Goal: Information Seeking & Learning: Find specific fact

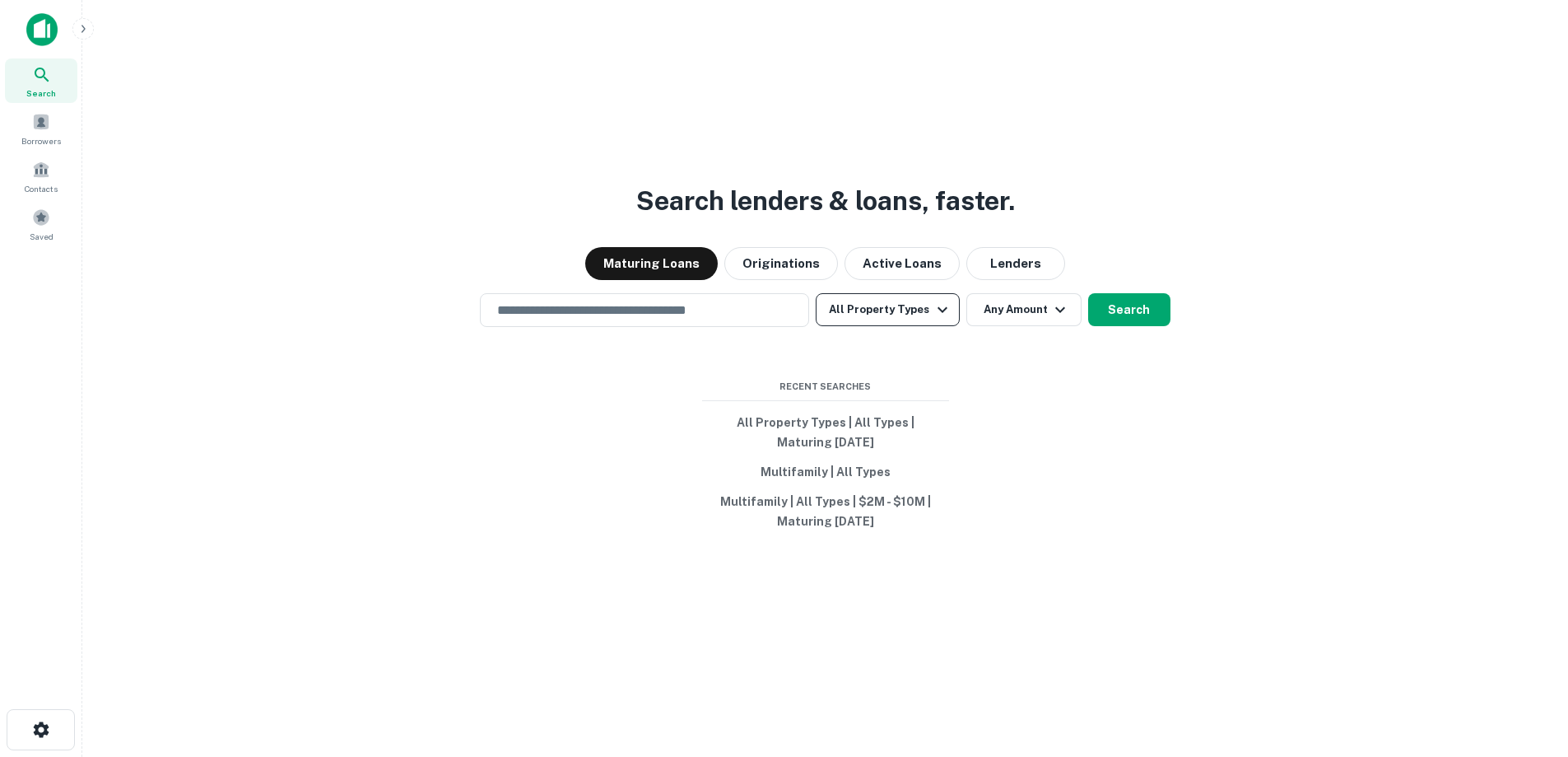
click at [898, 314] on button "All Property Types" at bounding box center [888, 309] width 143 height 33
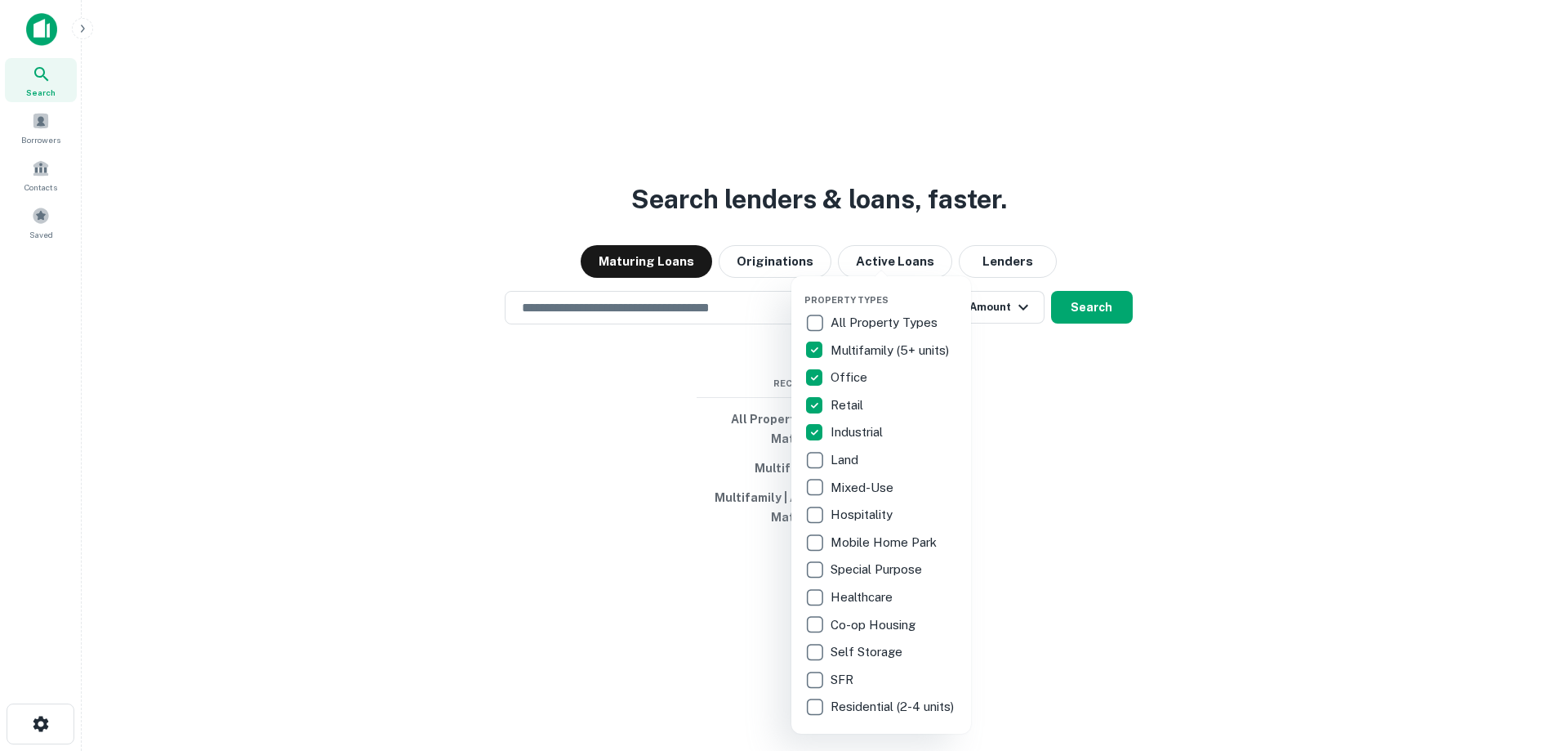
click at [1013, 349] on div at bounding box center [784, 375] width 1568 height 751
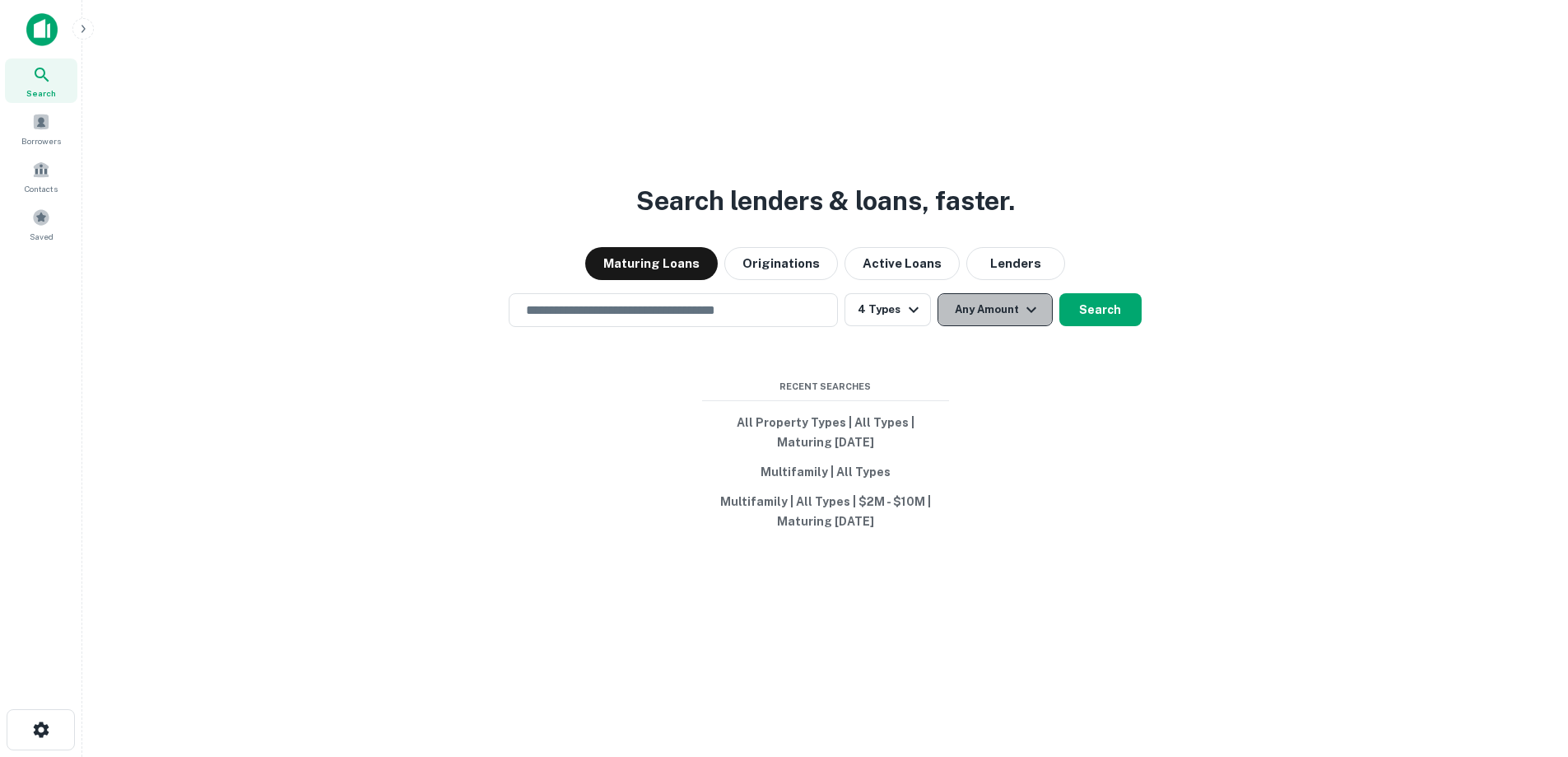
click at [1014, 318] on button "Any Amount" at bounding box center [995, 309] width 116 height 33
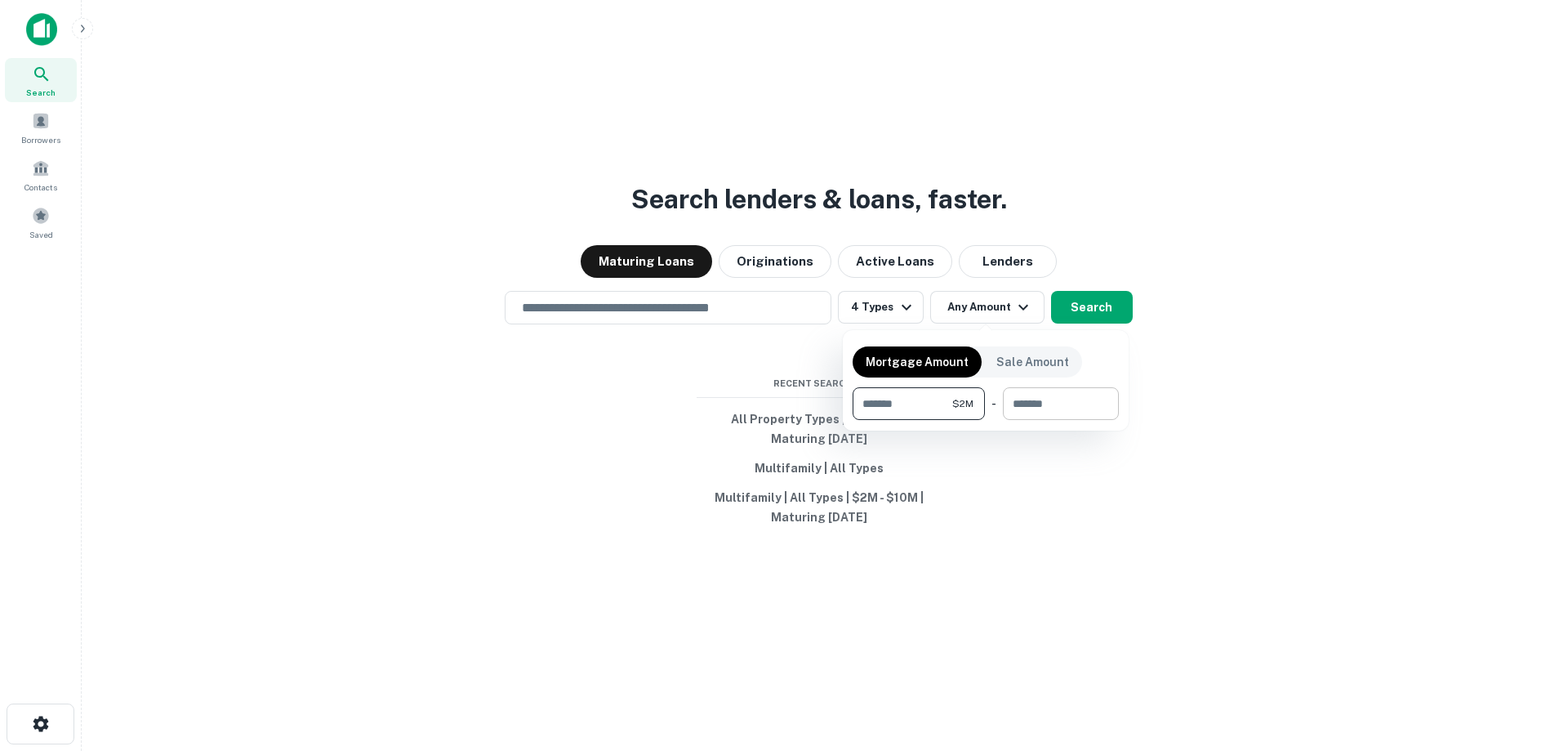
type input "*******"
click at [1103, 406] on input "number" at bounding box center [1055, 403] width 105 height 33
type input "********"
click at [1118, 313] on div at bounding box center [784, 375] width 1568 height 751
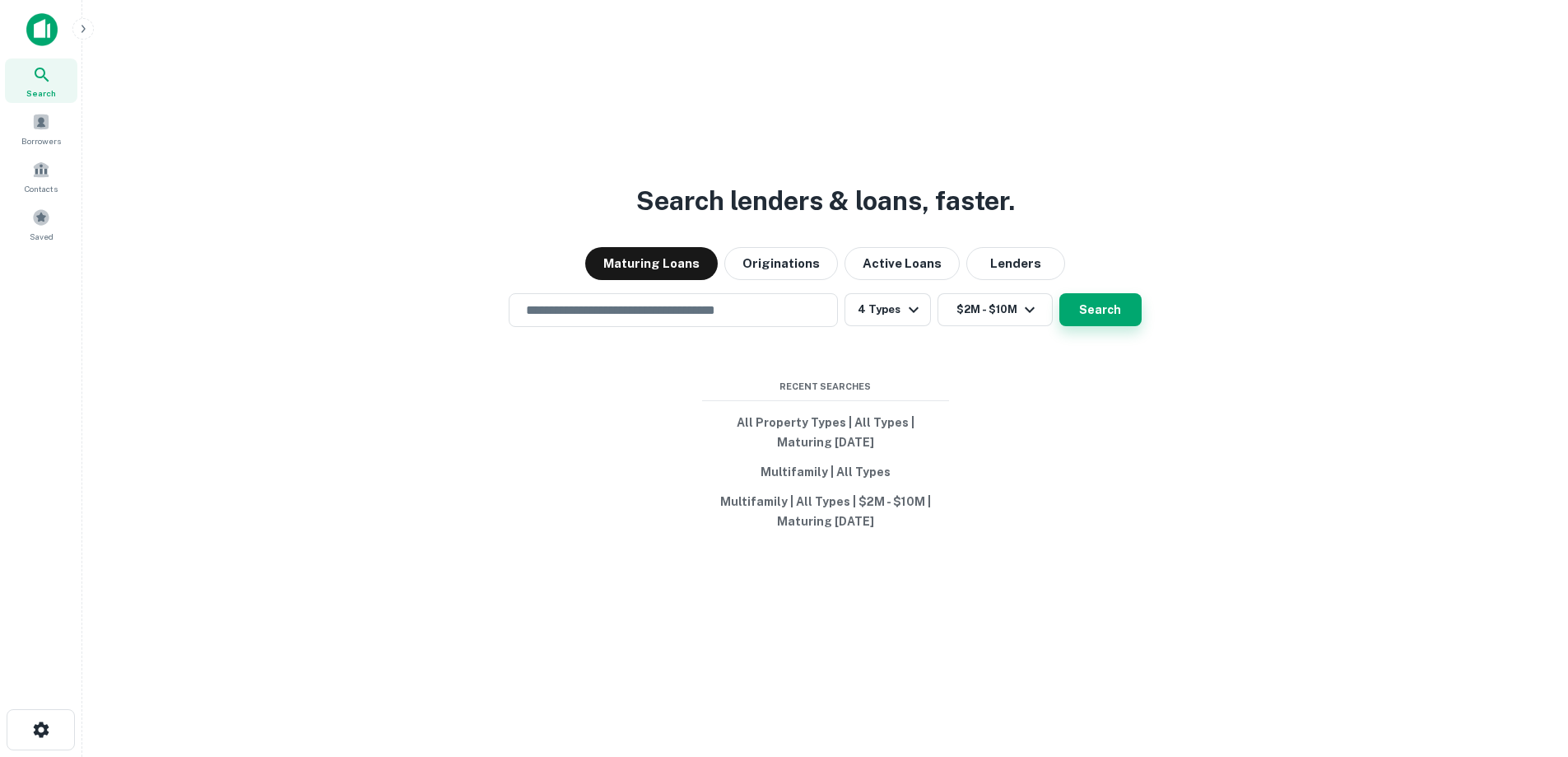
click at [1122, 318] on button "Search" at bounding box center [1101, 309] width 83 height 33
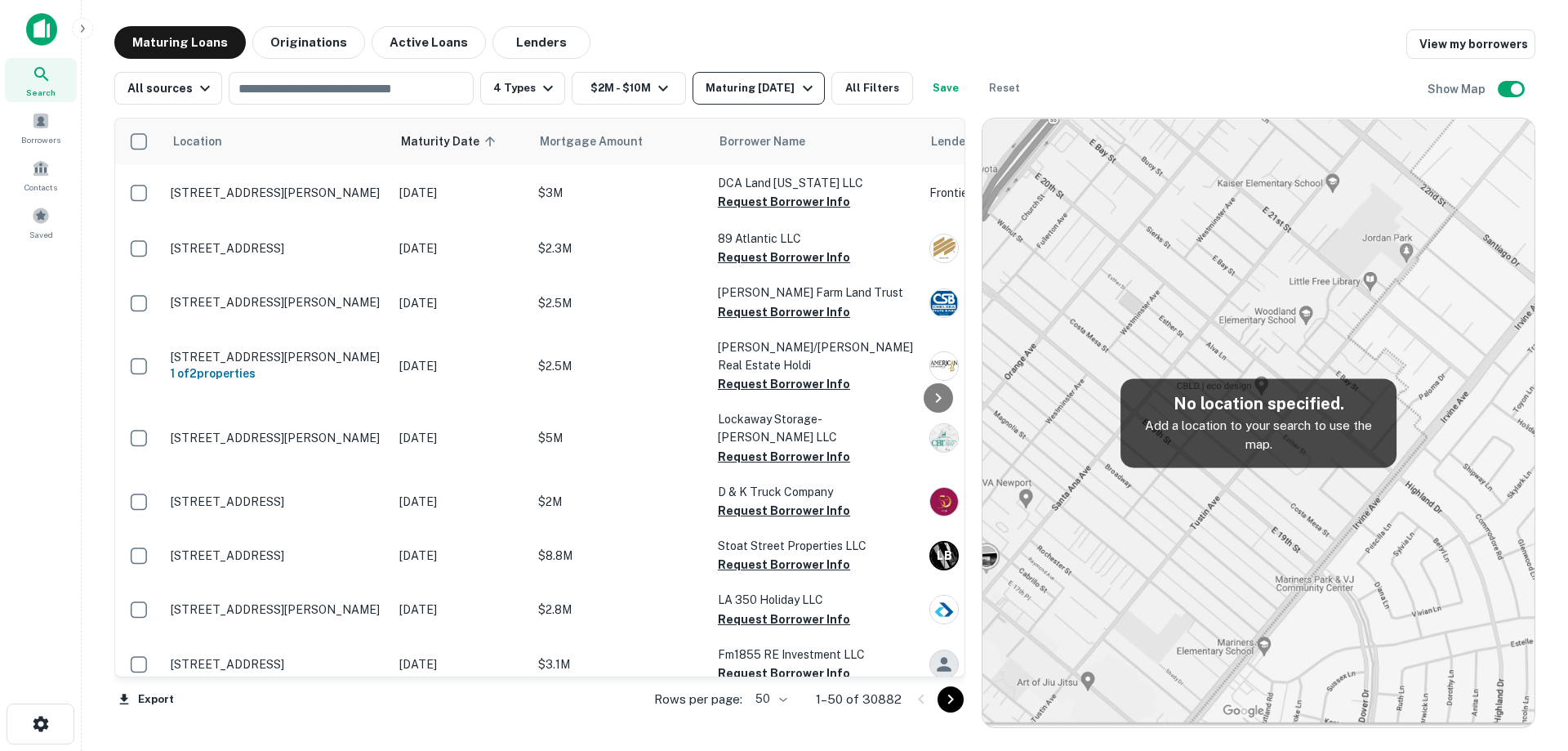
click at [784, 95] on div "Maturing In 1 Year" at bounding box center [761, 88] width 111 height 19
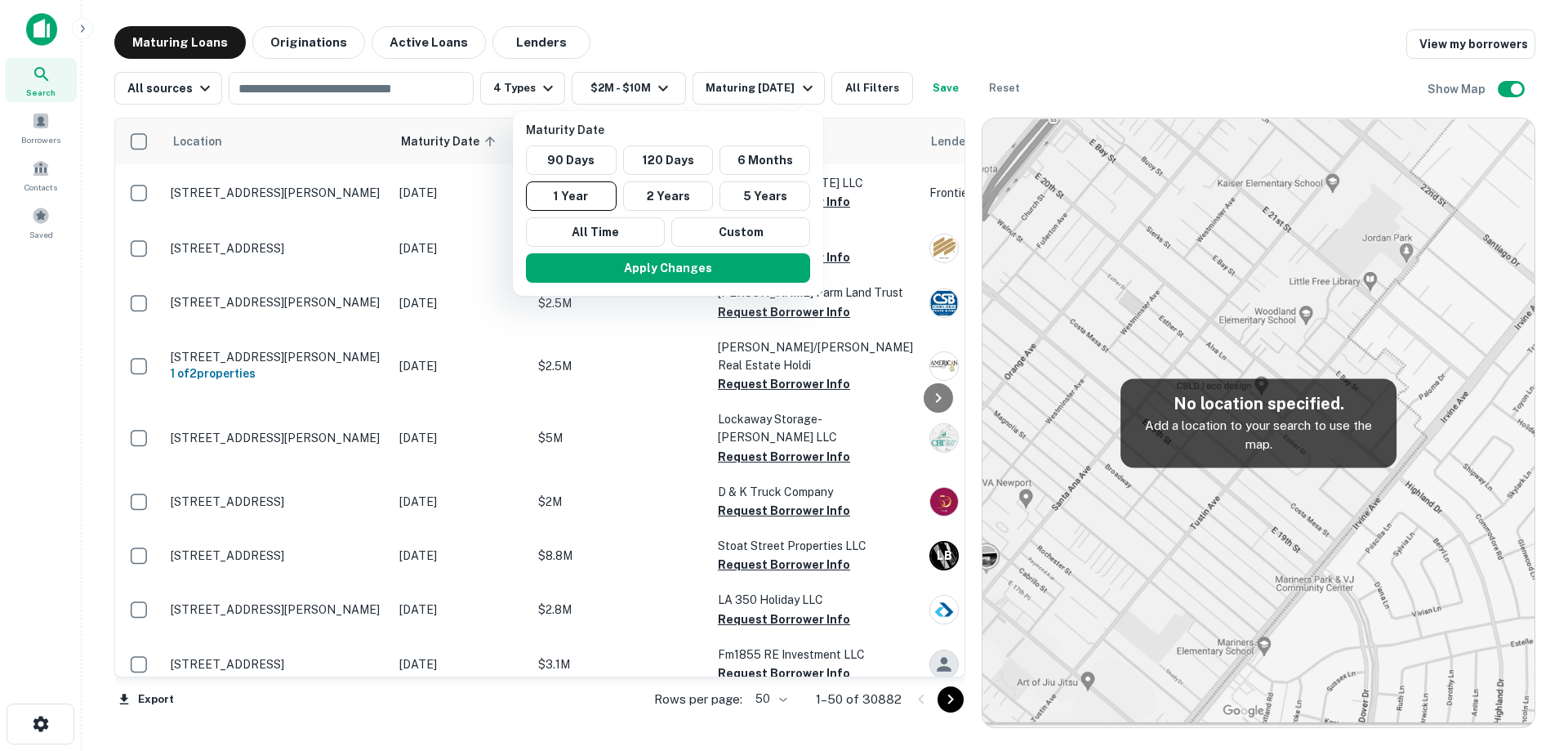
click at [741, 215] on div "90 Days 120 Days 6 Months 1 Year 2 Years 5 Years All Time Custom" at bounding box center [667, 196] width 297 height 101
click at [743, 232] on button "Custom" at bounding box center [741, 231] width 139 height 29
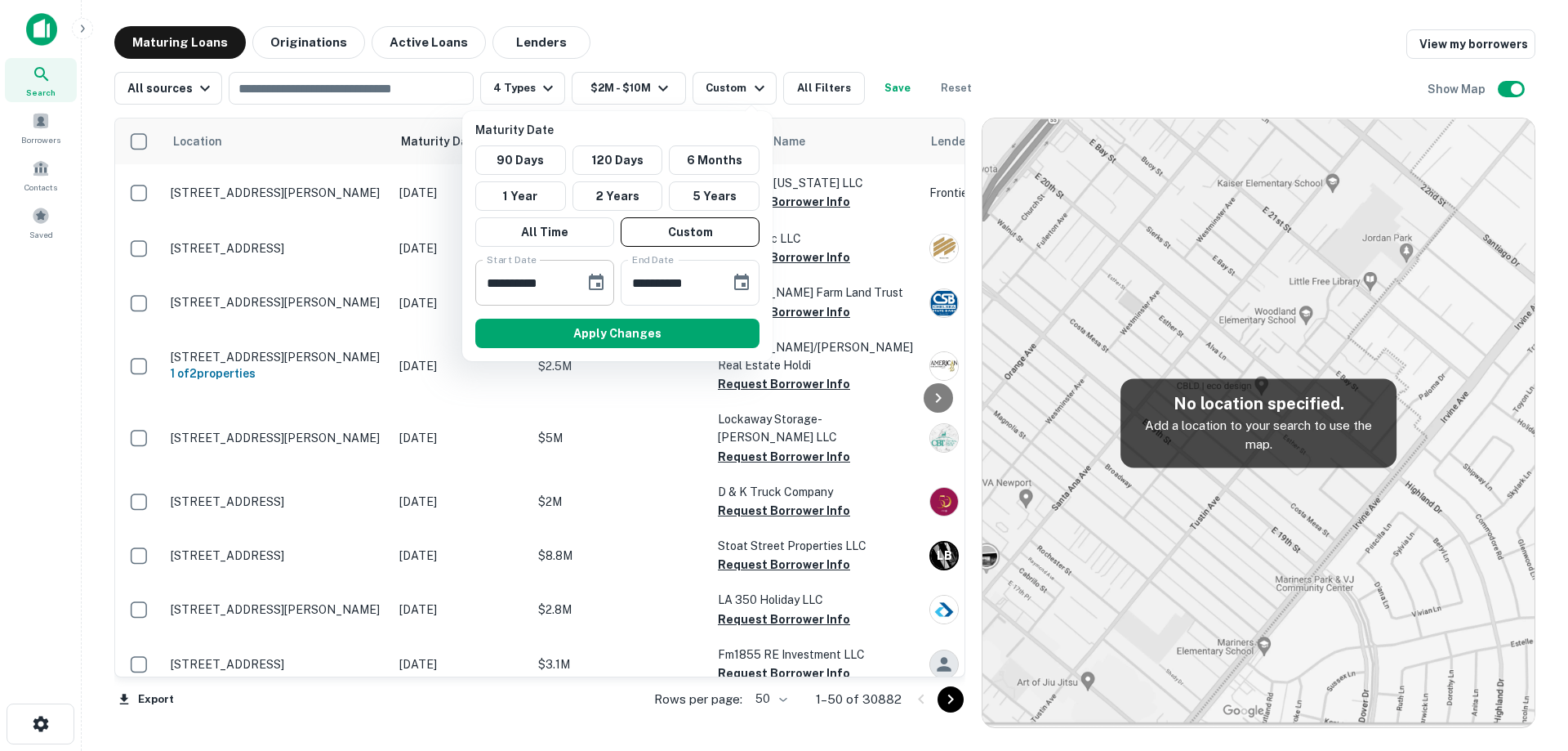
click at [605, 285] on icon "Choose date, selected date is Mar 2, 2025" at bounding box center [595, 282] width 19 height 19
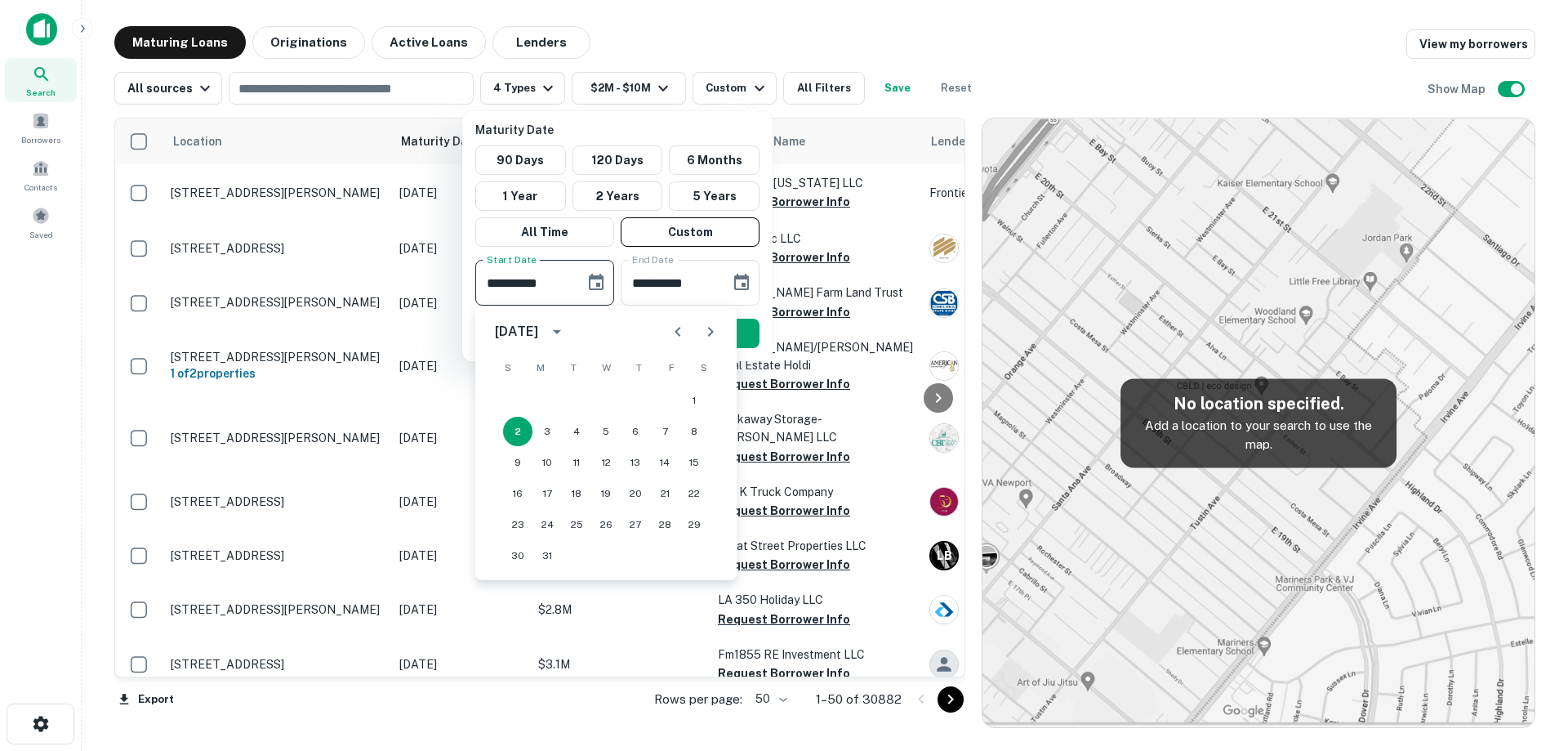
click at [610, 285] on button "Choose date, selected date is Mar 2, 2025" at bounding box center [596, 282] width 33 height 33
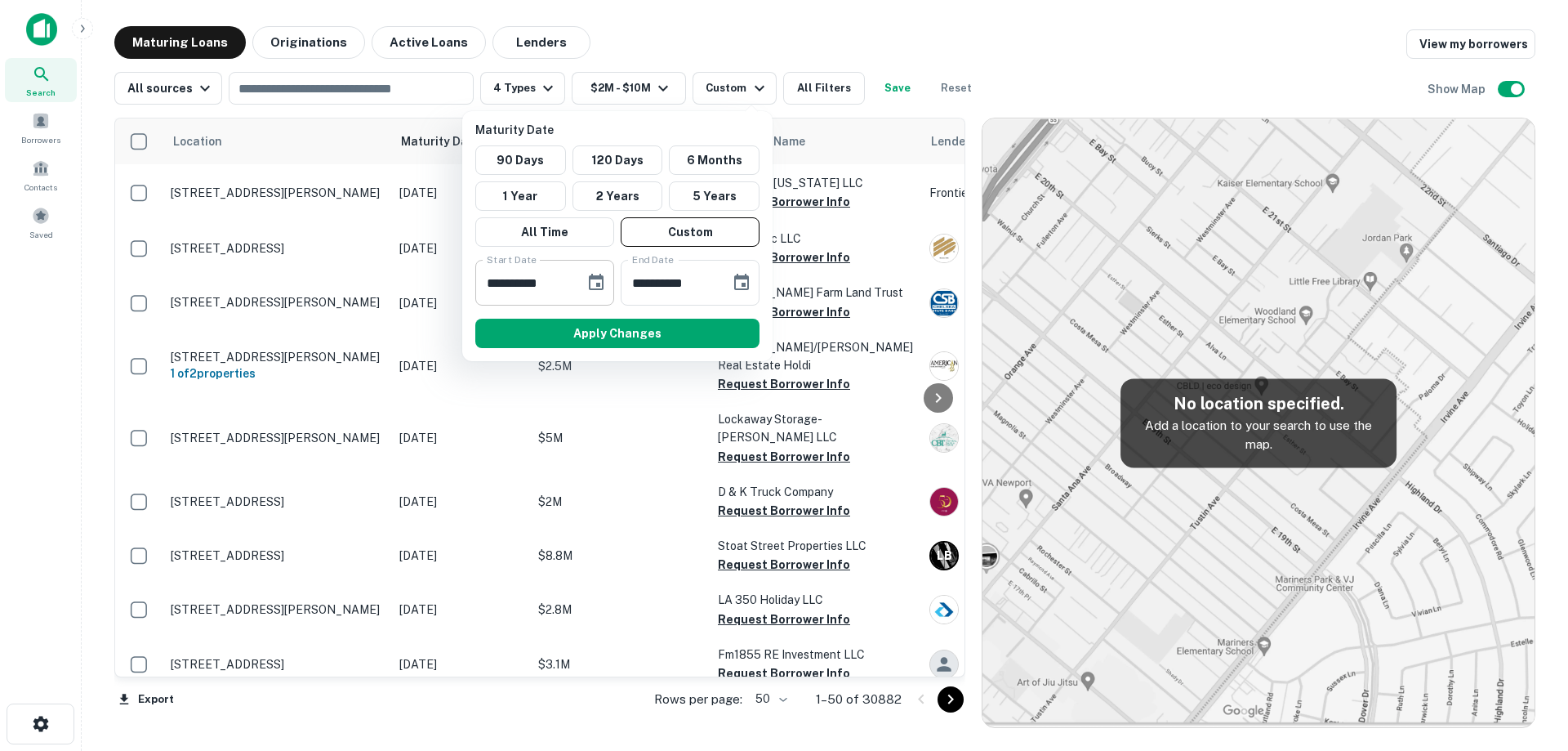
click at [596, 284] on icon "Choose date, selected date is Mar 2, 2025" at bounding box center [596, 282] width 15 height 17
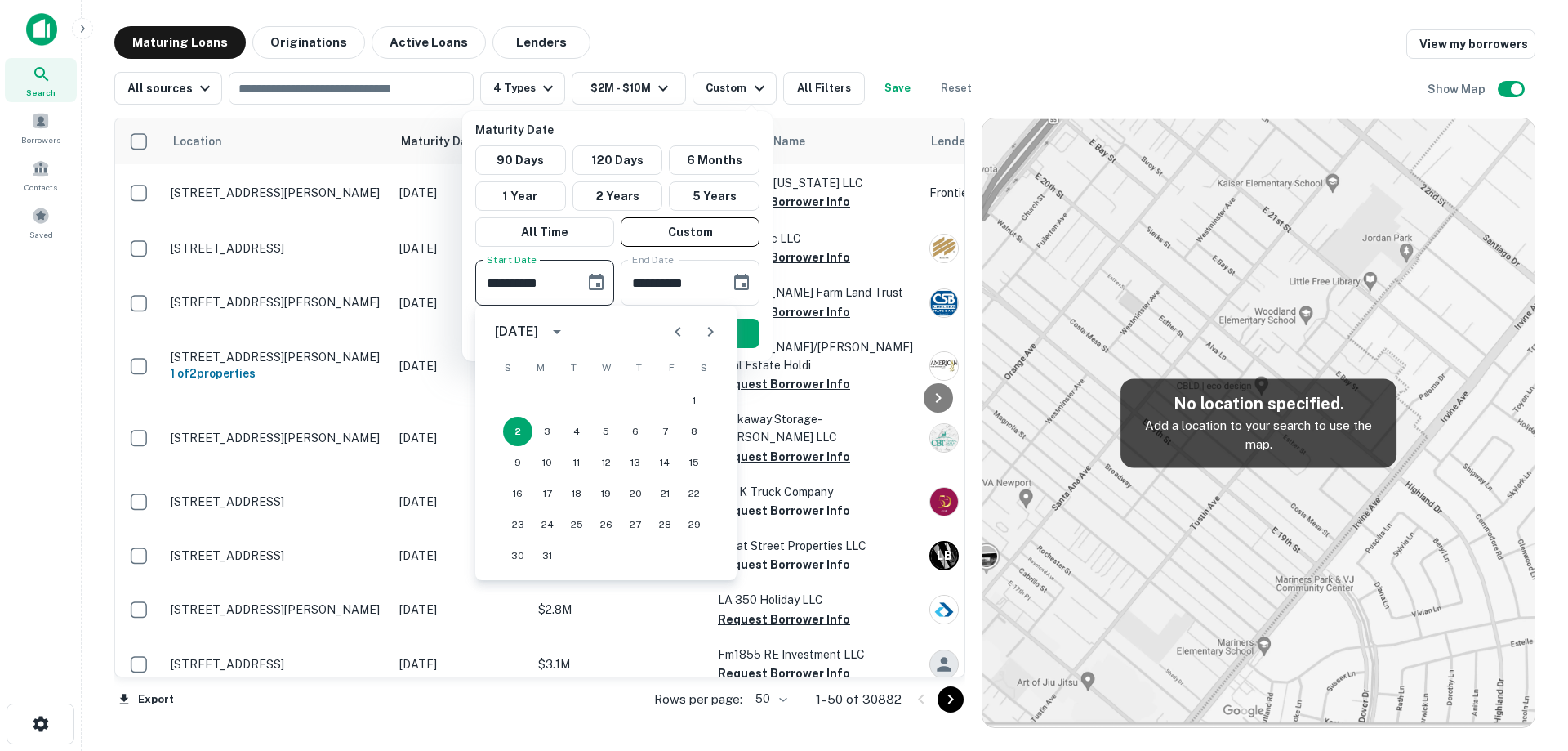
click at [714, 334] on icon "Next month" at bounding box center [710, 331] width 19 height 19
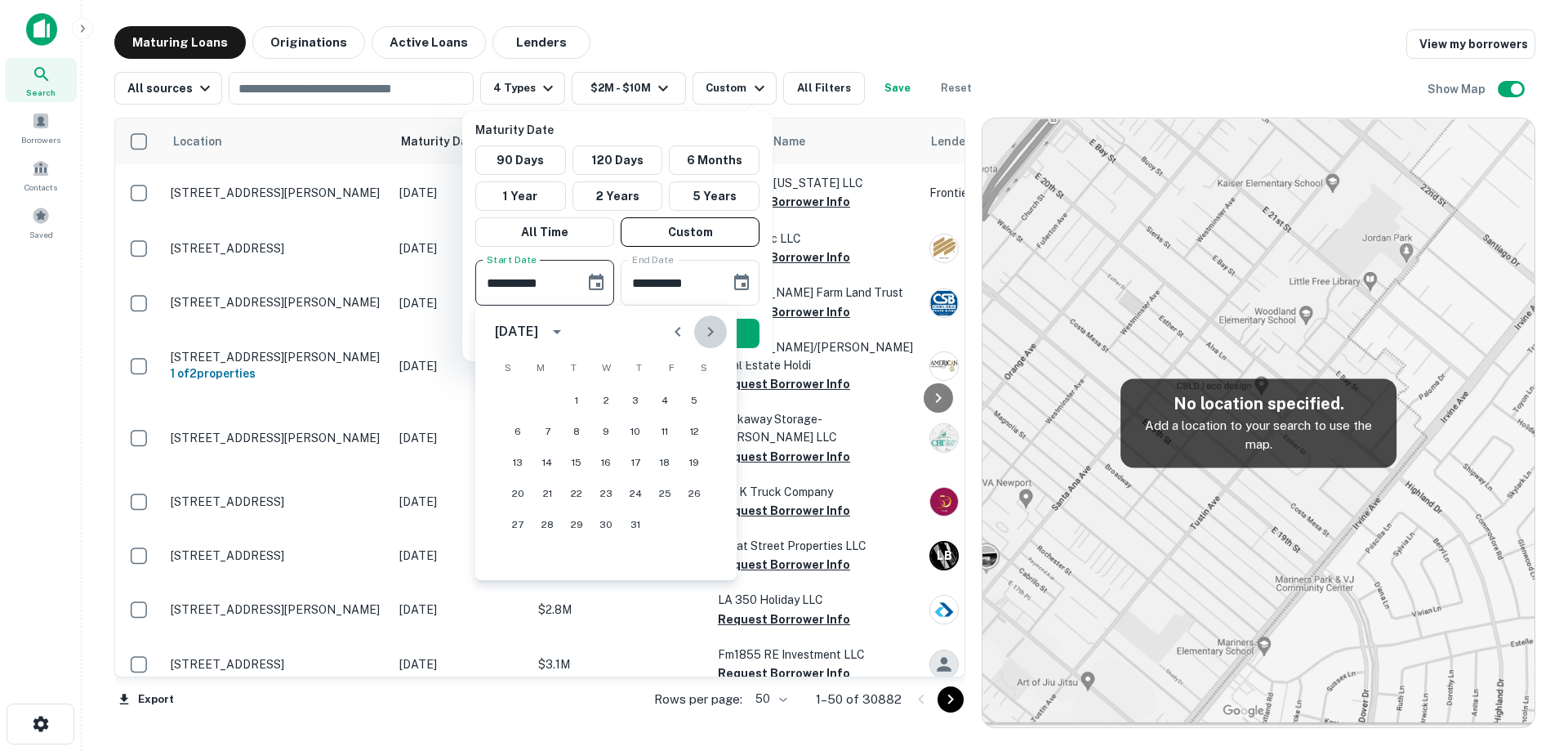
click at [714, 334] on icon "Next month" at bounding box center [710, 331] width 19 height 19
click at [665, 430] on button "12" at bounding box center [665, 431] width 29 height 29
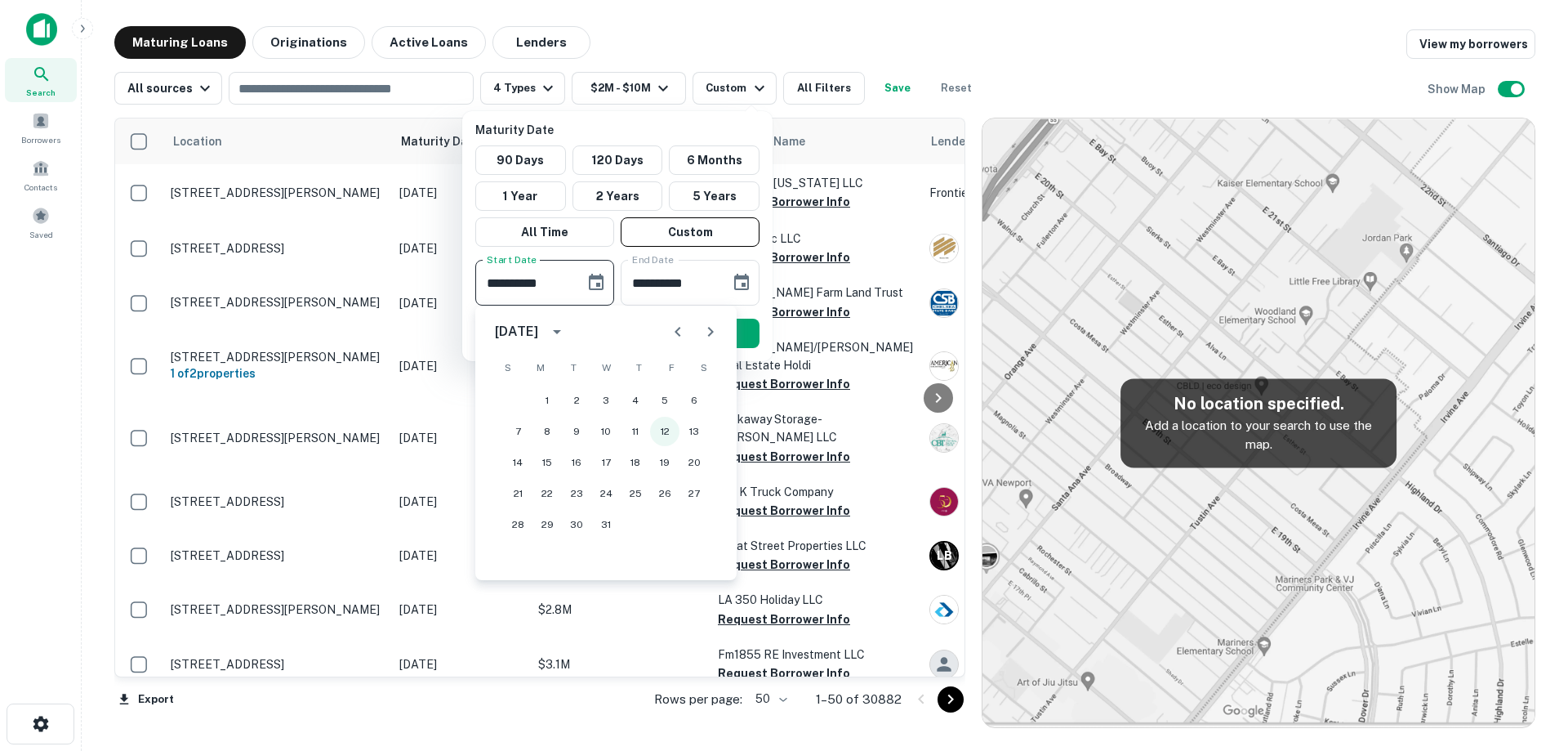
type input "**********"
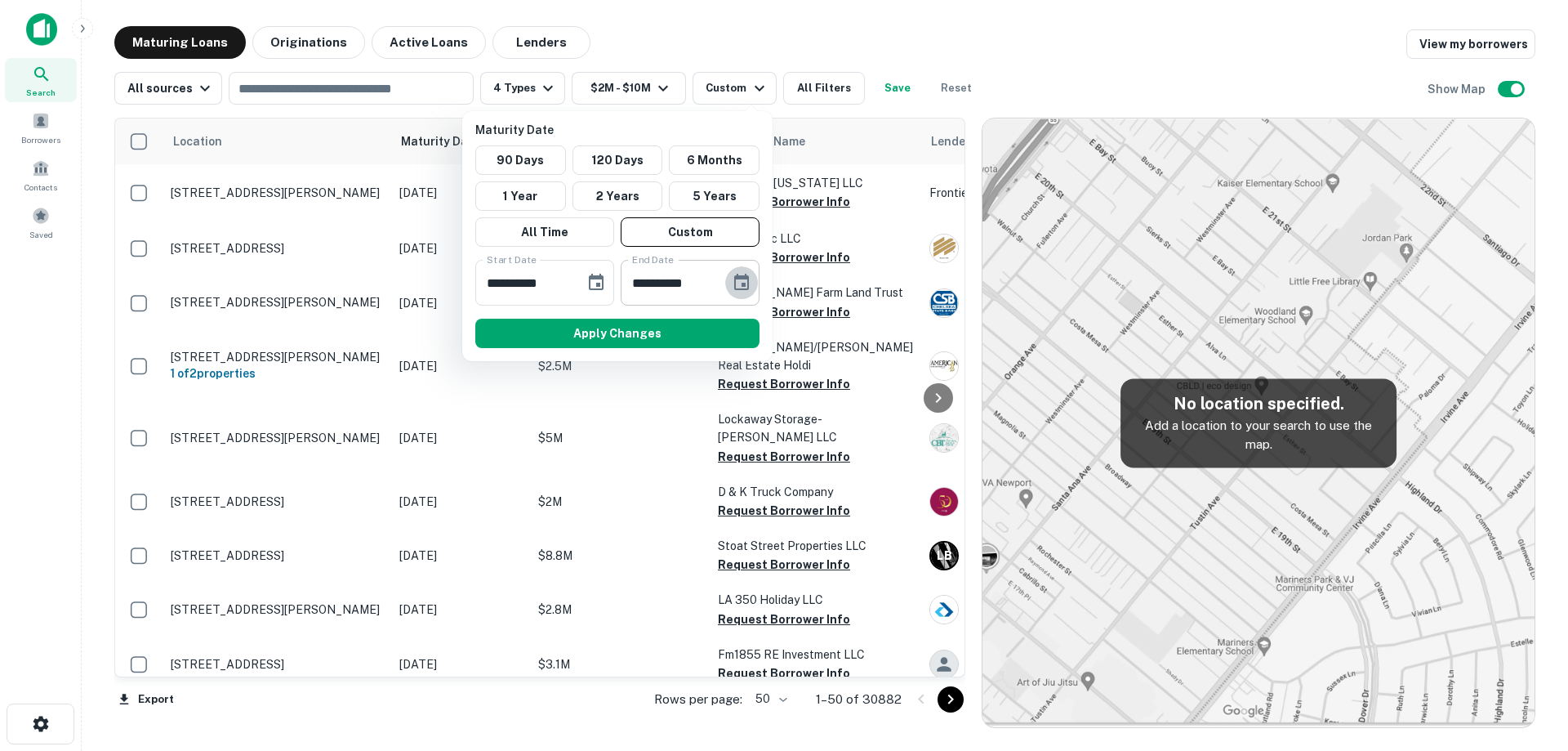
click at [748, 282] on icon "Choose date, selected date is Aug 29, 2025" at bounding box center [742, 282] width 15 height 17
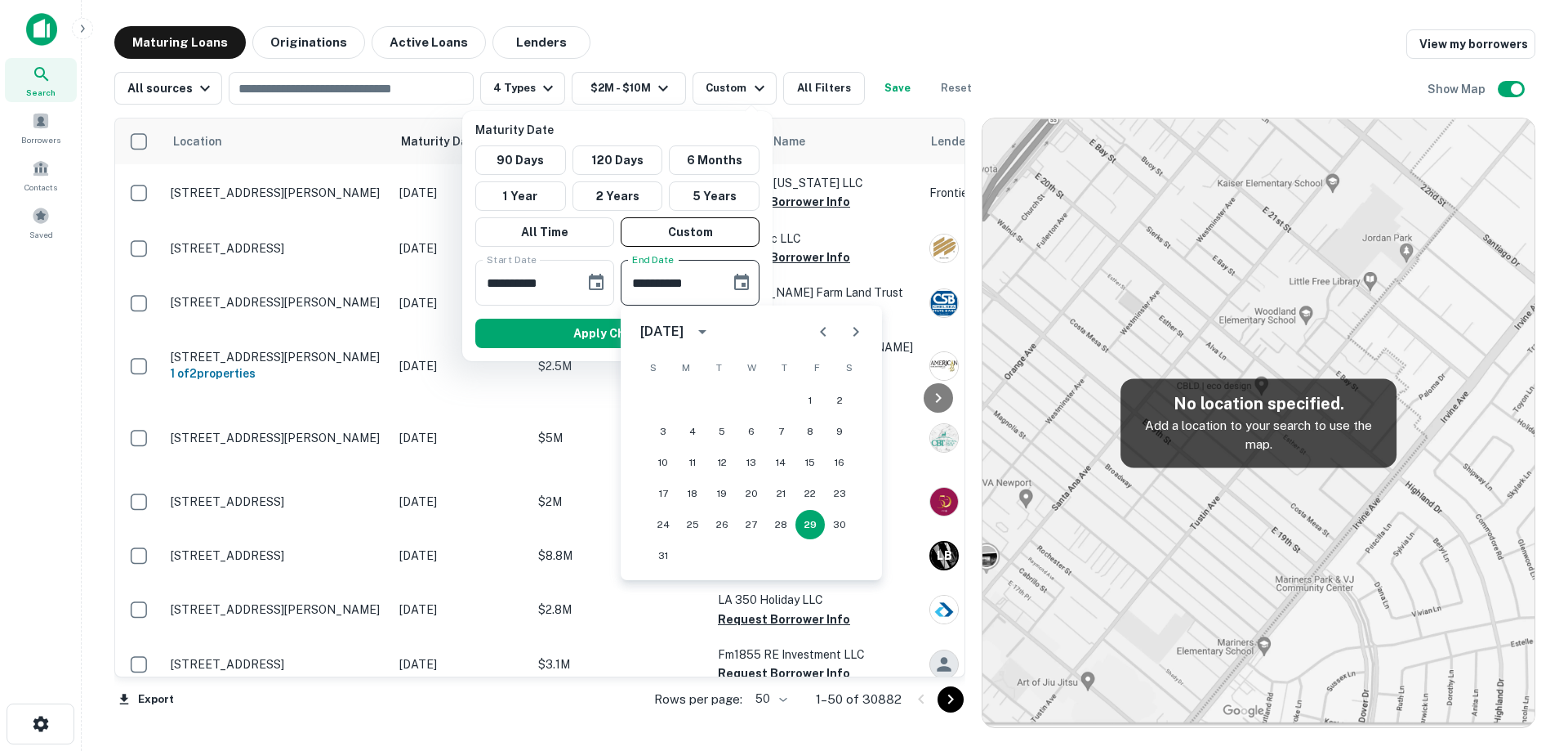
click at [858, 332] on icon "Next month" at bounding box center [856, 332] width 6 height 10
click at [863, 325] on icon "Next month" at bounding box center [856, 331] width 19 height 19
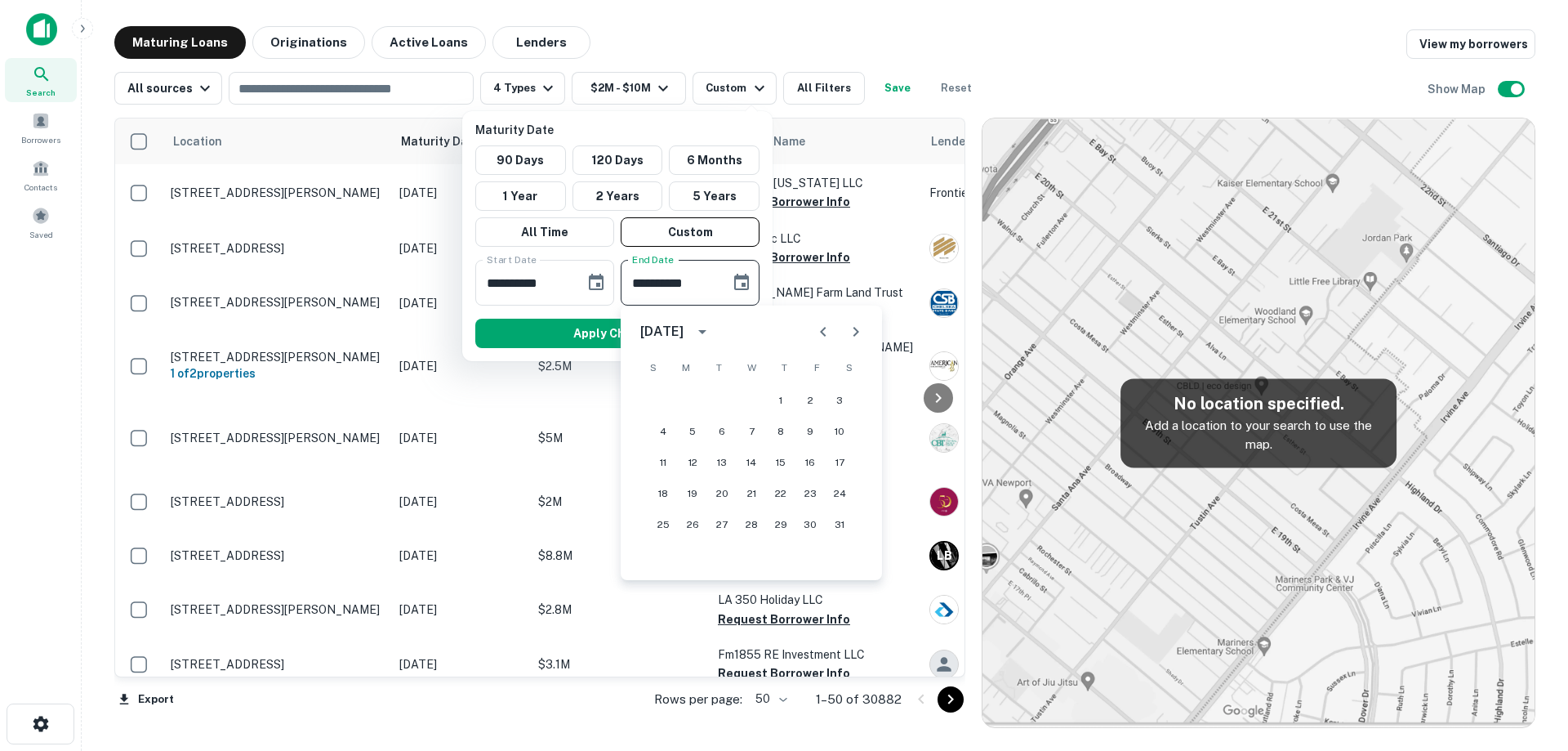
click at [823, 332] on icon "Previous month" at bounding box center [823, 331] width 19 height 19
click at [784, 465] on button "18" at bounding box center [780, 462] width 29 height 29
type input "**********"
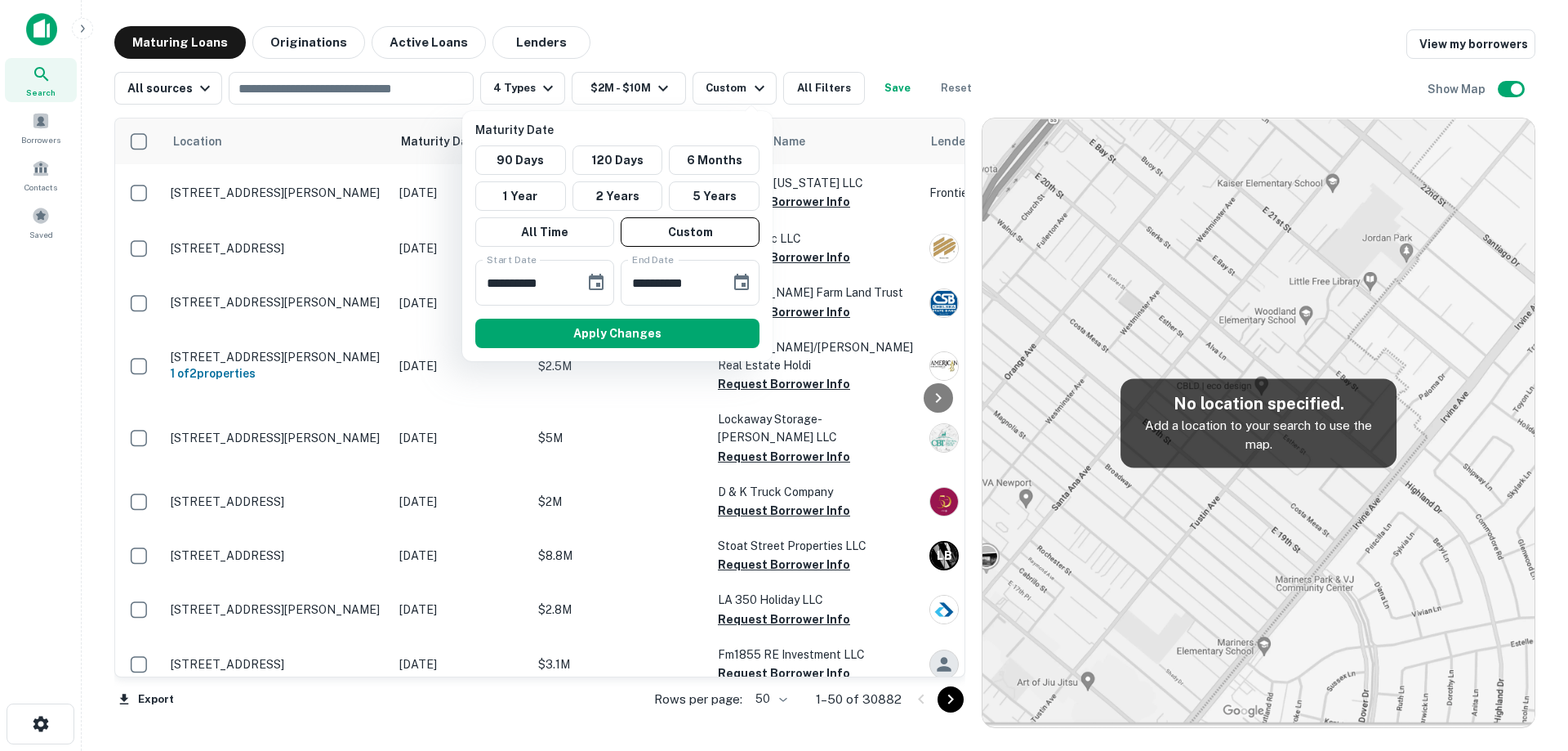
click at [674, 322] on button "Apply Changes" at bounding box center [617, 332] width 284 height 29
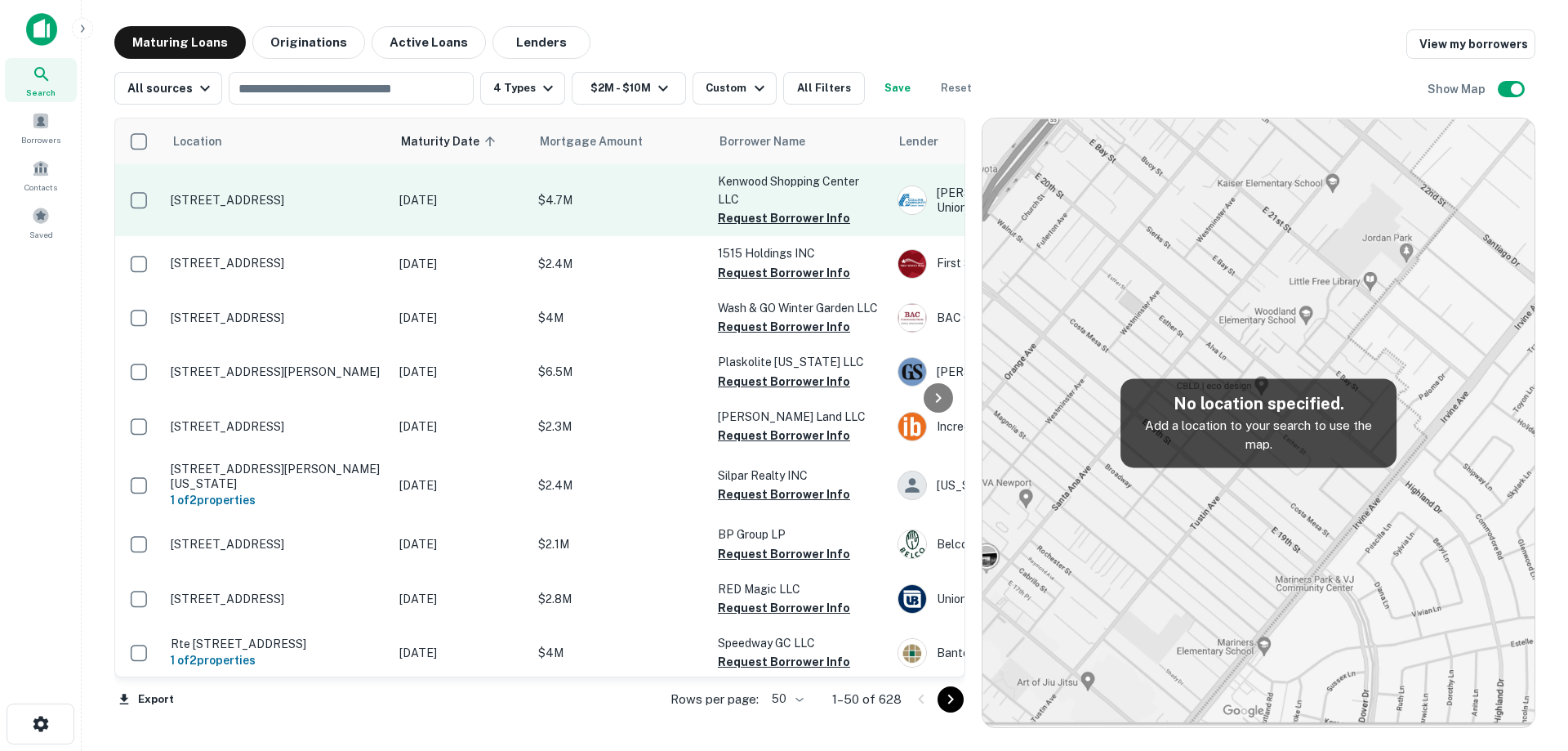
click at [418, 199] on p "[DATE]" at bounding box center [460, 199] width 122 height 18
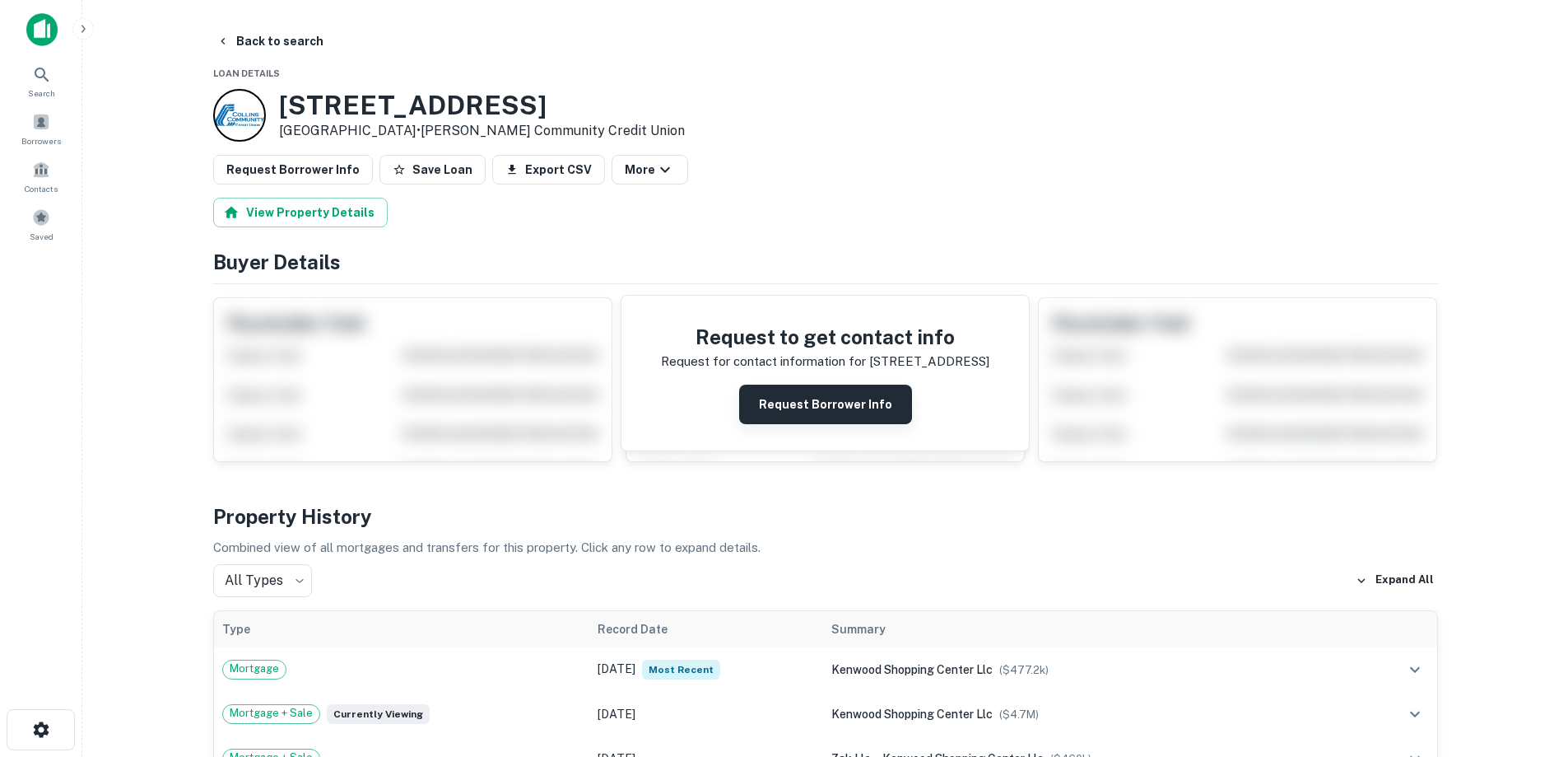
click at [879, 411] on button "Request Borrower Info" at bounding box center [825, 404] width 173 height 40
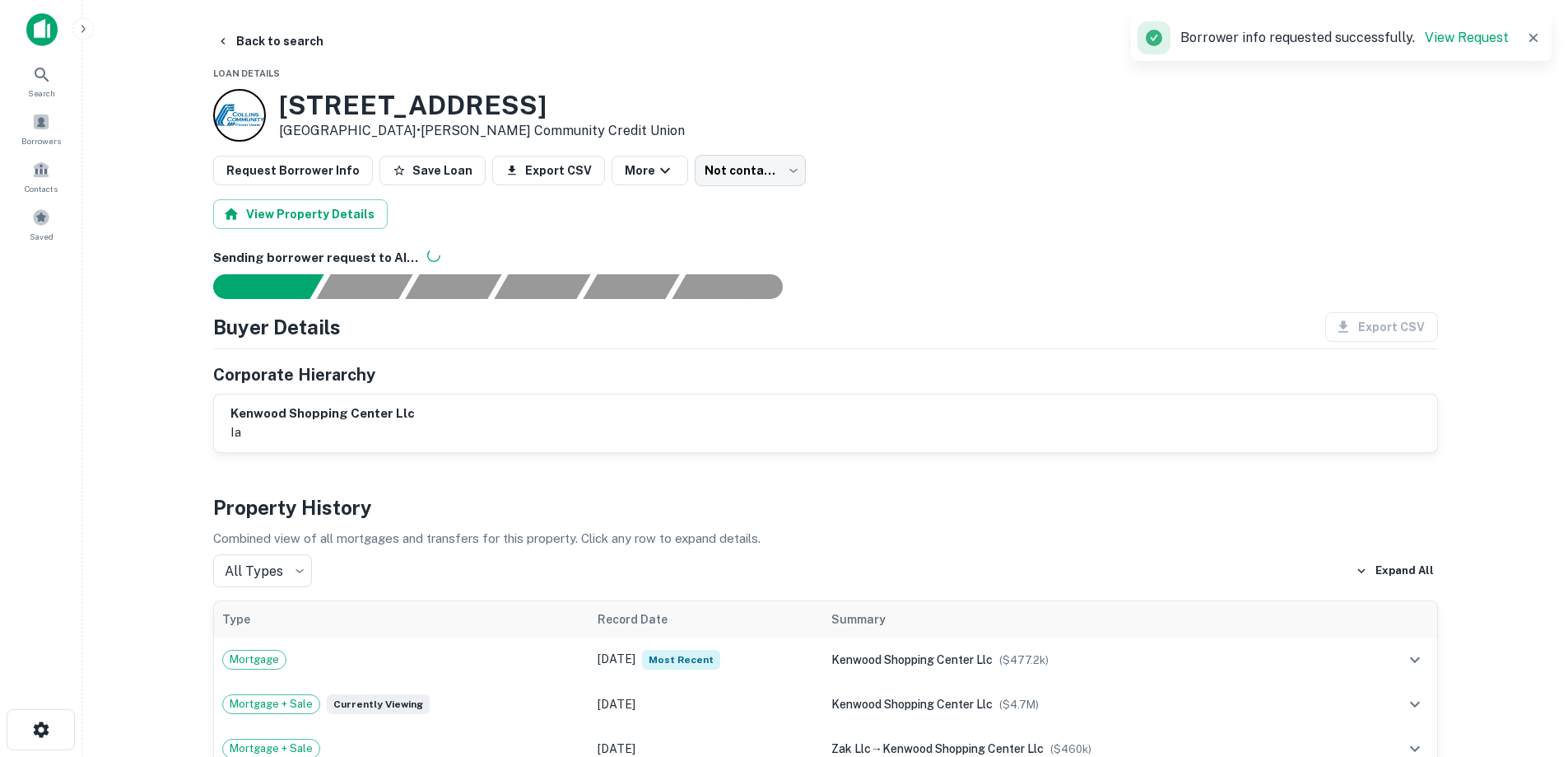
drag, startPoint x: 273, startPoint y: 100, endPoint x: 419, endPoint y: 133, distance: 149.7
click at [419, 133] on div "1341 1st Ave SE Cedar Rapids, IA52402 • Collins Community Credit Union" at bounding box center [449, 115] width 472 height 52
copy div "1341 1st Ave SE Cedar Rapids, IA52402"
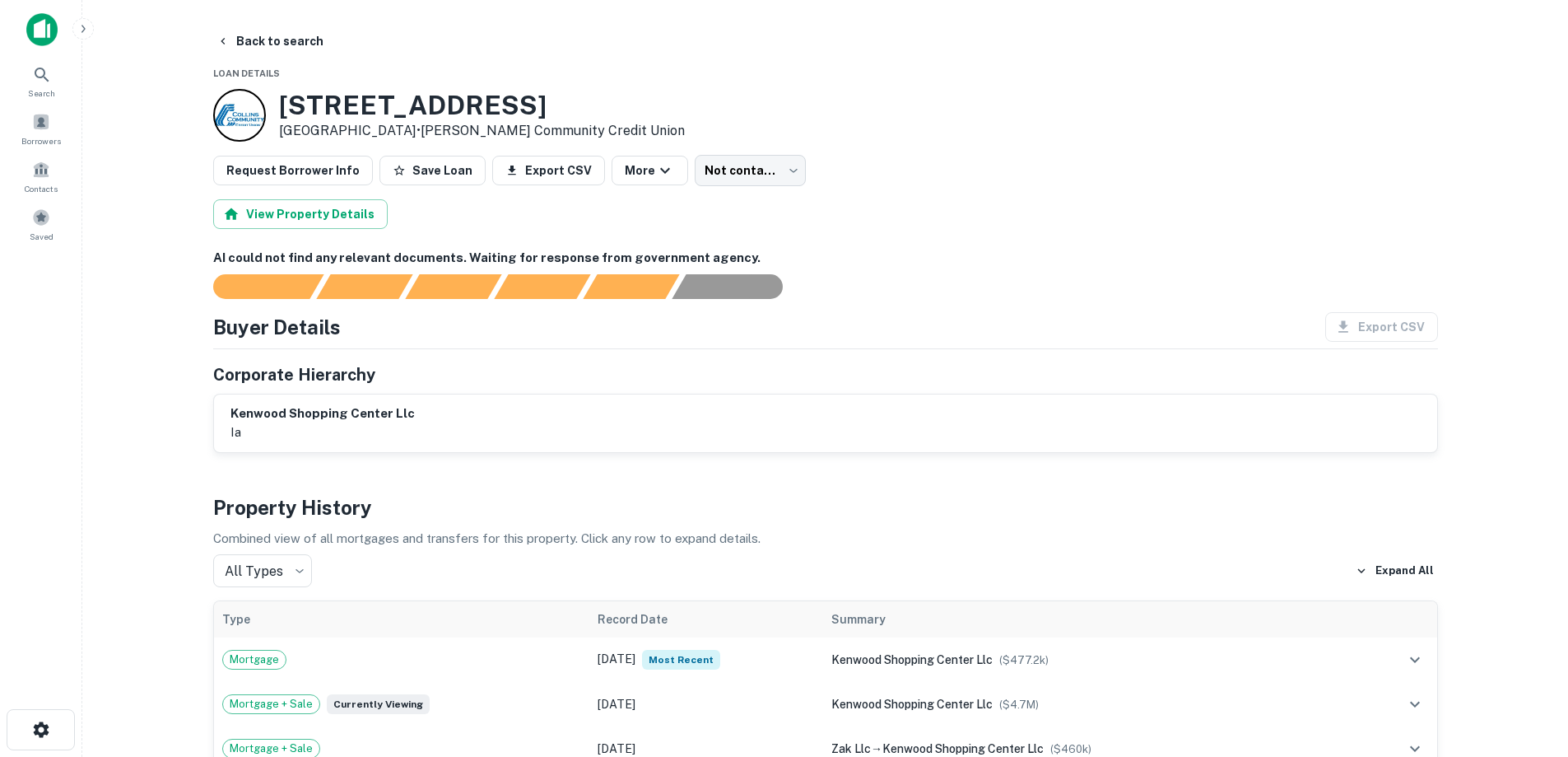
click at [296, 47] on button "Back to search" at bounding box center [270, 41] width 120 height 30
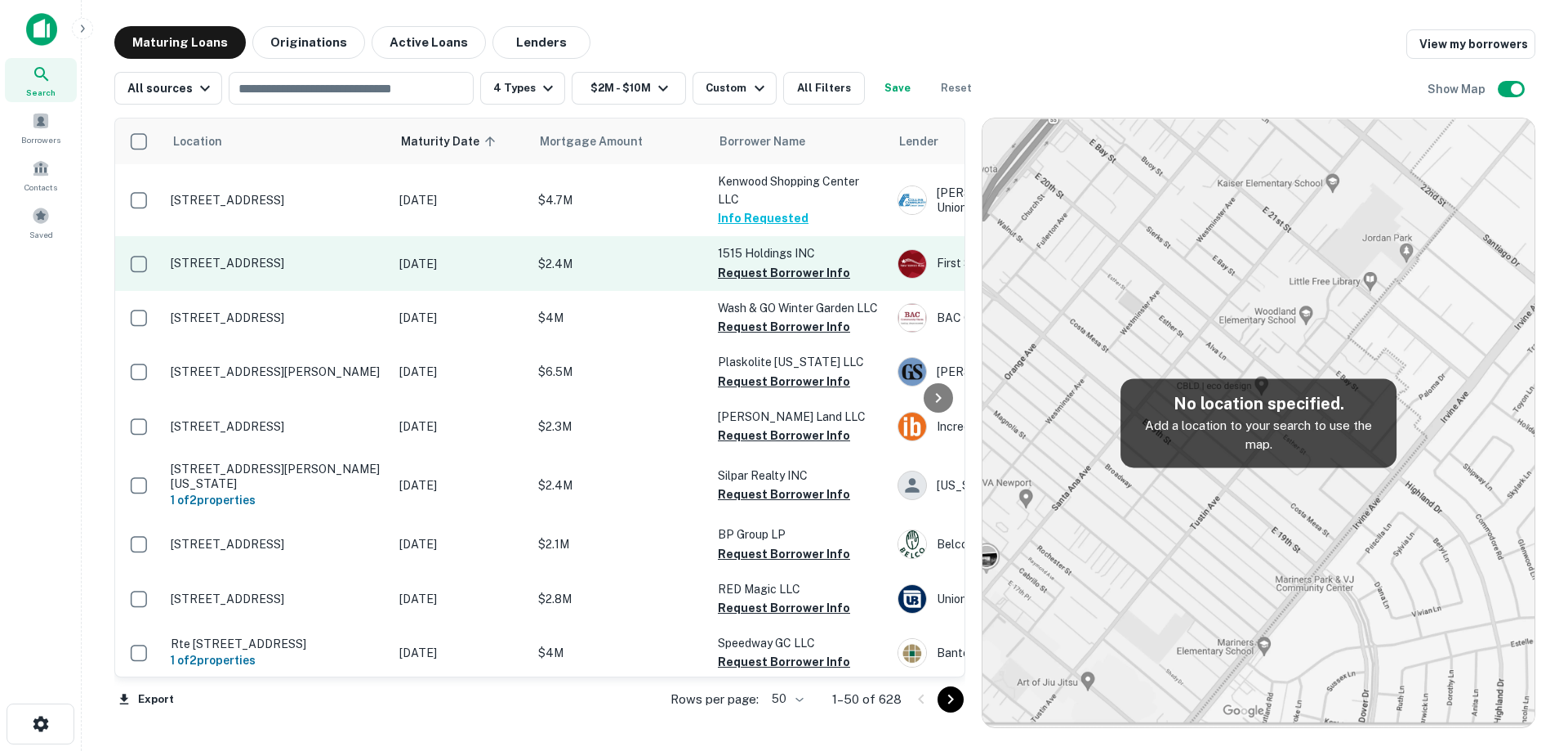
click at [317, 255] on td "[STREET_ADDRESS]" at bounding box center [276, 263] width 229 height 54
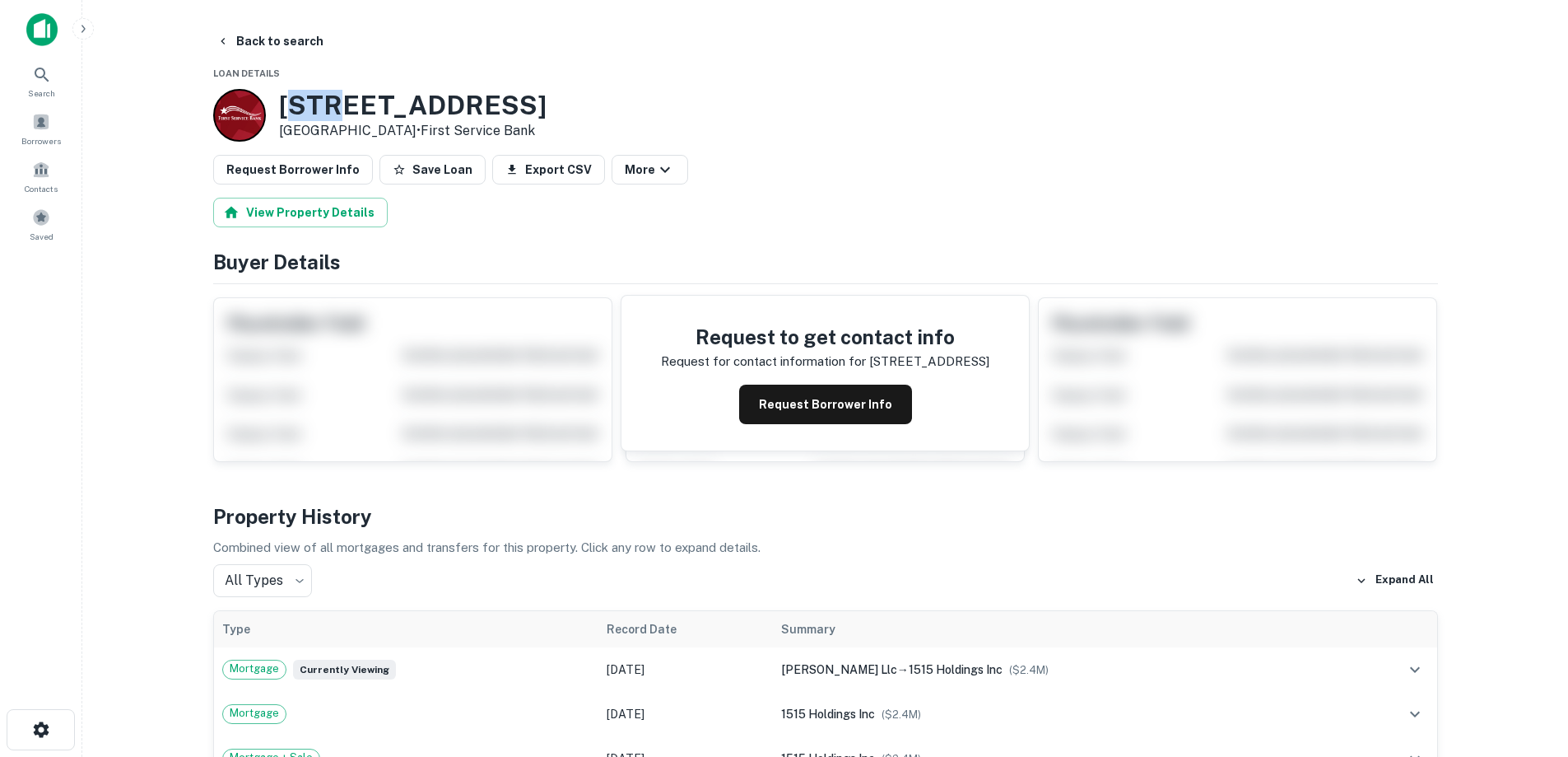
drag, startPoint x: 286, startPoint y: 95, endPoint x: 299, endPoint y: 99, distance: 13.6
click at [327, 103] on h3 "[STREET_ADDRESS]" at bounding box center [413, 105] width 268 height 31
click at [262, 99] on link at bounding box center [240, 115] width 52 height 52
click at [274, 95] on div "[STREET_ADDRESS] • First Service Bank" at bounding box center [380, 115] width 333 height 52
drag, startPoint x: 283, startPoint y: 100, endPoint x: 349, endPoint y: 118, distance: 68.4
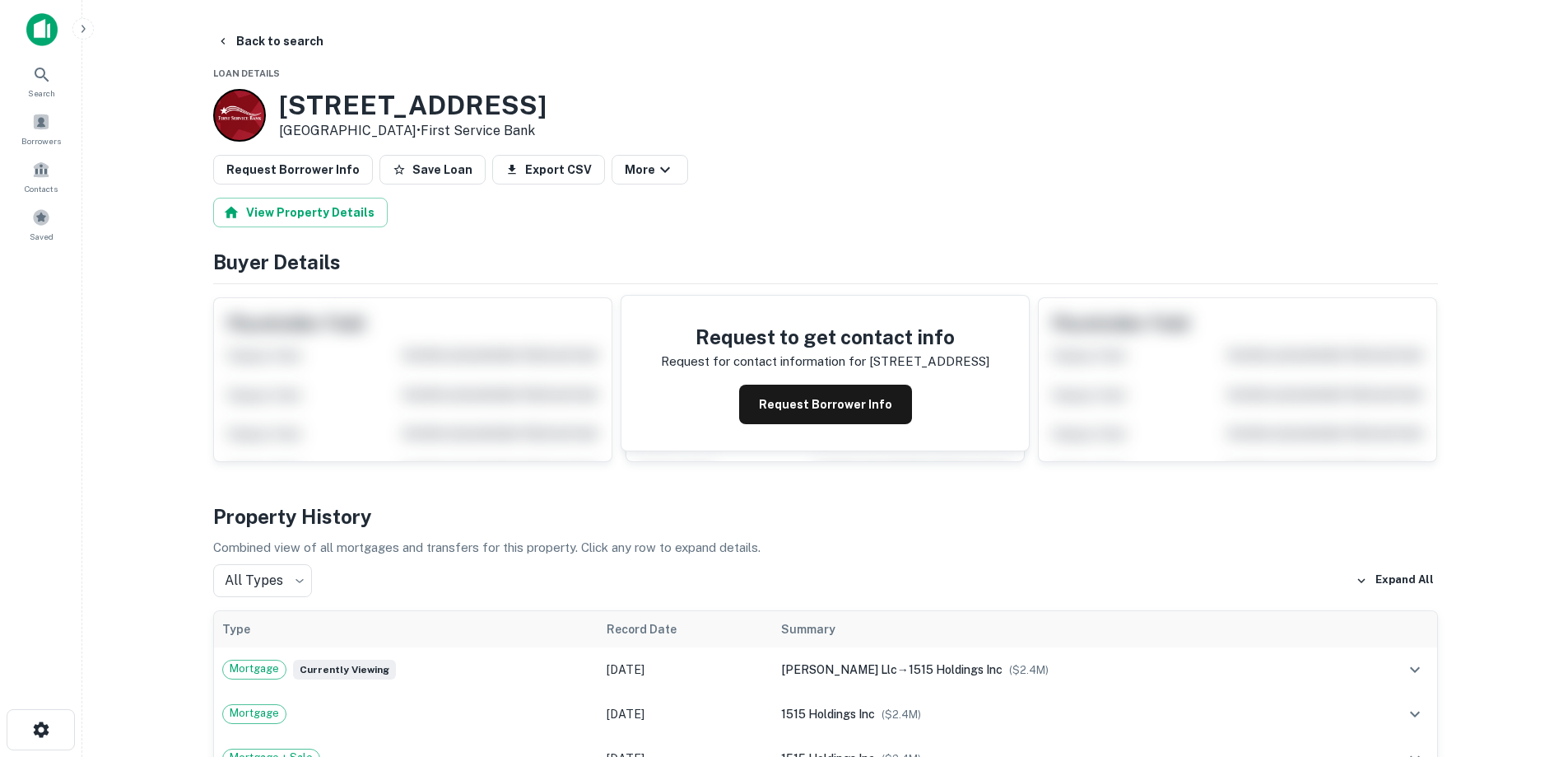
click at [406, 132] on div "[STREET_ADDRESS] • First Service Bank" at bounding box center [413, 115] width 268 height 51
copy div "[STREET_ADDRESS]"
click at [286, 51] on button "Back to search" at bounding box center [270, 41] width 120 height 30
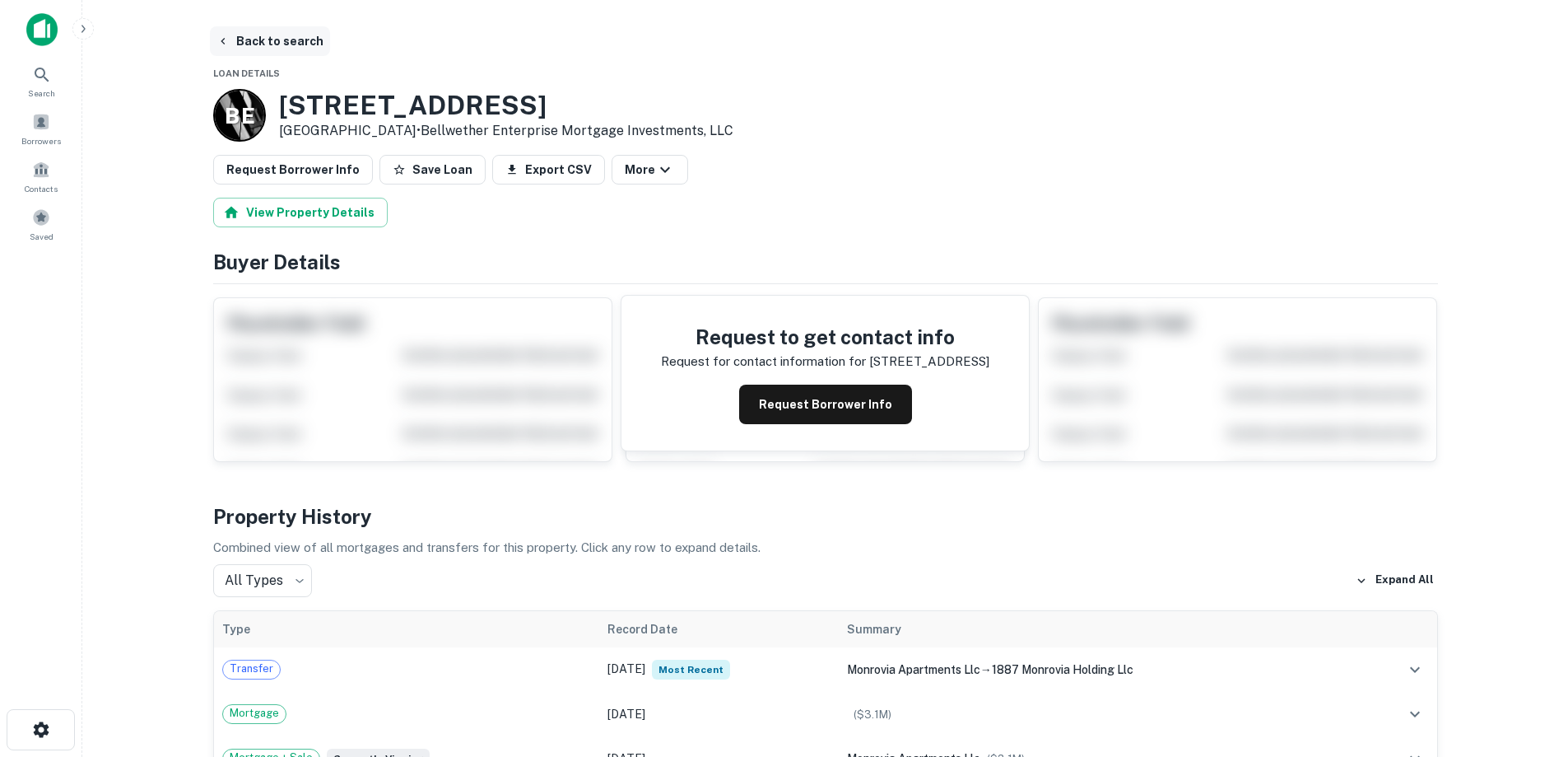
click at [299, 44] on button "Back to search" at bounding box center [270, 41] width 120 height 30
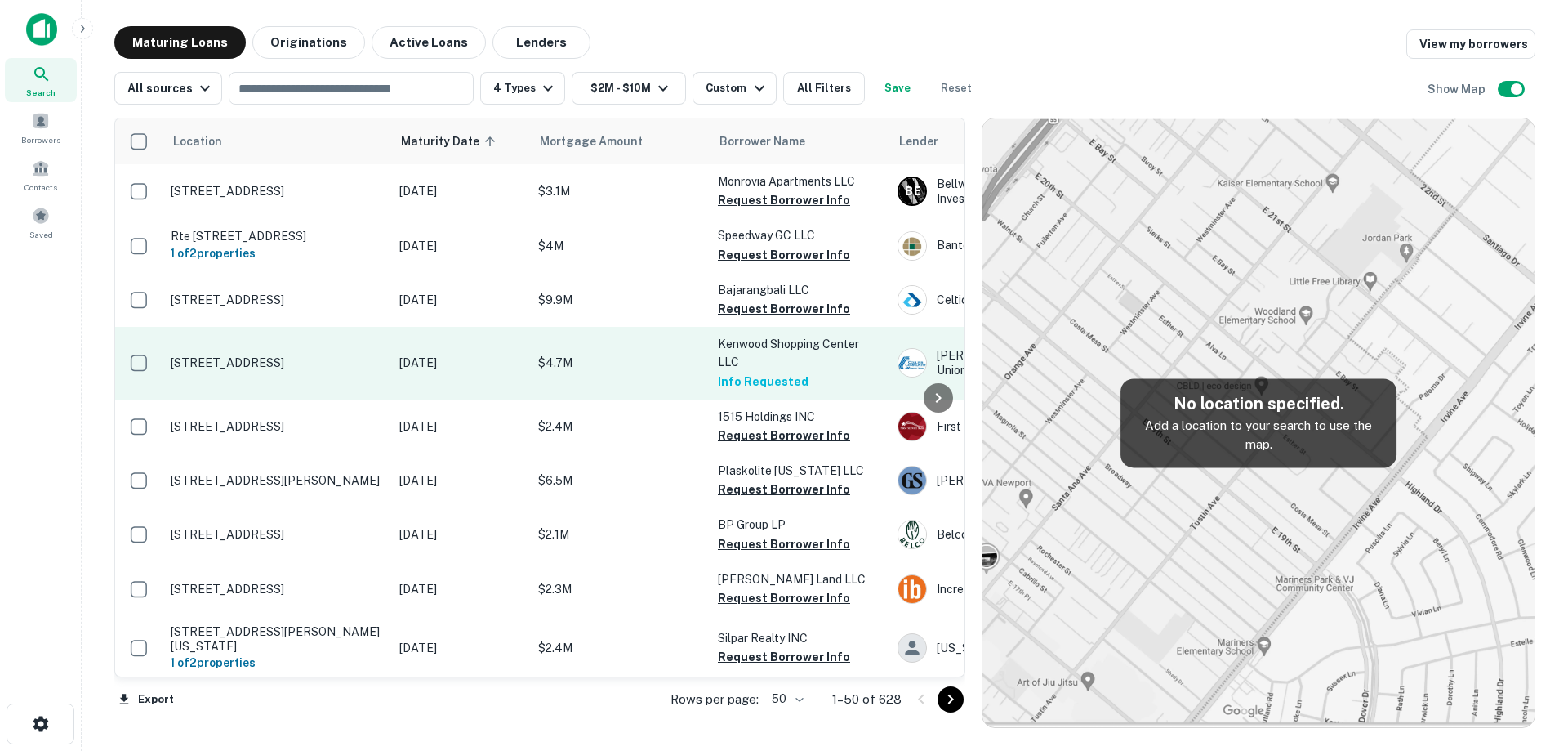
click at [326, 370] on p "[STREET_ADDRESS]" at bounding box center [277, 363] width 213 height 15
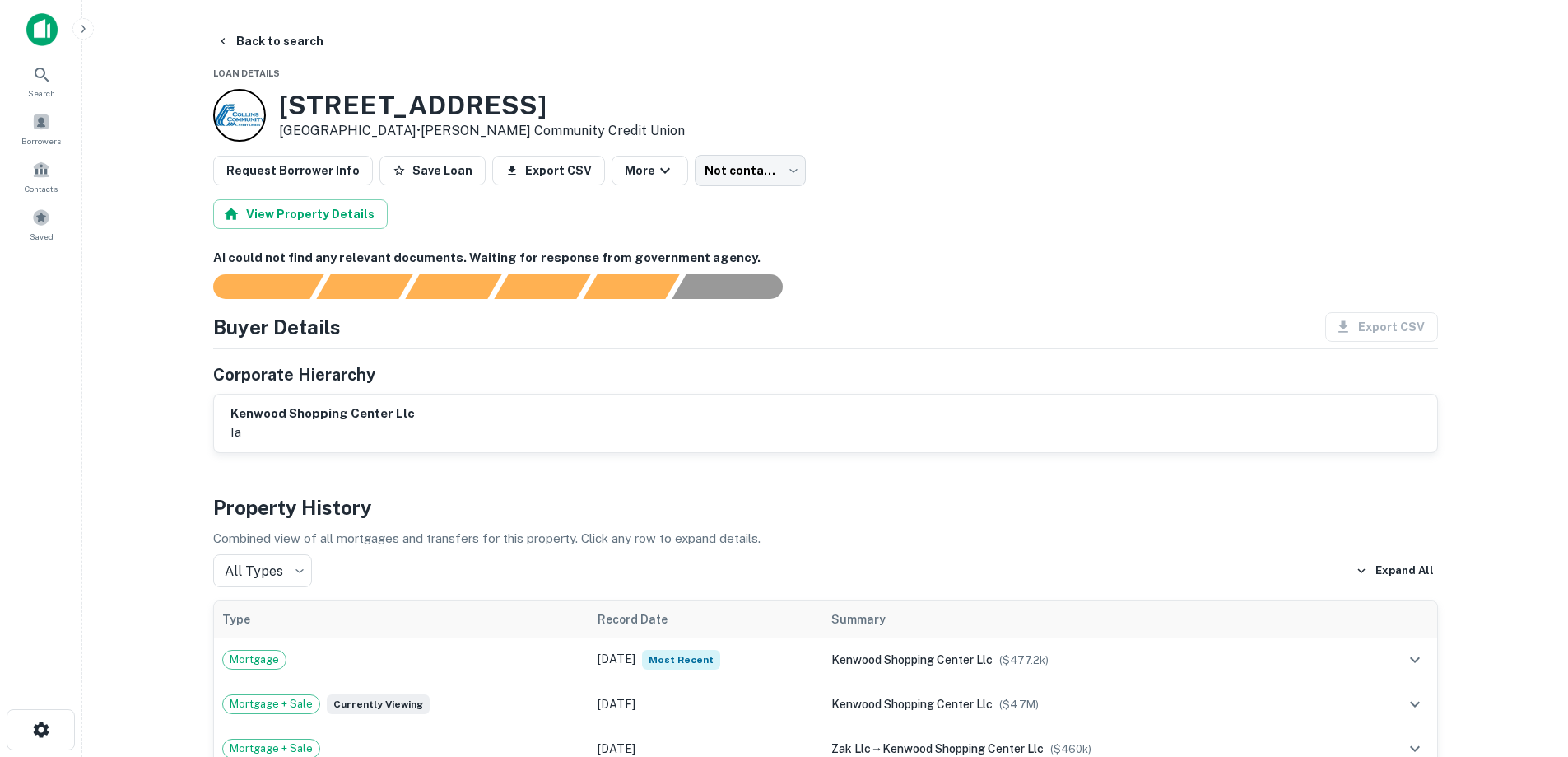
drag, startPoint x: 339, startPoint y: 118, endPoint x: 420, endPoint y: 134, distance: 82.6
click at [423, 137] on div "1341 1st Ave SE Cedar Rapids, IA52402 • Collins Community Credit Union" at bounding box center [482, 115] width 406 height 51
copy div "1341 1st Ave SE Cedar Rapids, IA52402"
drag, startPoint x: 299, startPoint y: 50, endPoint x: 333, endPoint y: 0, distance: 60.5
click at [300, 49] on button "Back to search" at bounding box center [270, 41] width 120 height 30
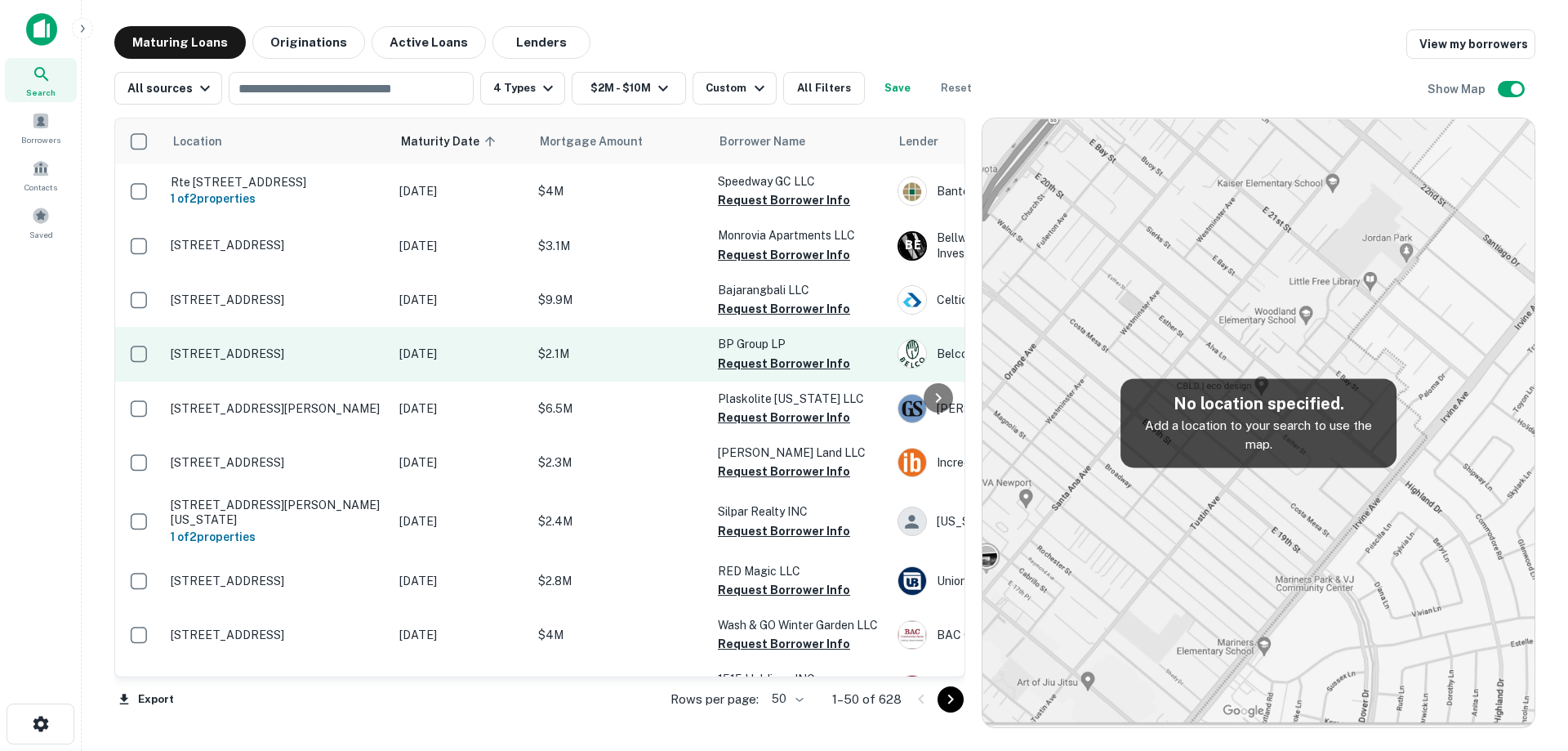
click at [433, 363] on p "[DATE]" at bounding box center [460, 353] width 122 height 18
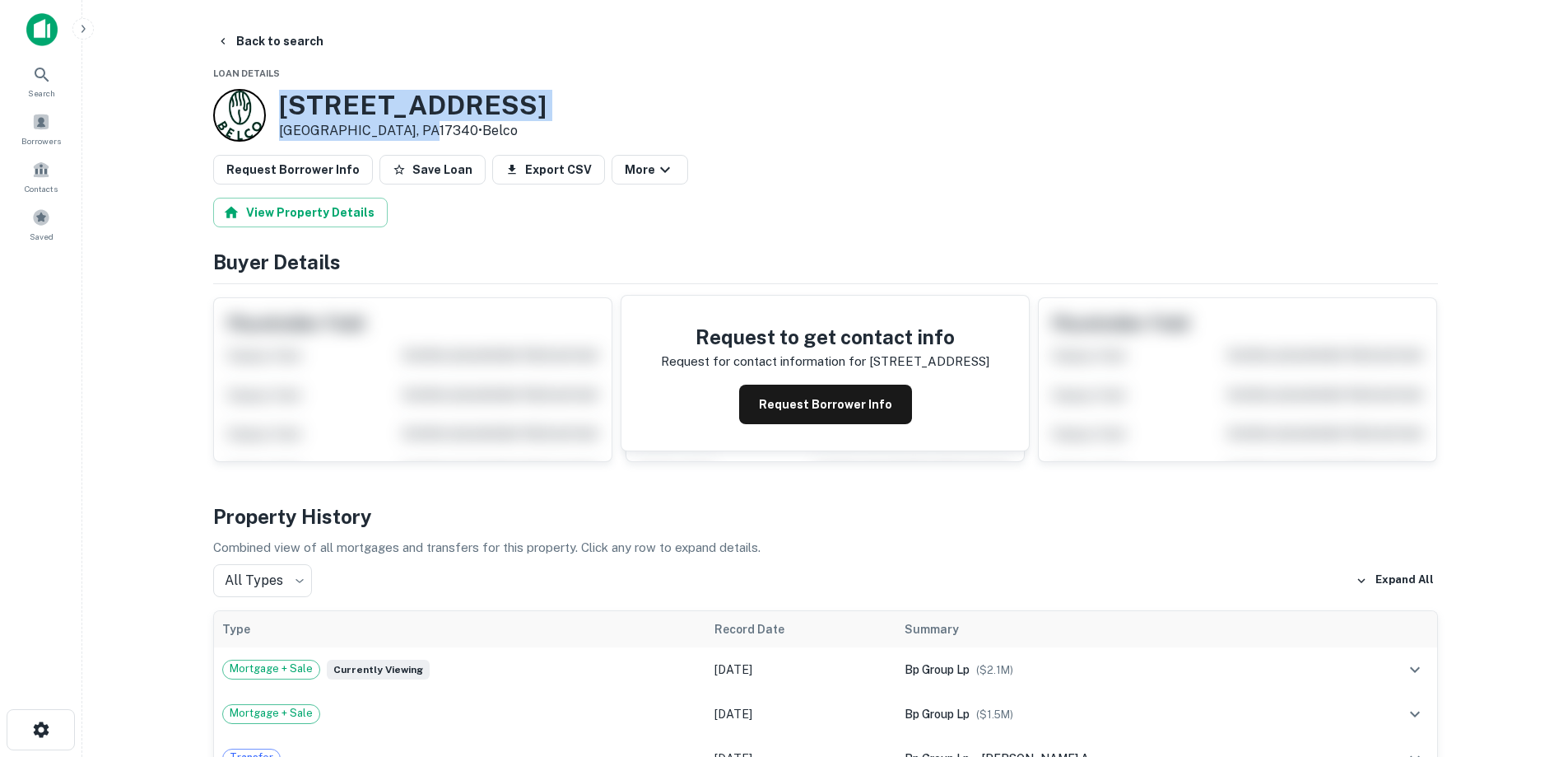
drag, startPoint x: 282, startPoint y: 104, endPoint x: 411, endPoint y: 133, distance: 132.2
click at [411, 133] on div "41 Prince St Littlestown, PA17340 • Belco" at bounding box center [413, 115] width 268 height 51
copy div "[STREET_ADDRESS]"
click at [261, 48] on button "Back to search" at bounding box center [270, 41] width 120 height 30
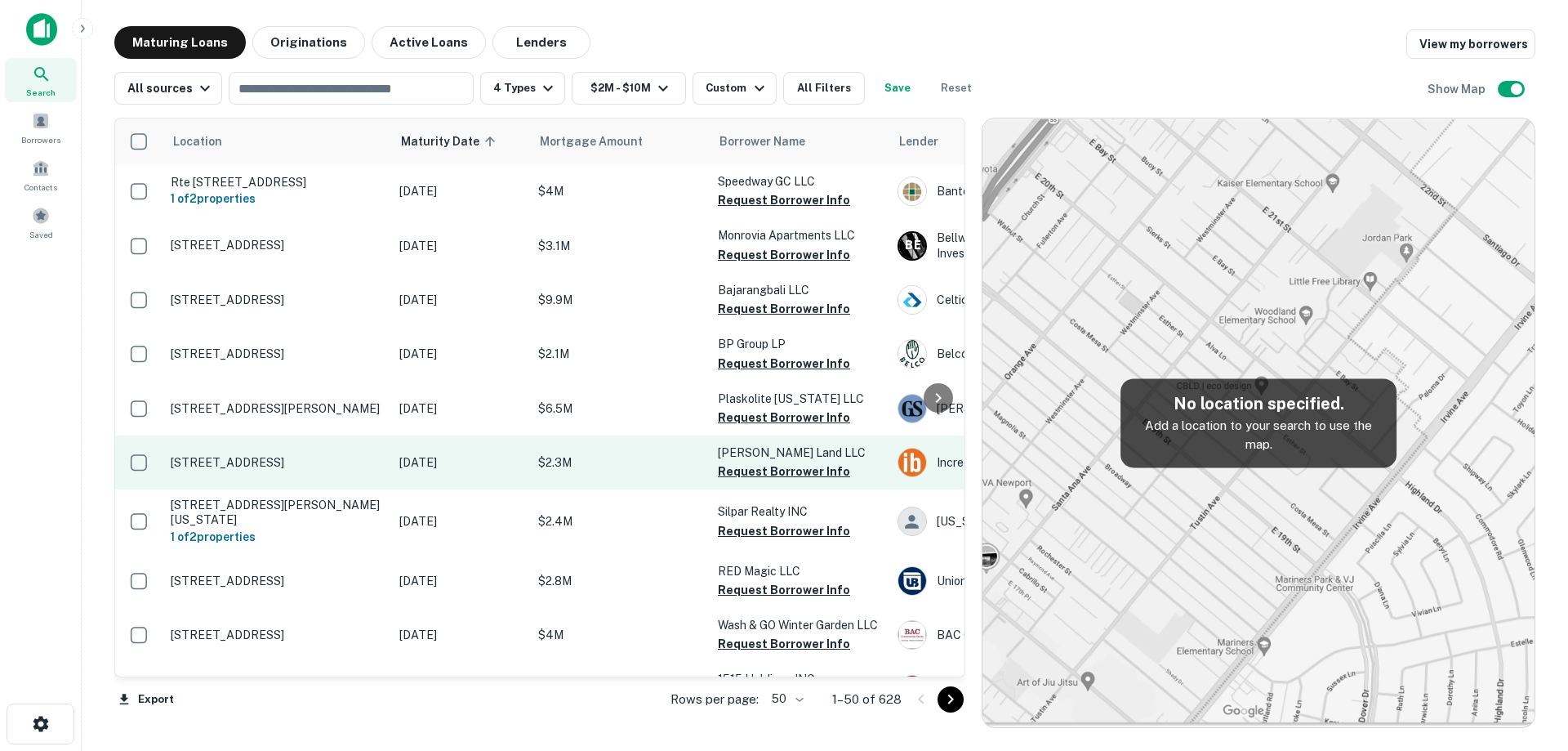
click at [347, 479] on td "[STREET_ADDRESS]" at bounding box center [276, 462] width 229 height 54
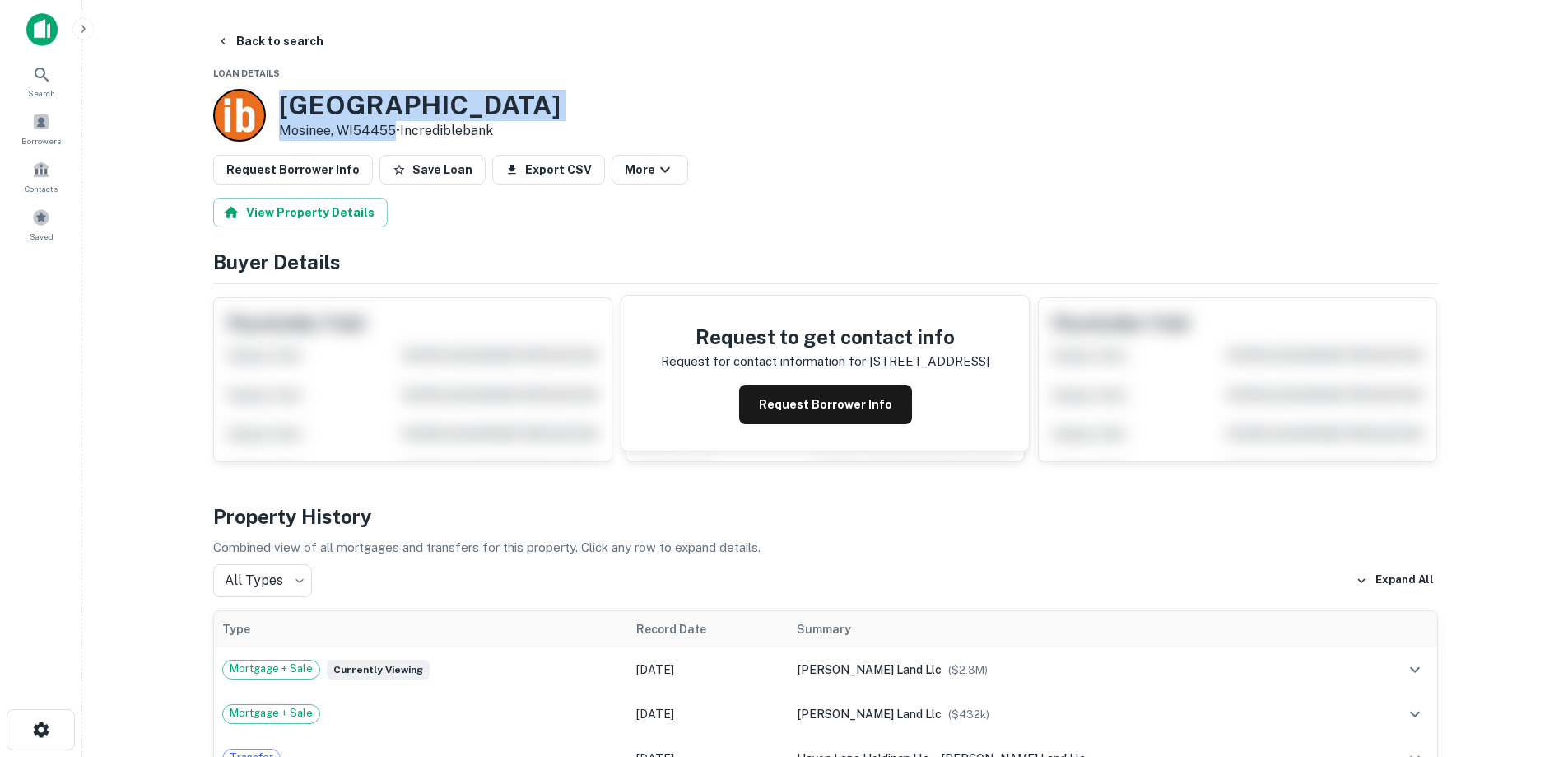
drag, startPoint x: 301, startPoint y: 119, endPoint x: 393, endPoint y: 135, distance: 93.4
click at [393, 135] on div "146200 Beaver Rd Mosinee, WI54455 • Incrediblebank" at bounding box center [420, 115] width 282 height 51
copy div "[STREET_ADDRESS]"
click at [307, 39] on button "Back to search" at bounding box center [270, 41] width 120 height 30
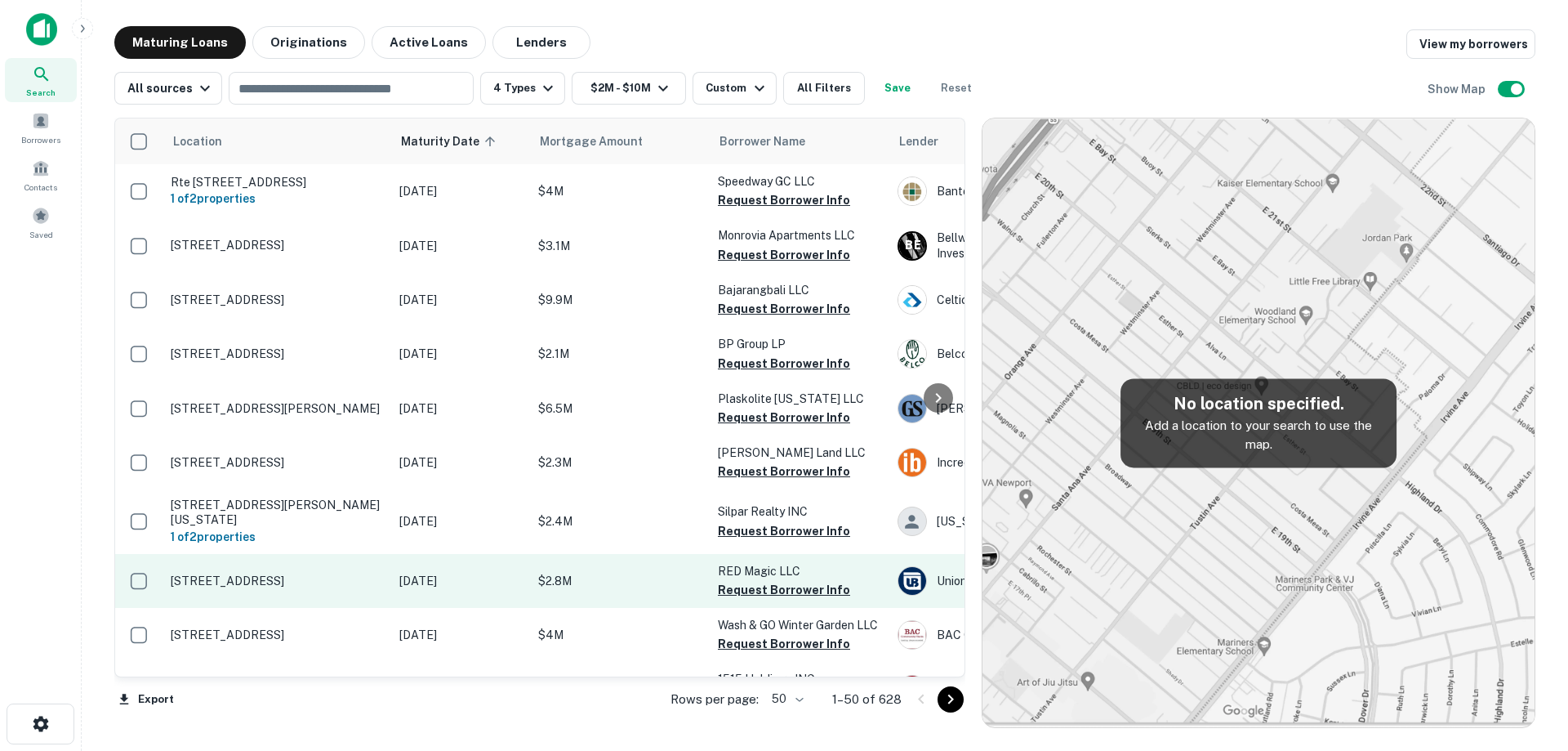
click at [367, 574] on p "[STREET_ADDRESS]" at bounding box center [277, 581] width 213 height 15
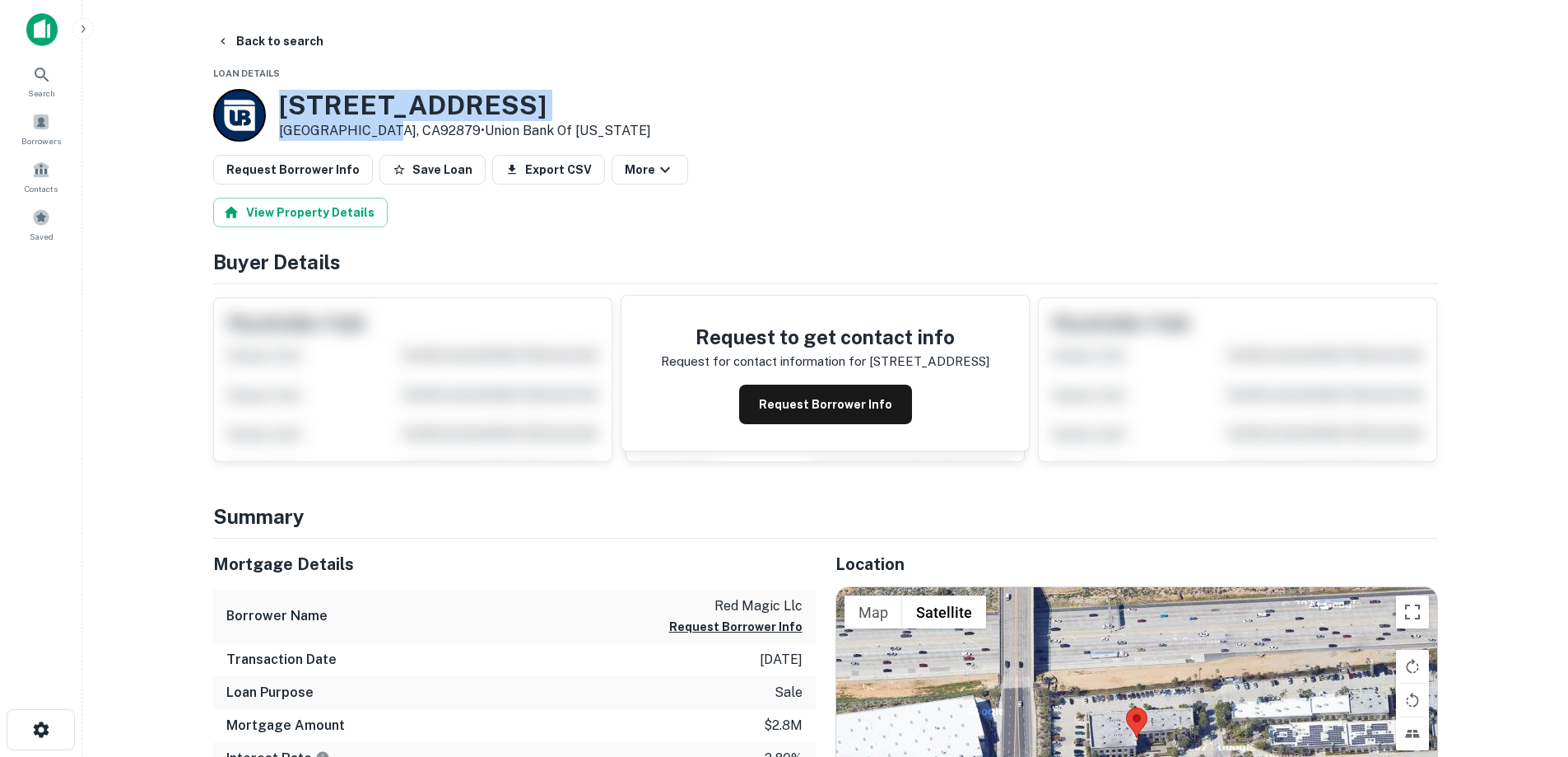
drag, startPoint x: 278, startPoint y: 105, endPoint x: 387, endPoint y: 129, distance: 111.6
click at [387, 129] on div "290 Corporate Terrace Cir Corona, CA92879 • Union Bank Of Michigan" at bounding box center [465, 115] width 372 height 51
click at [288, 52] on button "Back to search" at bounding box center [270, 41] width 120 height 30
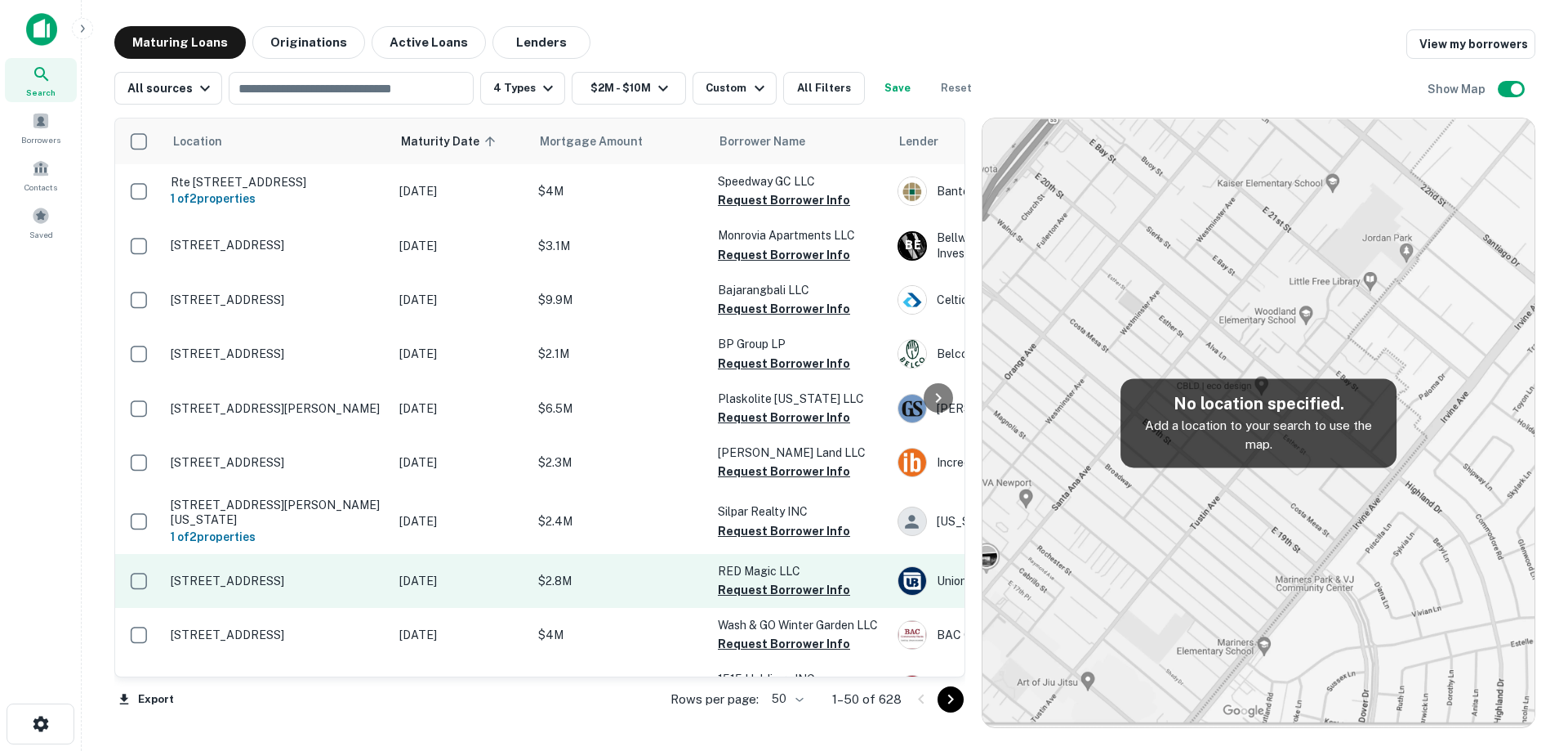
click at [346, 580] on p "[STREET_ADDRESS]" at bounding box center [277, 581] width 213 height 15
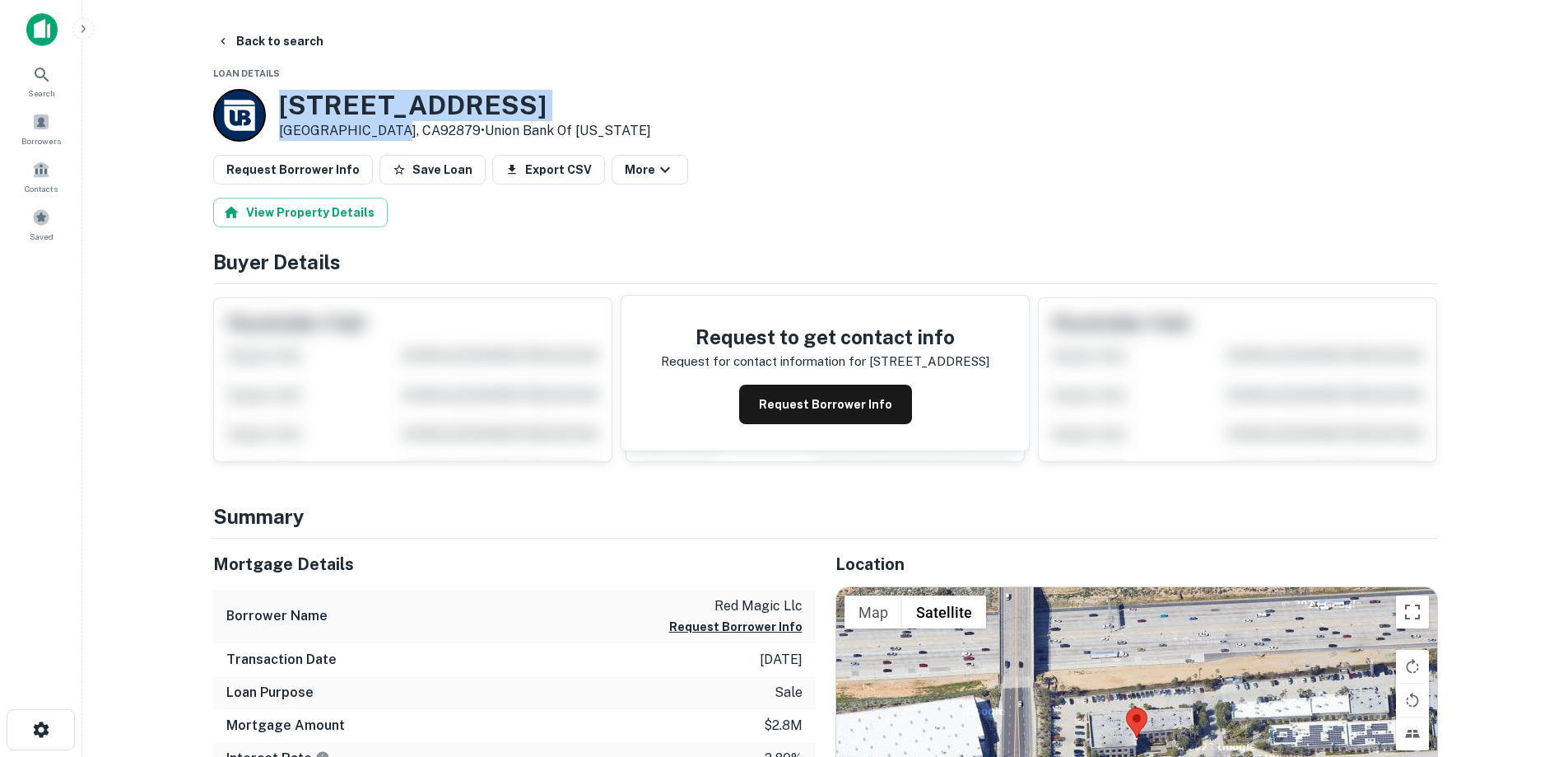
drag, startPoint x: 284, startPoint y: 104, endPoint x: 392, endPoint y: 134, distance: 112.1
click at [392, 134] on div "290 Corporate Terrace Cir Corona, CA92879 • Union Bank Of Michigan" at bounding box center [465, 115] width 372 height 51
copy div "[STREET_ADDRESS]"
click at [825, 399] on button "Request Borrower Info" at bounding box center [825, 404] width 173 height 40
click at [474, 98] on h3 "290 Corporate Terrace Cir" at bounding box center [465, 105] width 372 height 31
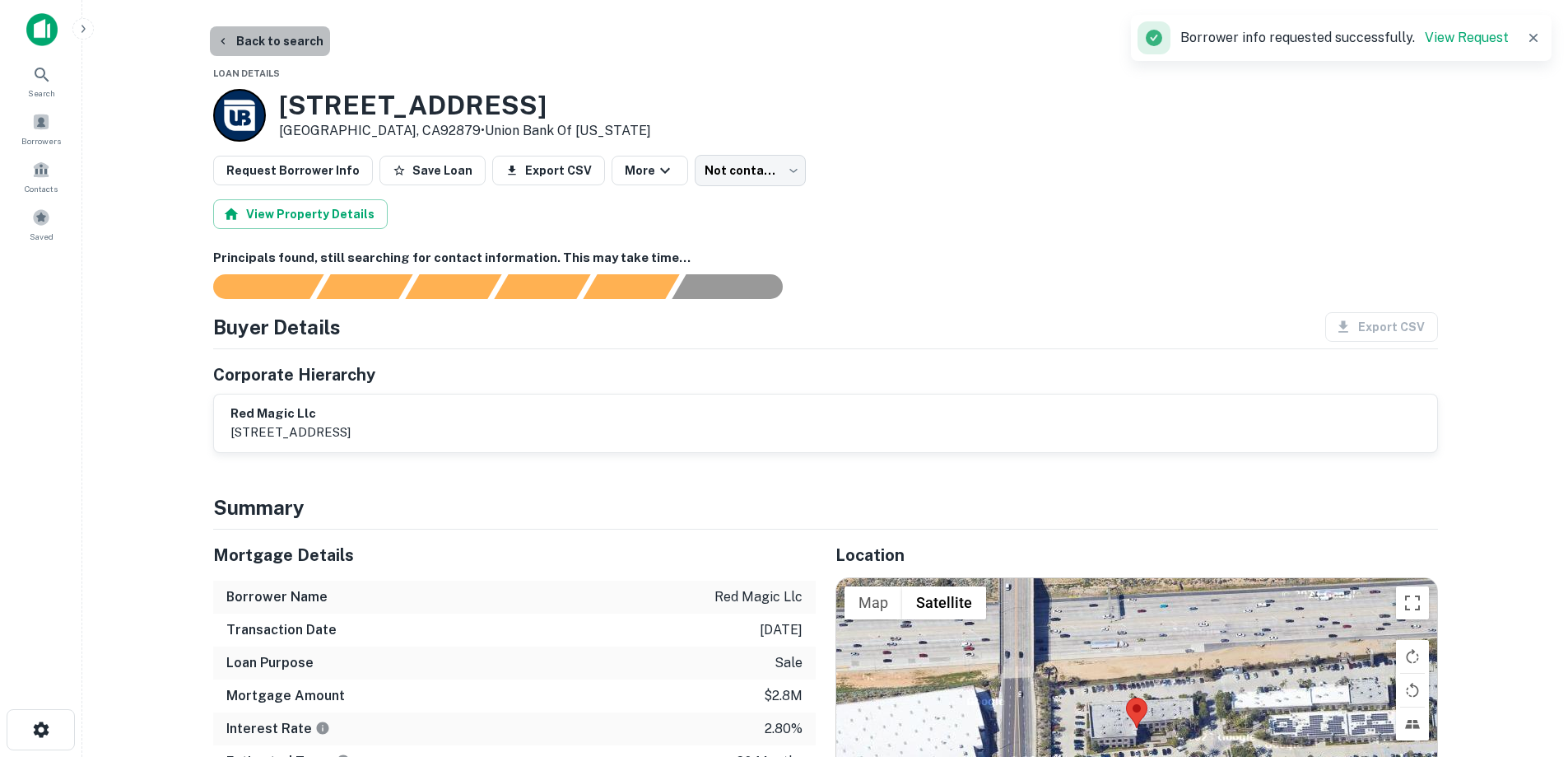
drag, startPoint x: 286, startPoint y: 50, endPoint x: 329, endPoint y: 24, distance: 50.2
click at [286, 48] on button "Back to search" at bounding box center [270, 41] width 120 height 30
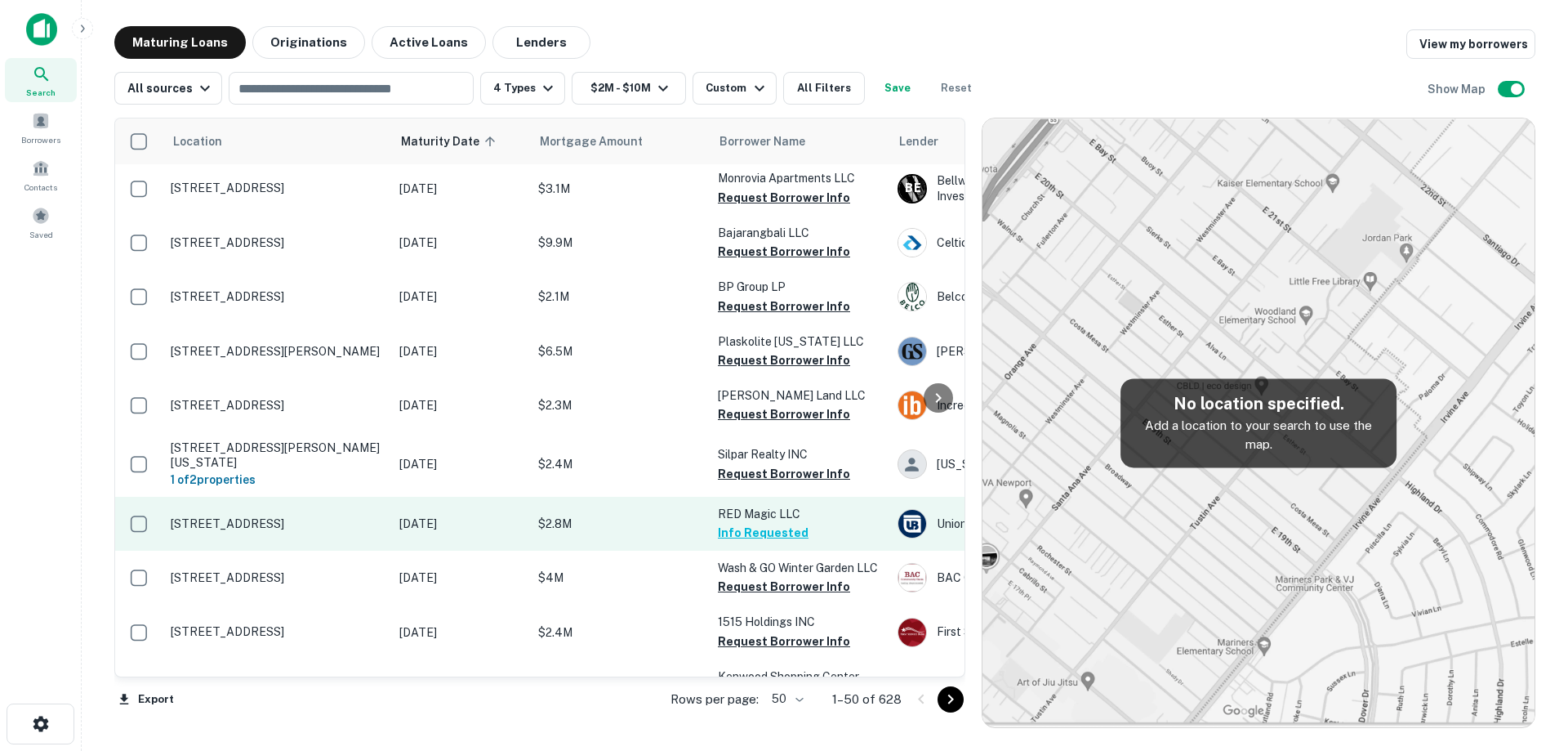
scroll to position [82, 0]
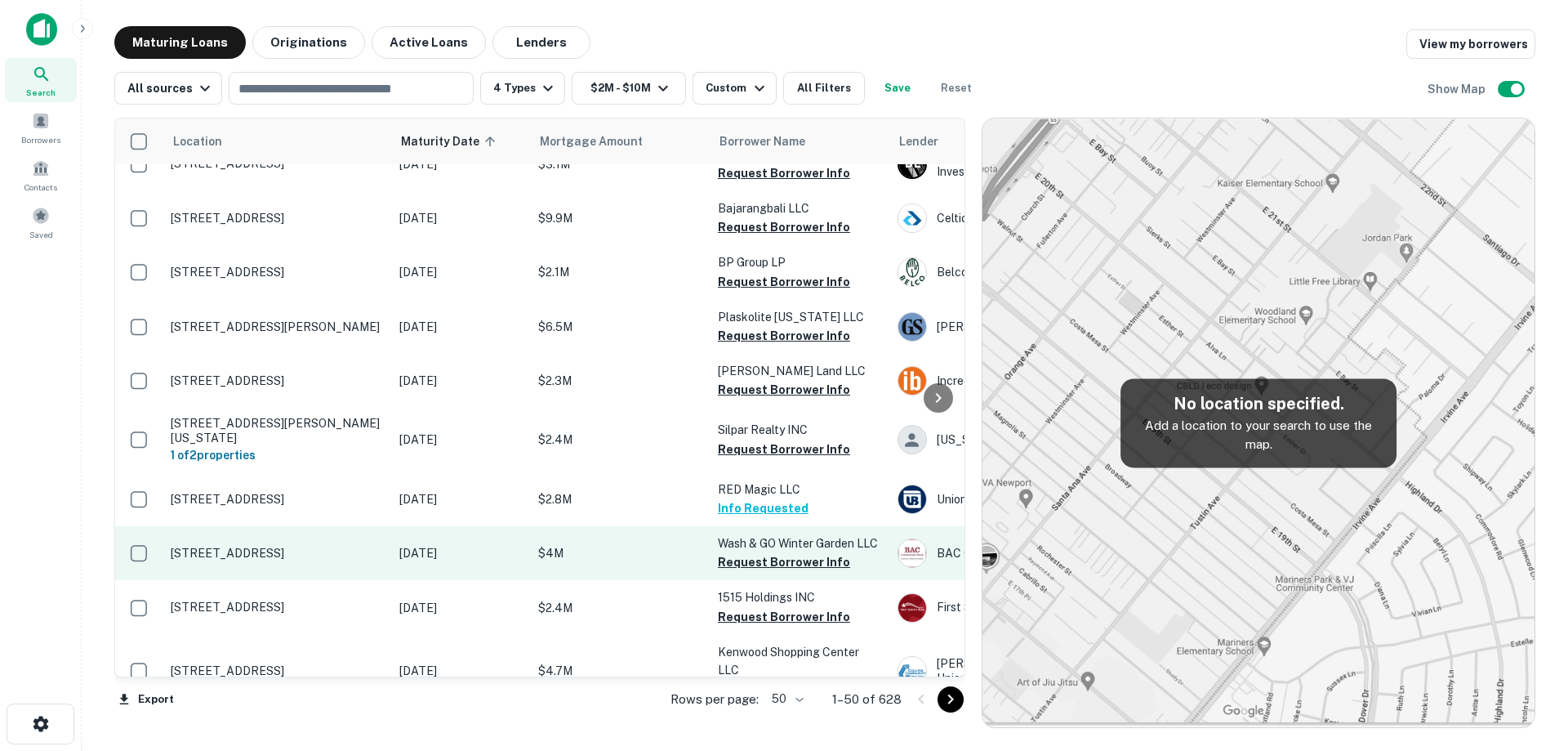
click at [366, 546] on p "[STREET_ADDRESS]" at bounding box center [277, 553] width 213 height 15
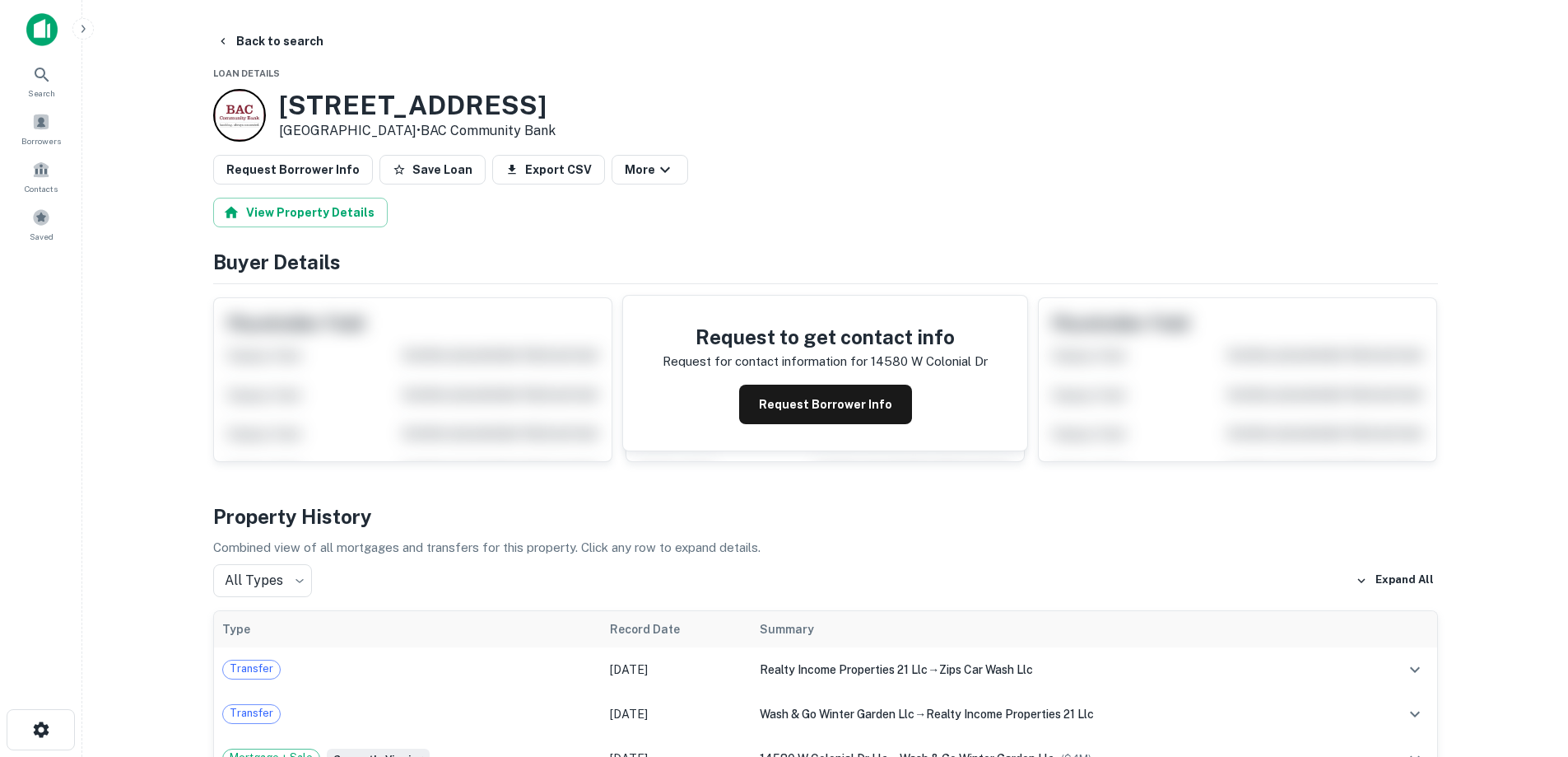
drag, startPoint x: 283, startPoint y: 102, endPoint x: 431, endPoint y: 138, distance: 152.3
click at [431, 138] on div "14580 W COLONIAL DR Winter Garden, FL34787 • BAC Community Bank" at bounding box center [418, 115] width 277 height 51
copy div "14580 W COLONIAL DR Winter Garden, FL34787"
click at [311, 43] on button "Back to search" at bounding box center [270, 41] width 120 height 30
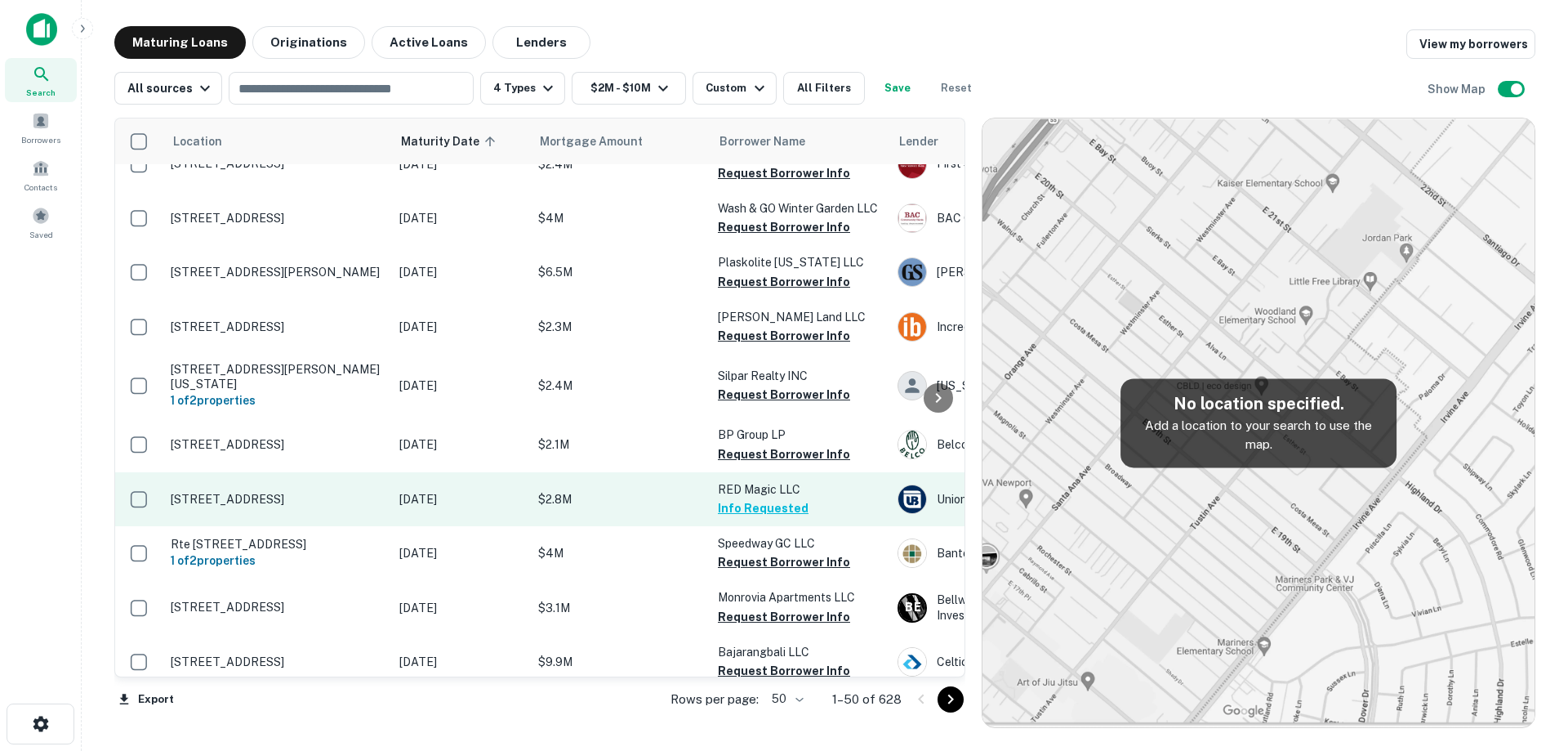
scroll to position [182, 0]
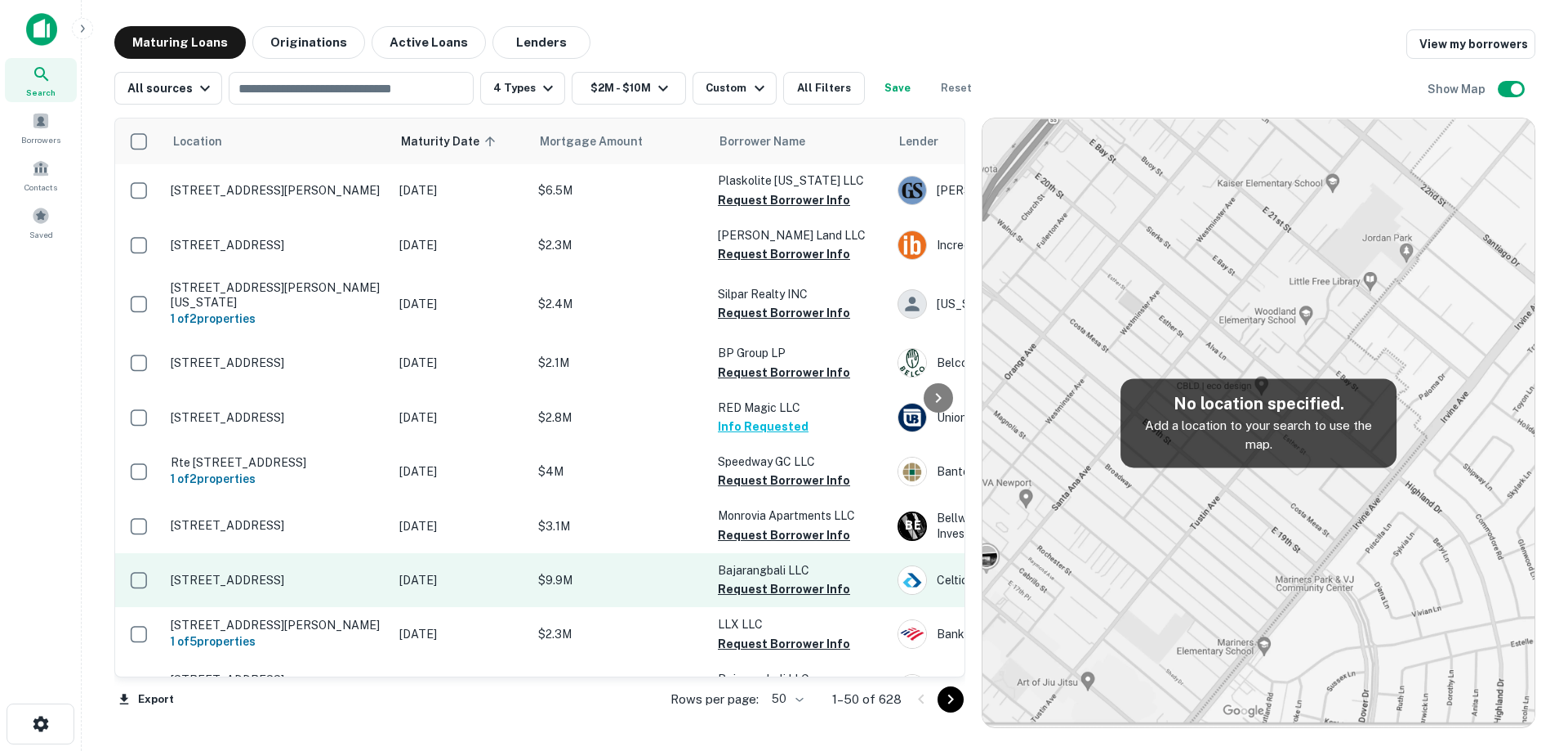
click at [318, 584] on td "[STREET_ADDRESS]" at bounding box center [276, 579] width 229 height 54
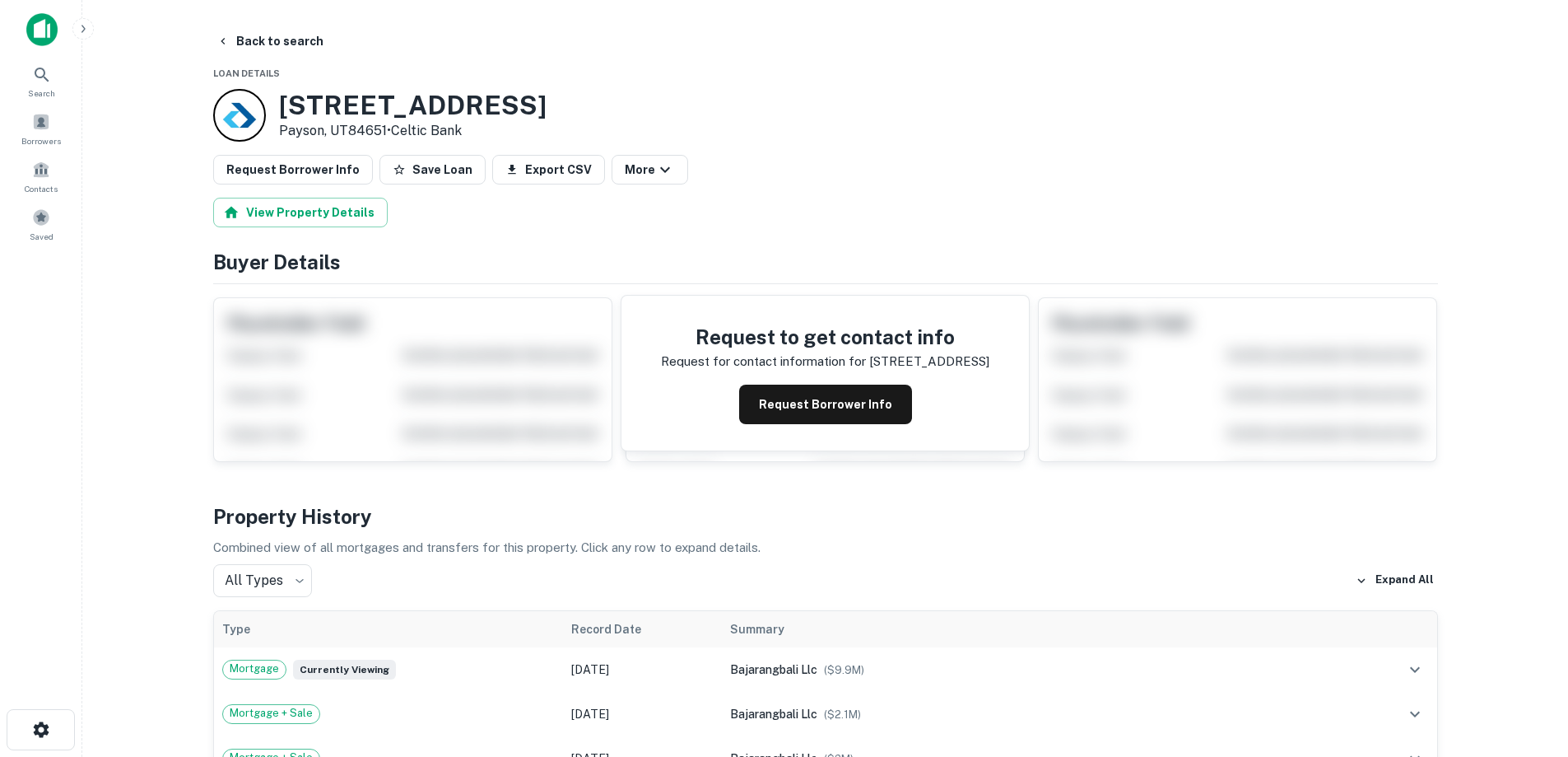
drag, startPoint x: 325, startPoint y: 113, endPoint x: 368, endPoint y: 123, distance: 44.1
click at [387, 140] on div "90 N MAIN ST Payson, UT84651 • Celtic Bank" at bounding box center [380, 115] width 333 height 52
click at [285, 39] on button "Back to search" at bounding box center [270, 41] width 120 height 30
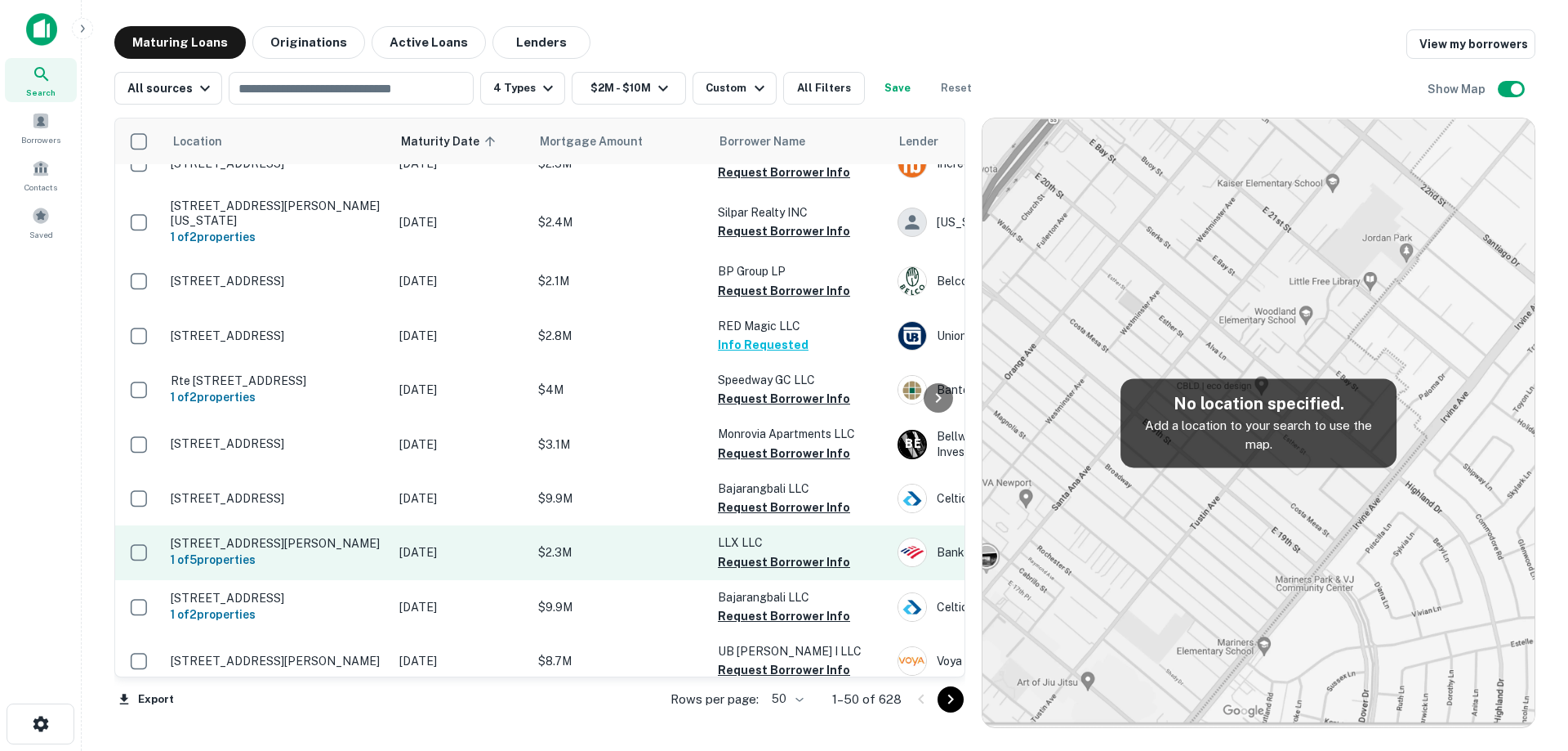
scroll to position [345, 0]
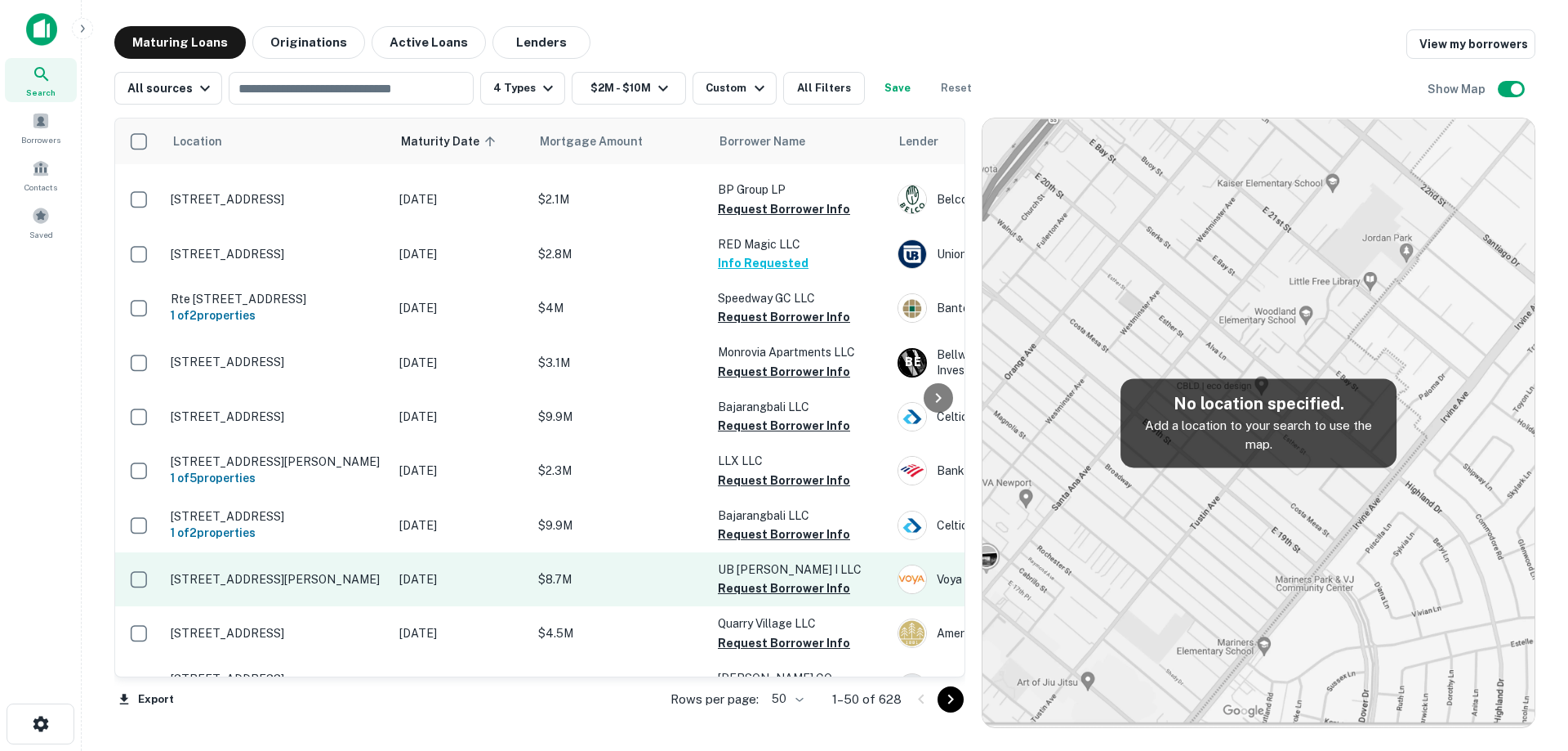
click at [385, 586] on td "[STREET_ADDRESS][PERSON_NAME]" at bounding box center [276, 579] width 229 height 54
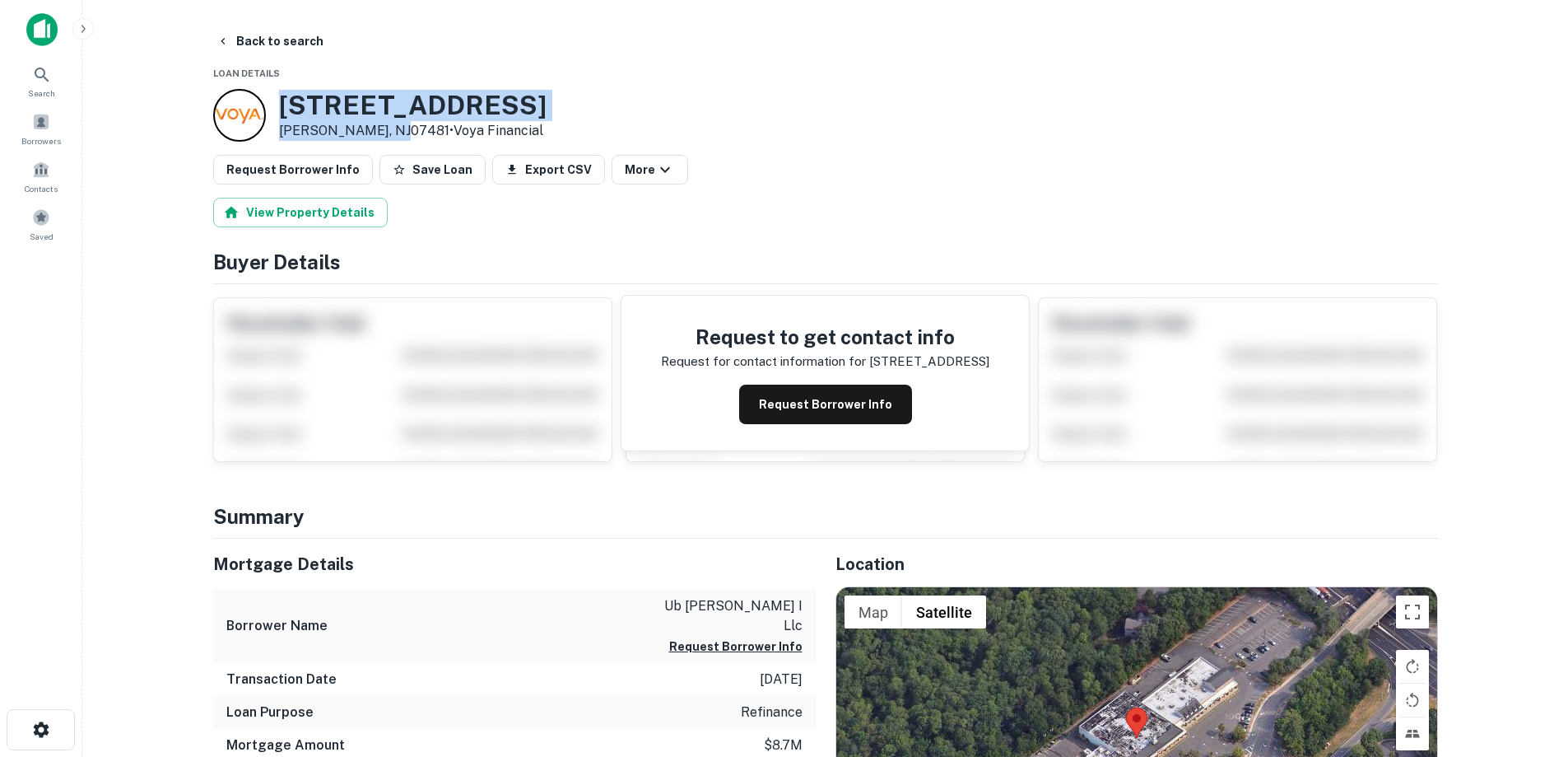
drag, startPoint x: 294, startPoint y: 104, endPoint x: 391, endPoint y: 137, distance: 102.5
click at [391, 137] on div "525 Cedar Hill Ave Wyckoff, NJ07481 • Voya Financial" at bounding box center [380, 115] width 333 height 52
click at [256, 41] on button "Back to search" at bounding box center [270, 41] width 120 height 30
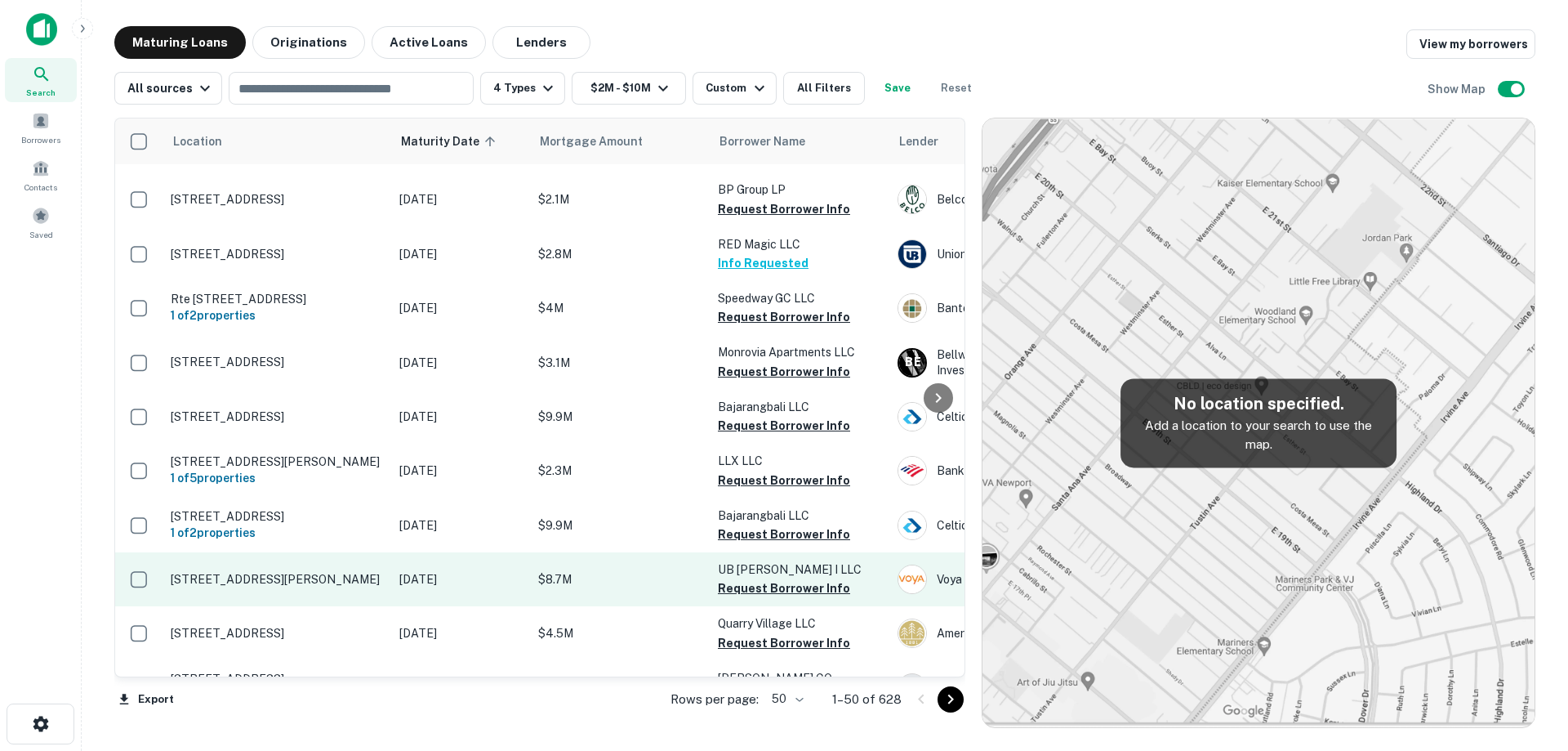
scroll to position [426, 0]
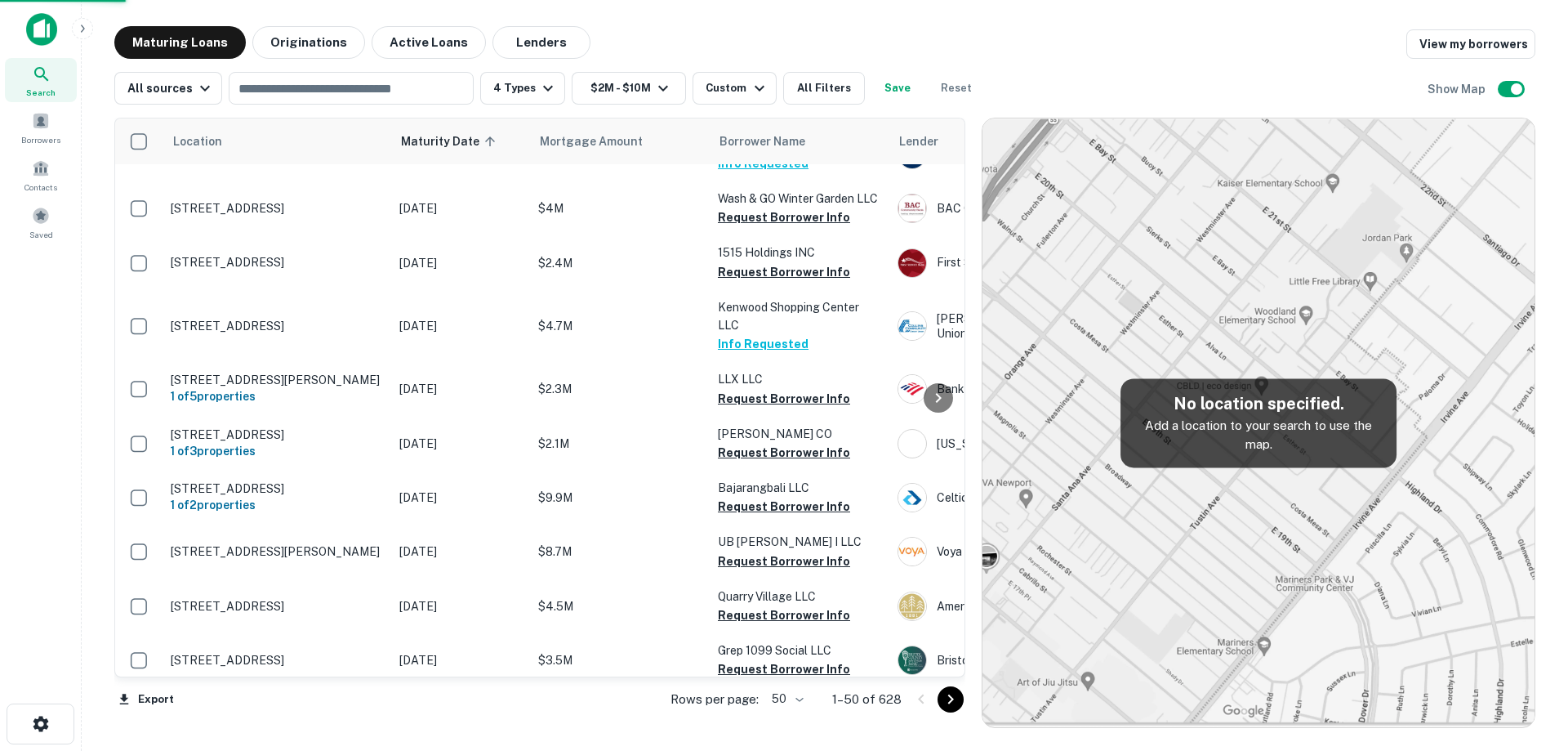
scroll to position [409, 0]
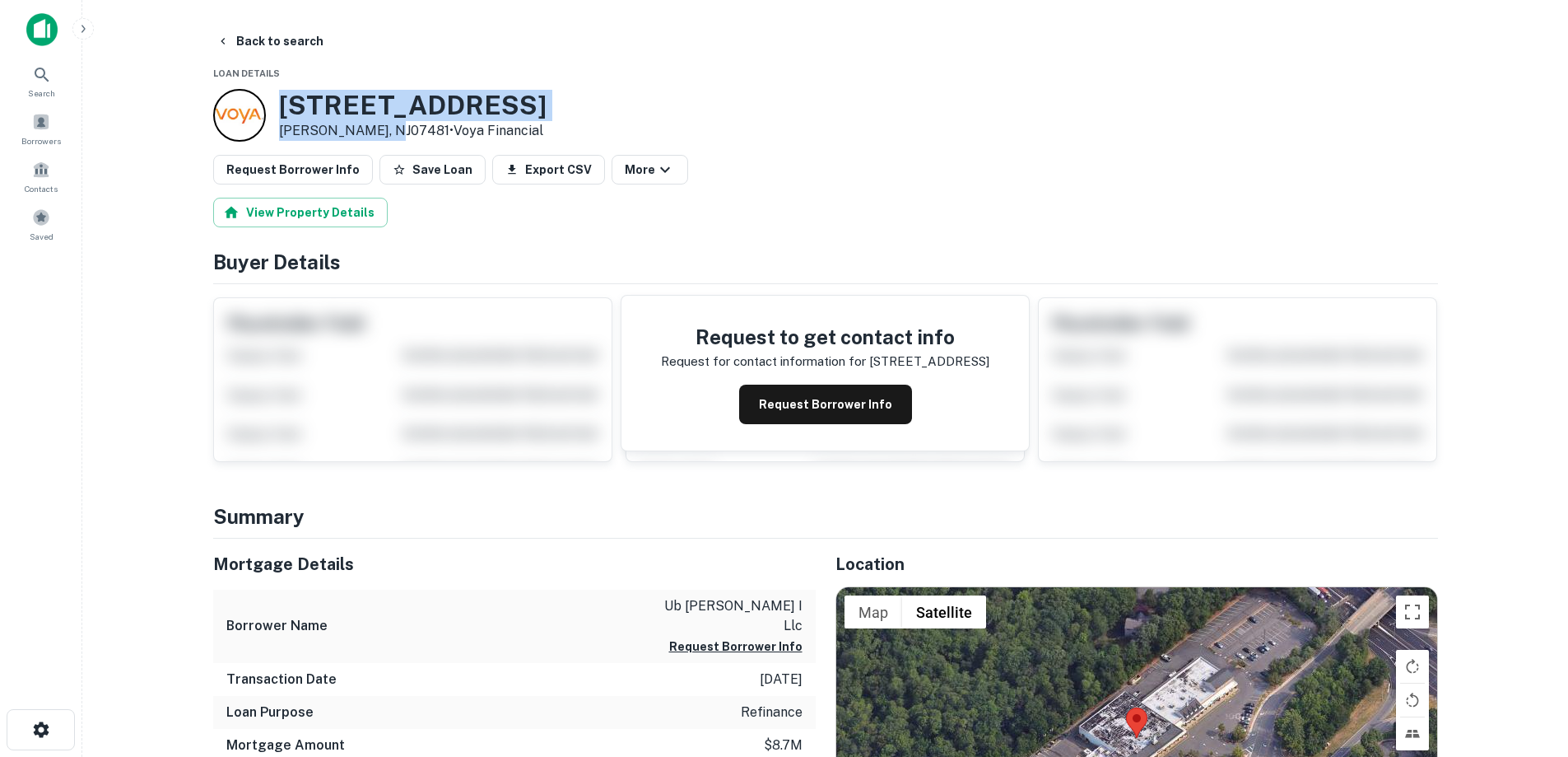
drag, startPoint x: 286, startPoint y: 101, endPoint x: 387, endPoint y: 129, distance: 104.8
click at [387, 129] on div "525 Cedar Hill Ave Wyckoff, NJ07481 • Voya Financial" at bounding box center [380, 115] width 333 height 52
click at [262, 38] on button "Back to search" at bounding box center [270, 41] width 120 height 30
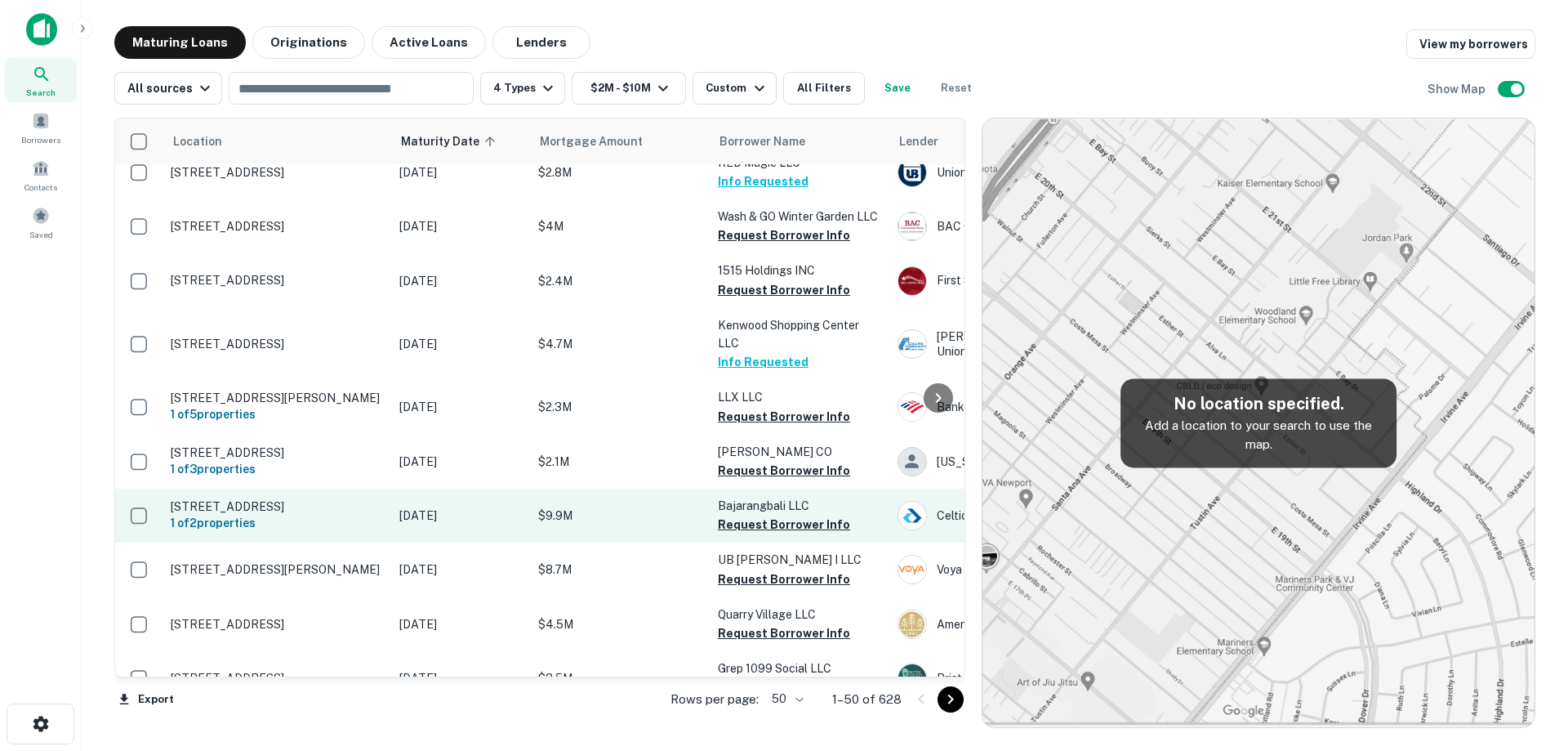
scroll to position [490, 0]
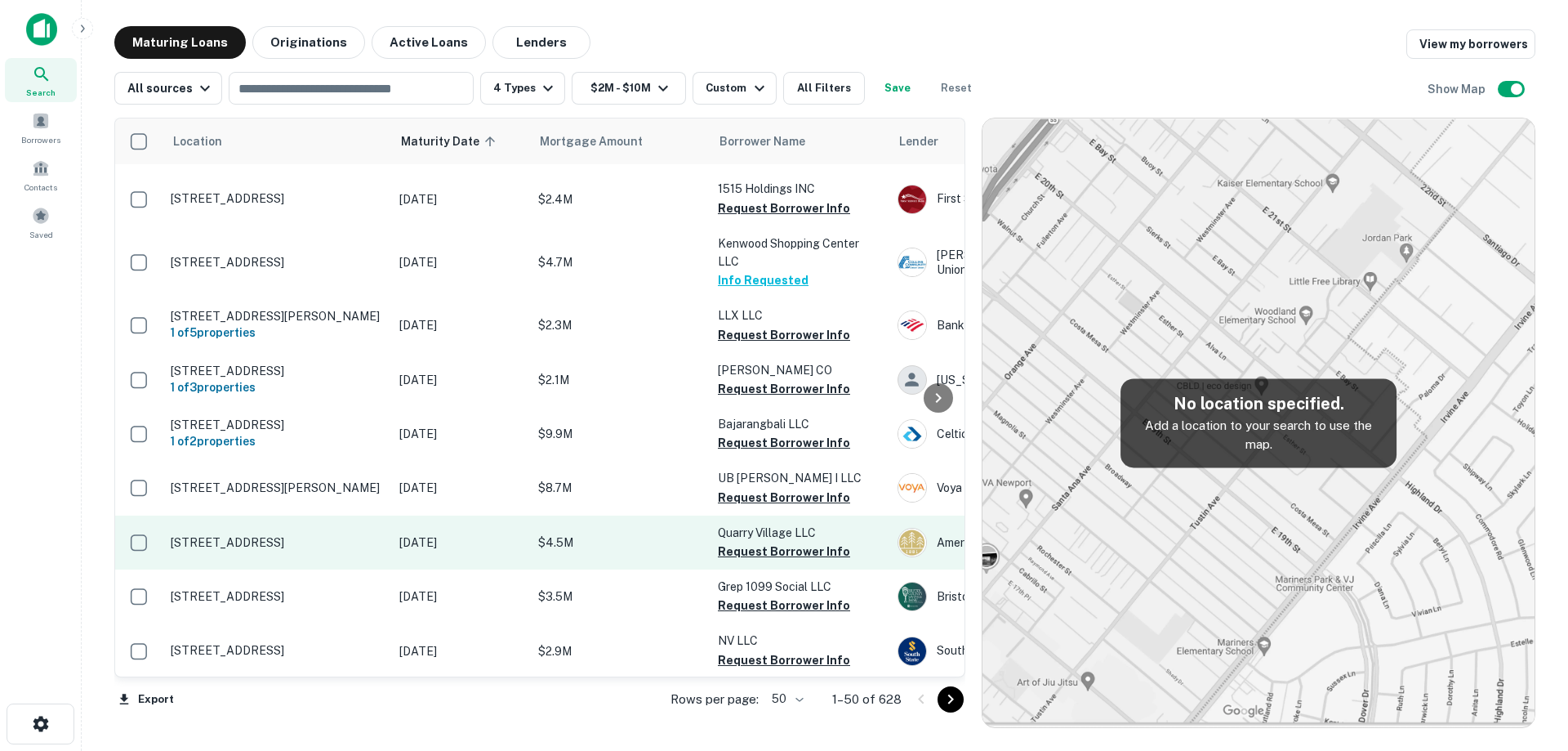
click at [434, 533] on p "[DATE]" at bounding box center [460, 542] width 122 height 18
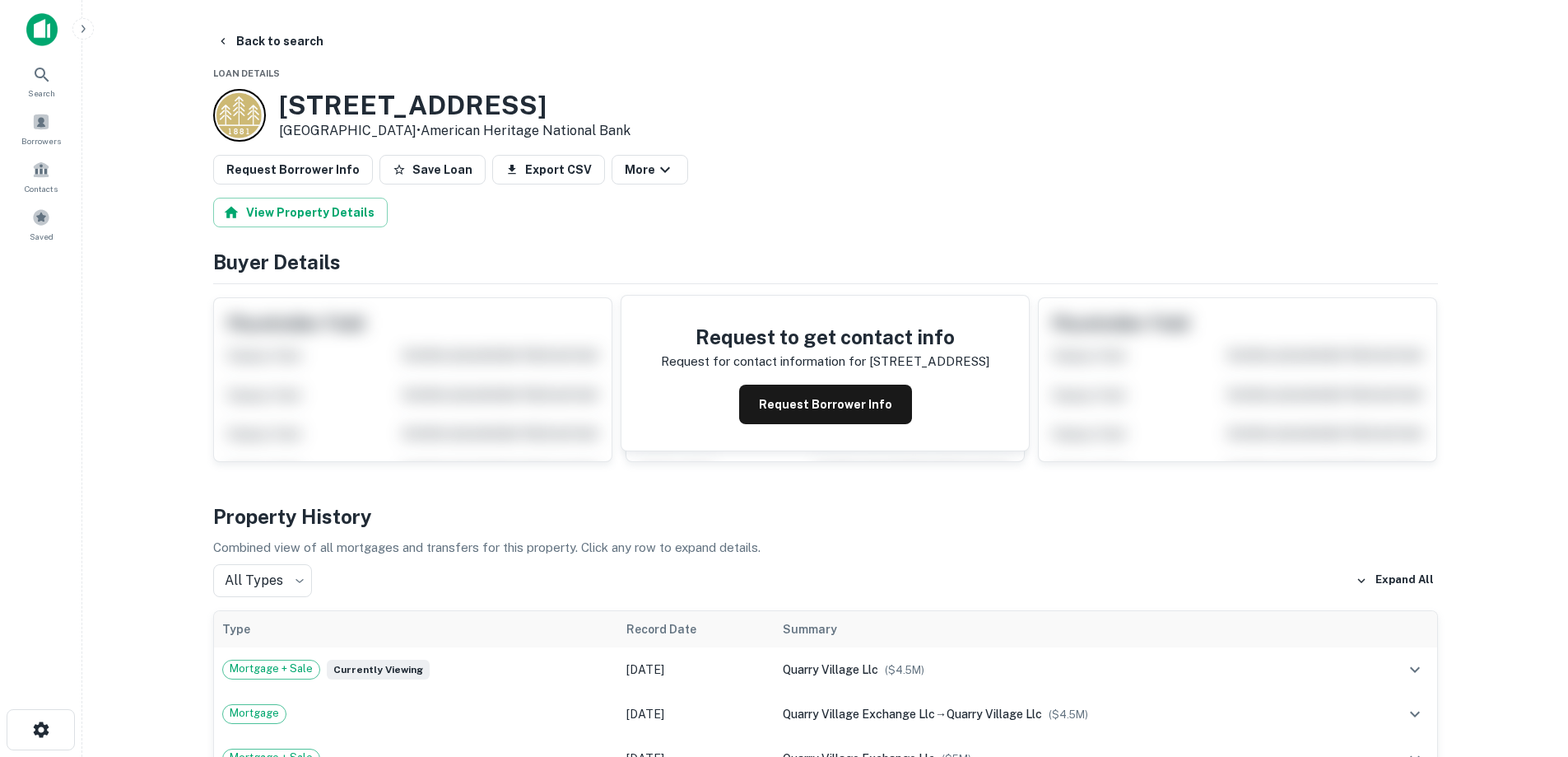
drag, startPoint x: 284, startPoint y: 101, endPoint x: 422, endPoint y: 131, distance: 141.2
click at [422, 131] on div "2530 QUARRY RD NE Sauk Rapids, MN56379 • American Heritage National Bank" at bounding box center [455, 115] width 352 height 51
copy div "2530 QUARRY RD NE Sauk Rapids, MN56379"
click at [250, 34] on button "Back to search" at bounding box center [270, 41] width 120 height 30
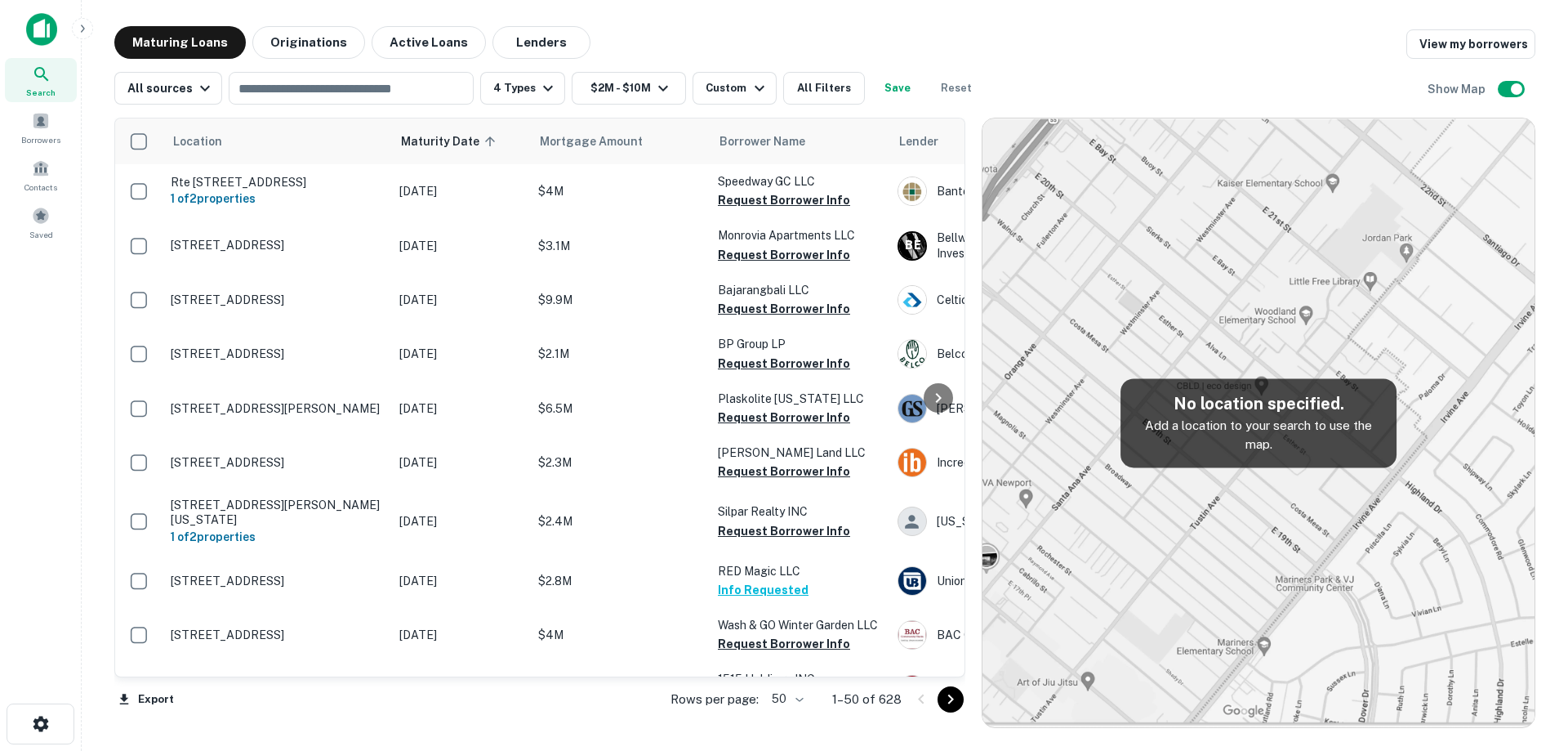
scroll to position [490, 0]
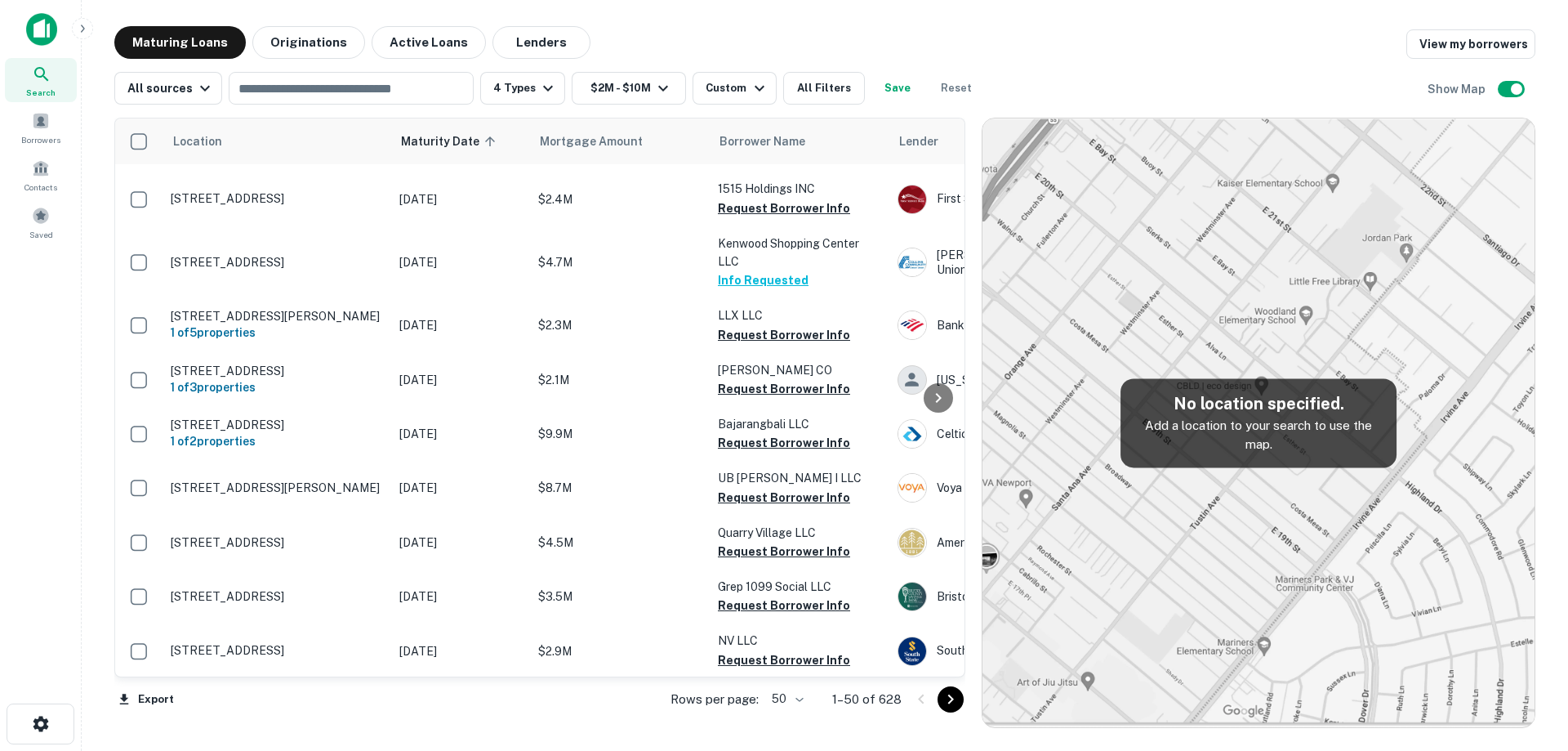
click at [990, 72] on div "All sources ​ 4 Types $2M - $10M Custom All Filters Save Reset Show Map" at bounding box center [825, 81] width 1421 height 46
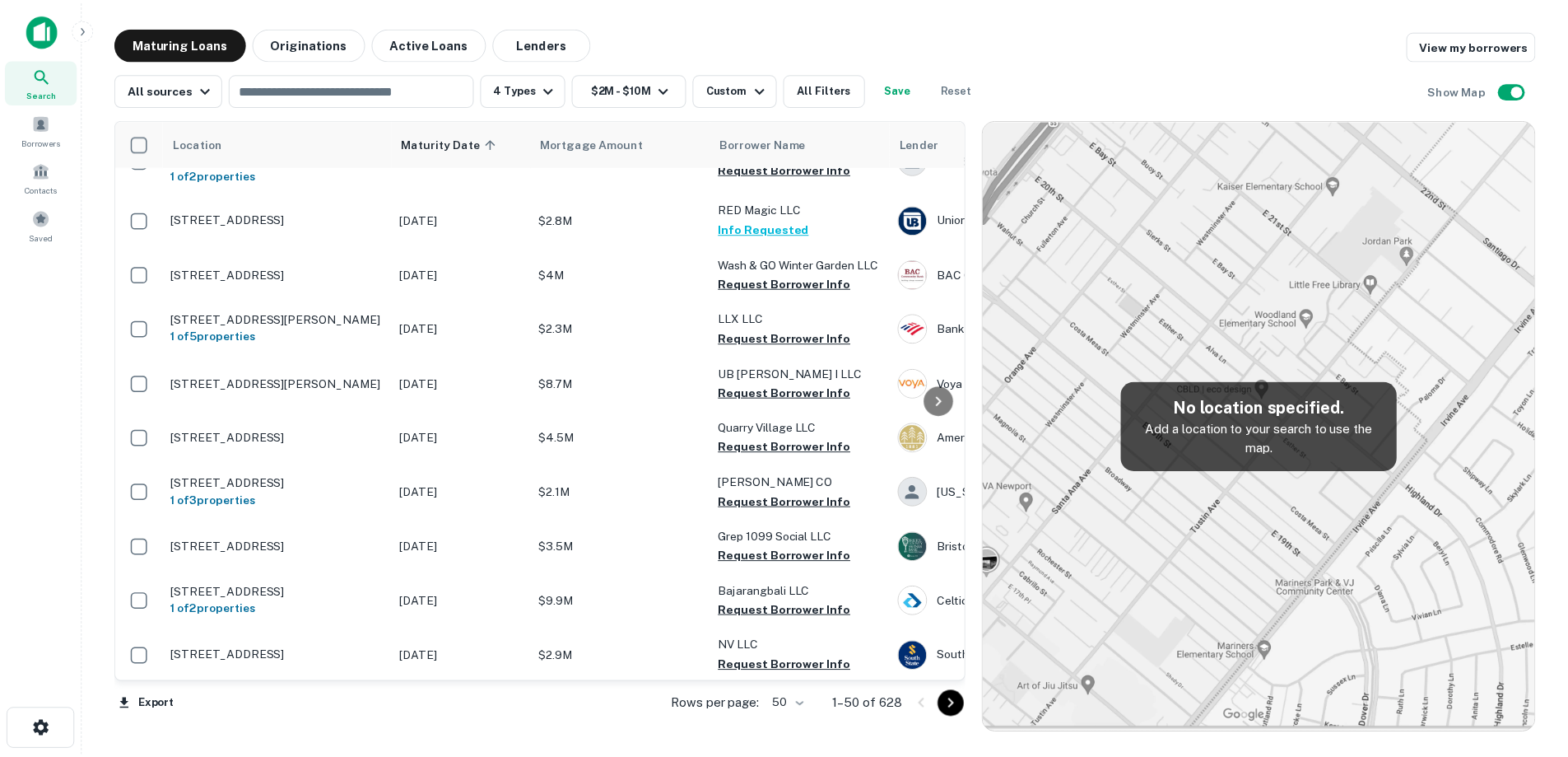
scroll to position [658, 0]
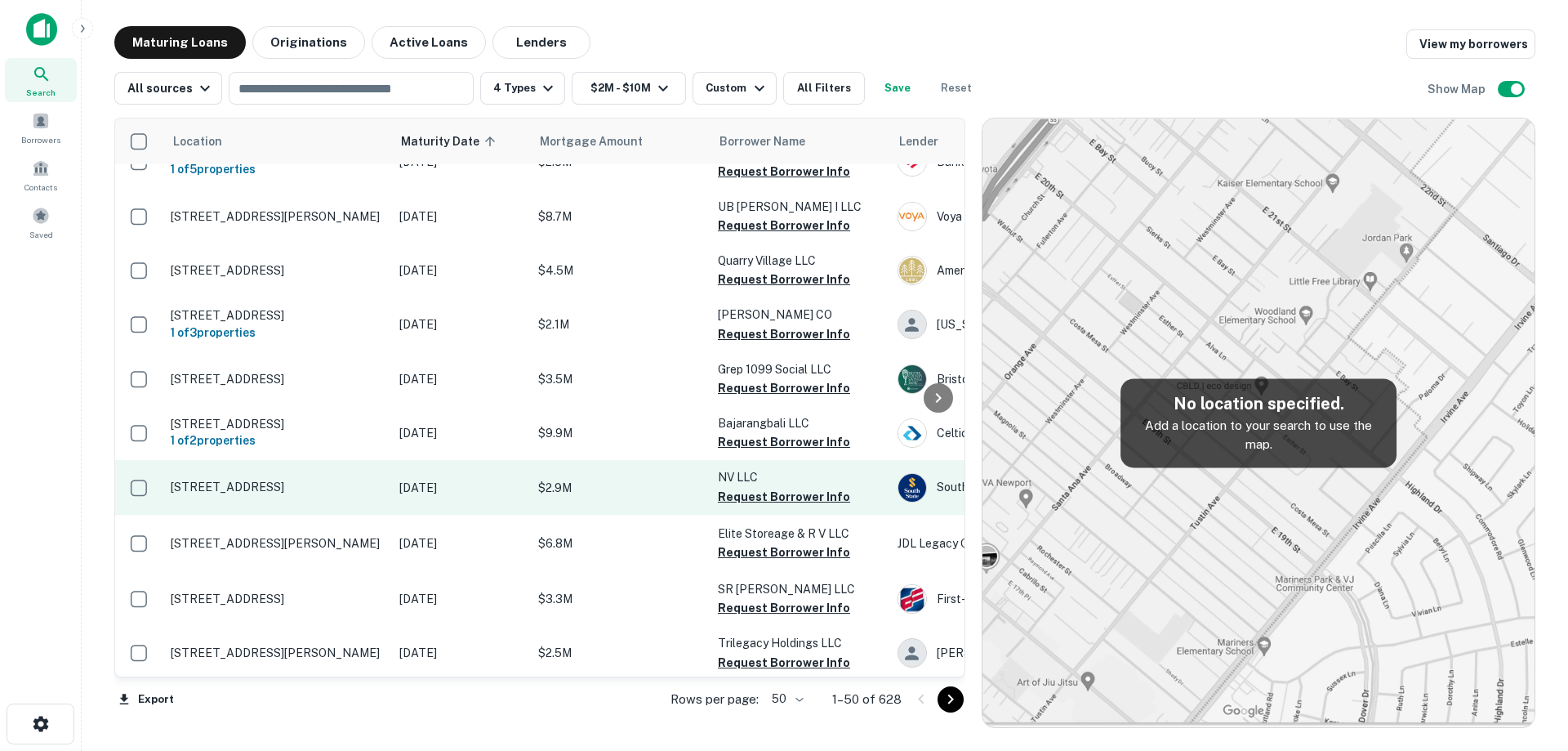
click at [447, 508] on td "[DATE]" at bounding box center [460, 486] width 139 height 54
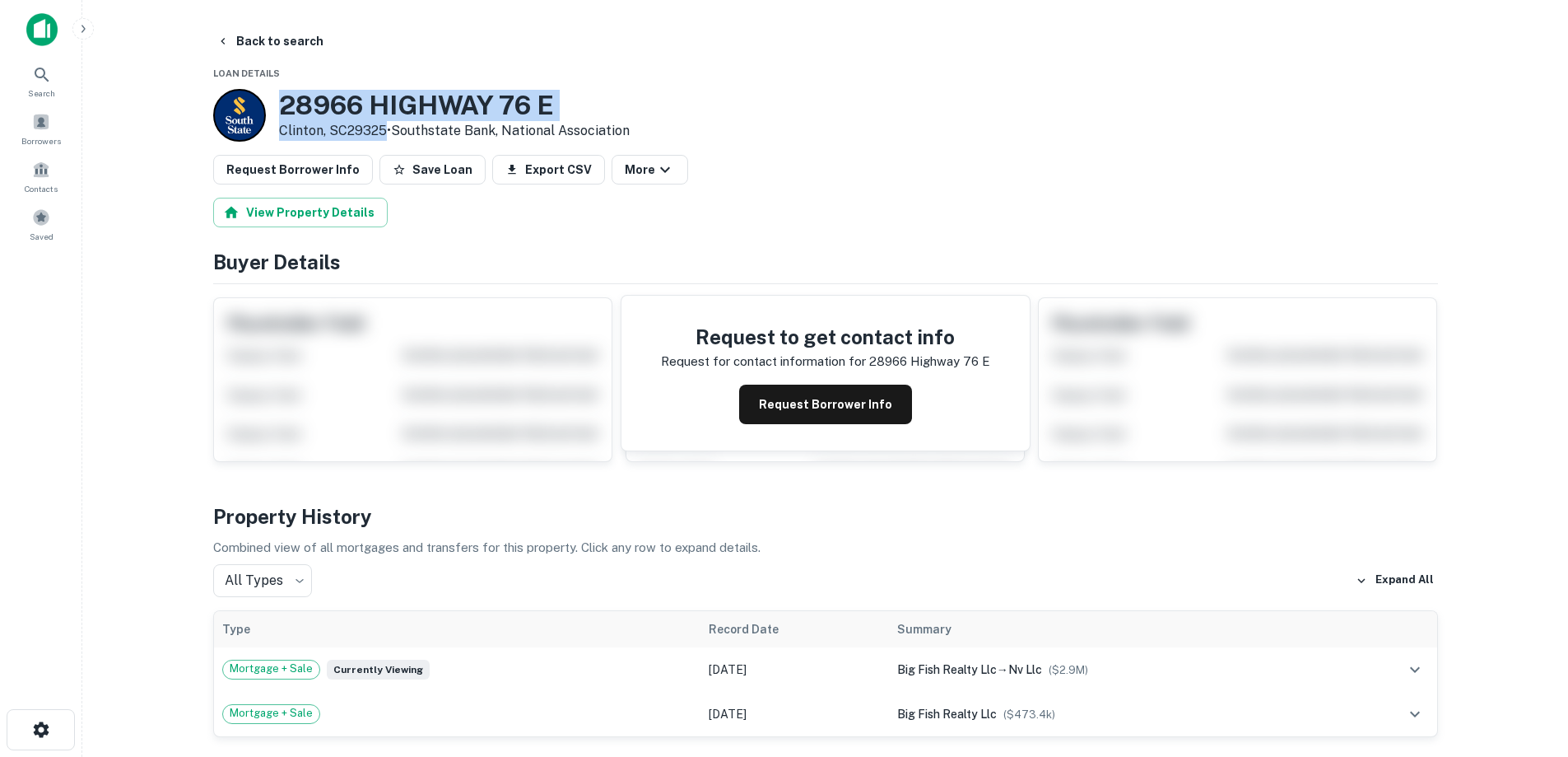
drag, startPoint x: 278, startPoint y: 95, endPoint x: 387, endPoint y: 132, distance: 115.1
click at [387, 132] on div "28966 HIGHWAY 76 E Clinton, SC29325 • Southstate Bank, National Association" at bounding box center [422, 115] width 417 height 52
copy div "28966 HIGHWAY 76 E Clinton, SC29325"
click at [929, 408] on div "Request Borrower Info" at bounding box center [825, 404] width 329 height 40
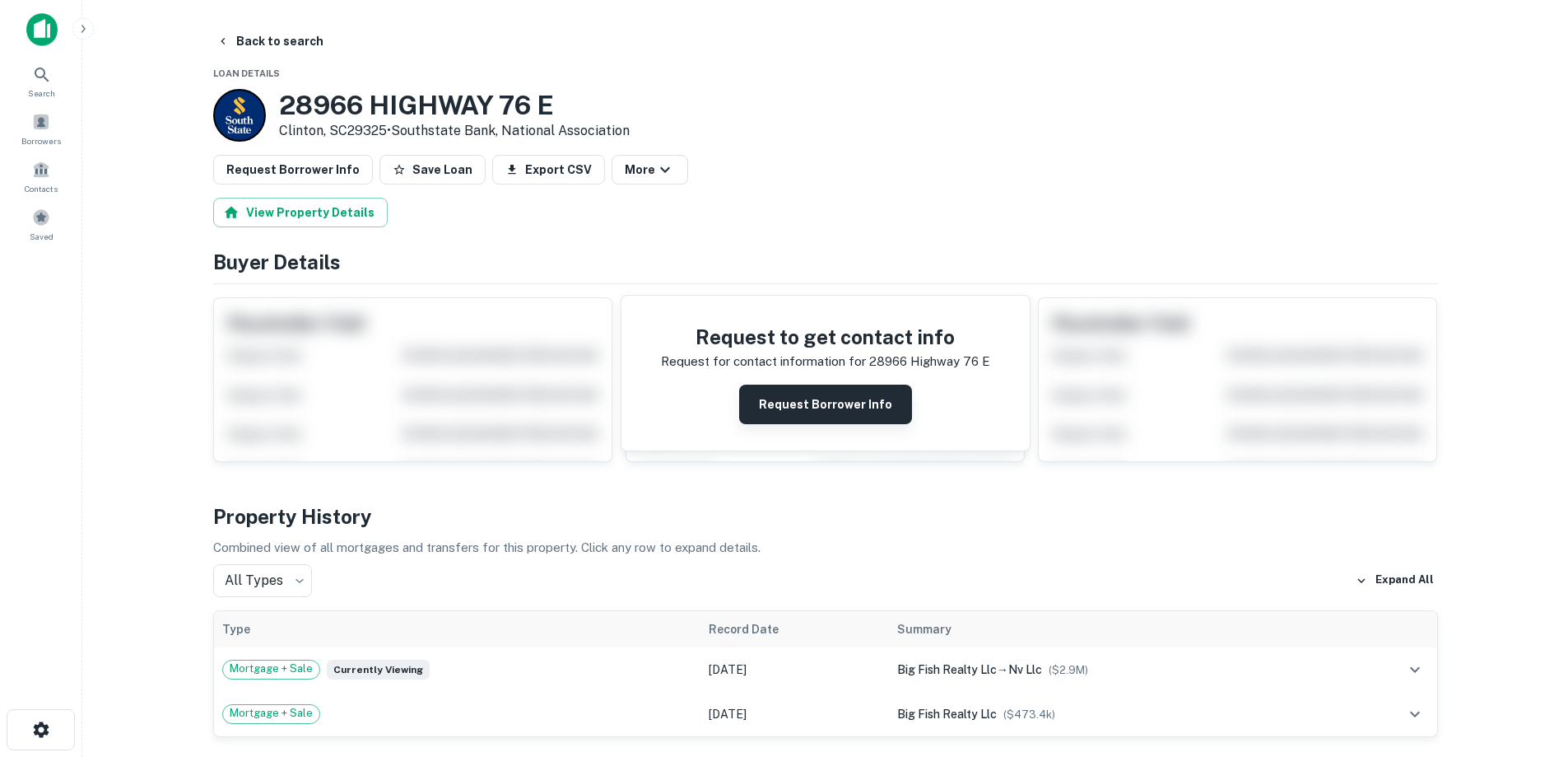
click at [825, 397] on button "Request Borrower Info" at bounding box center [825, 404] width 173 height 40
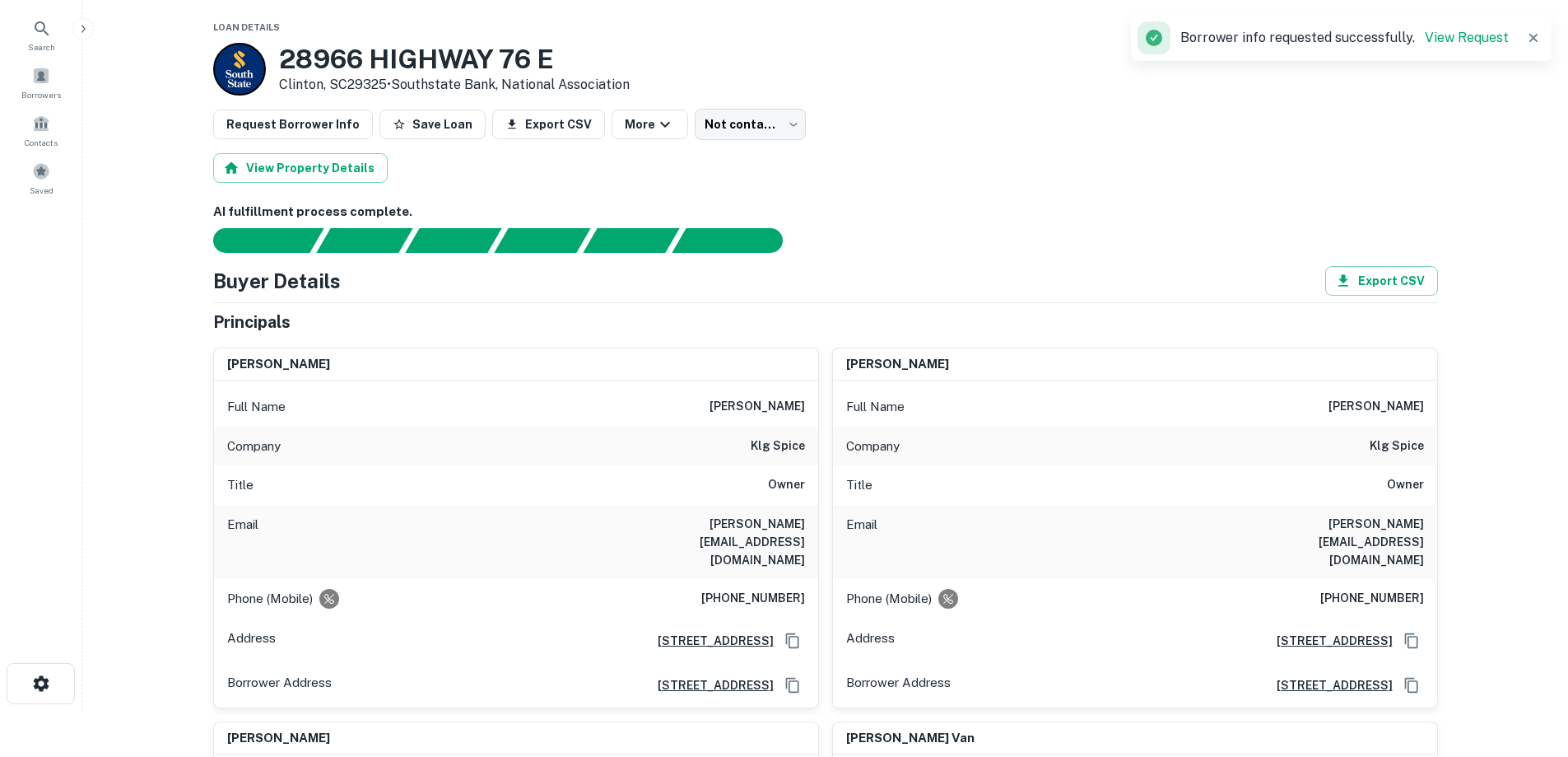
scroll to position [83, 0]
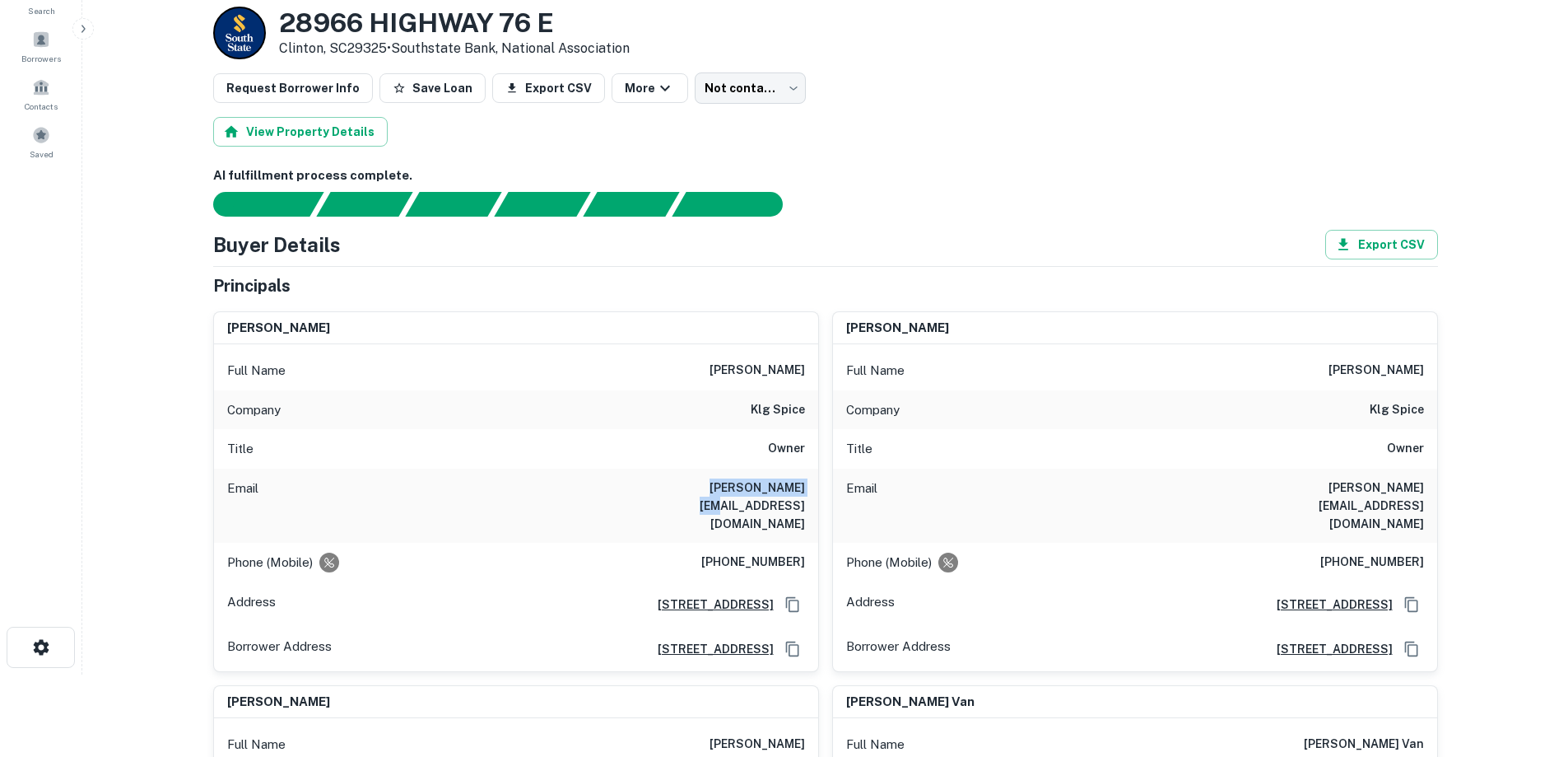
drag, startPoint x: 709, startPoint y: 495, endPoint x: 796, endPoint y: 493, distance: 87.0
click at [788, 493] on div "Email karunesh@klgspice.com" at bounding box center [516, 506] width 604 height 74
click at [704, 459] on div "Title Owner" at bounding box center [516, 448] width 604 height 40
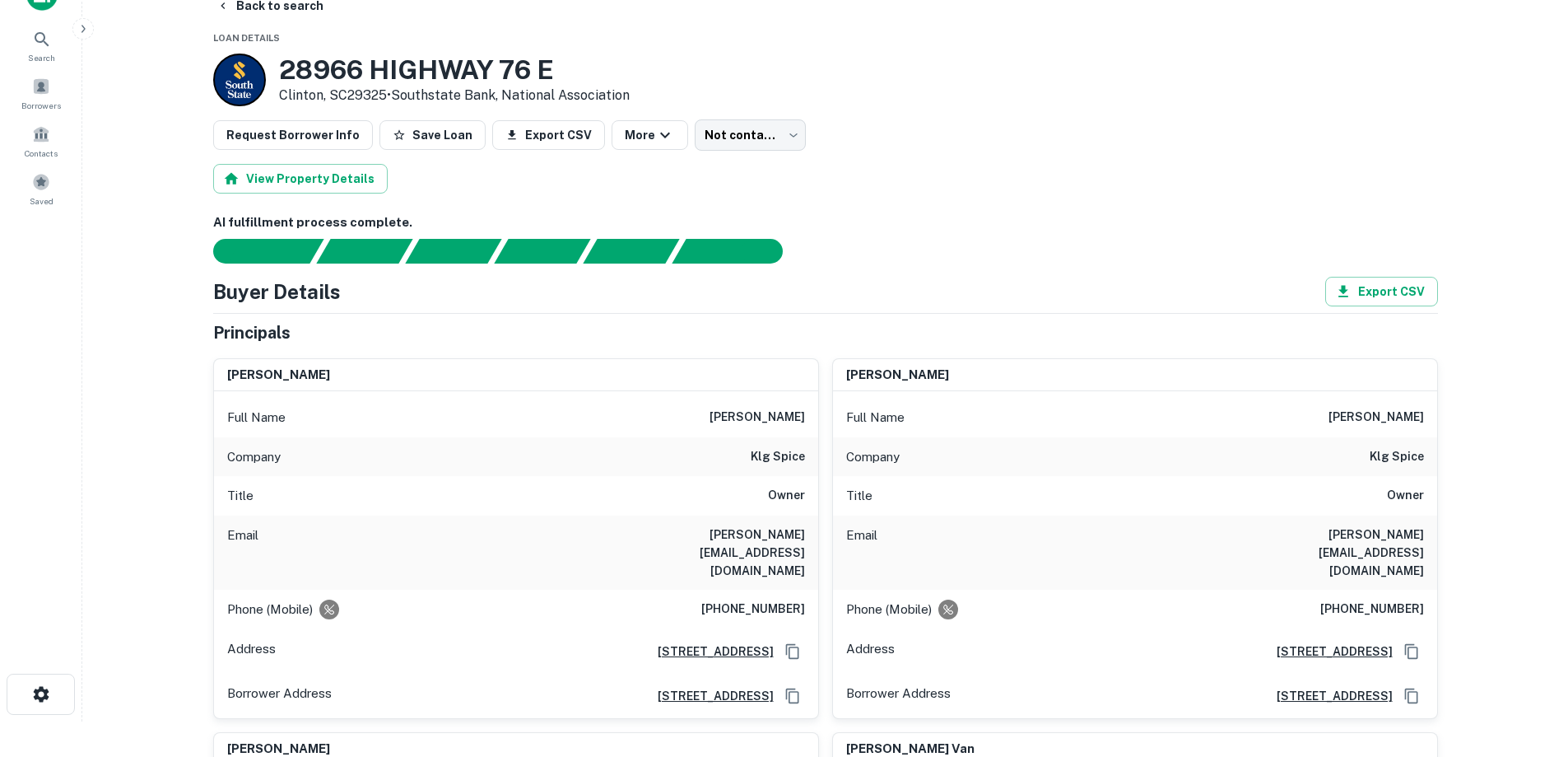
scroll to position [0, 0]
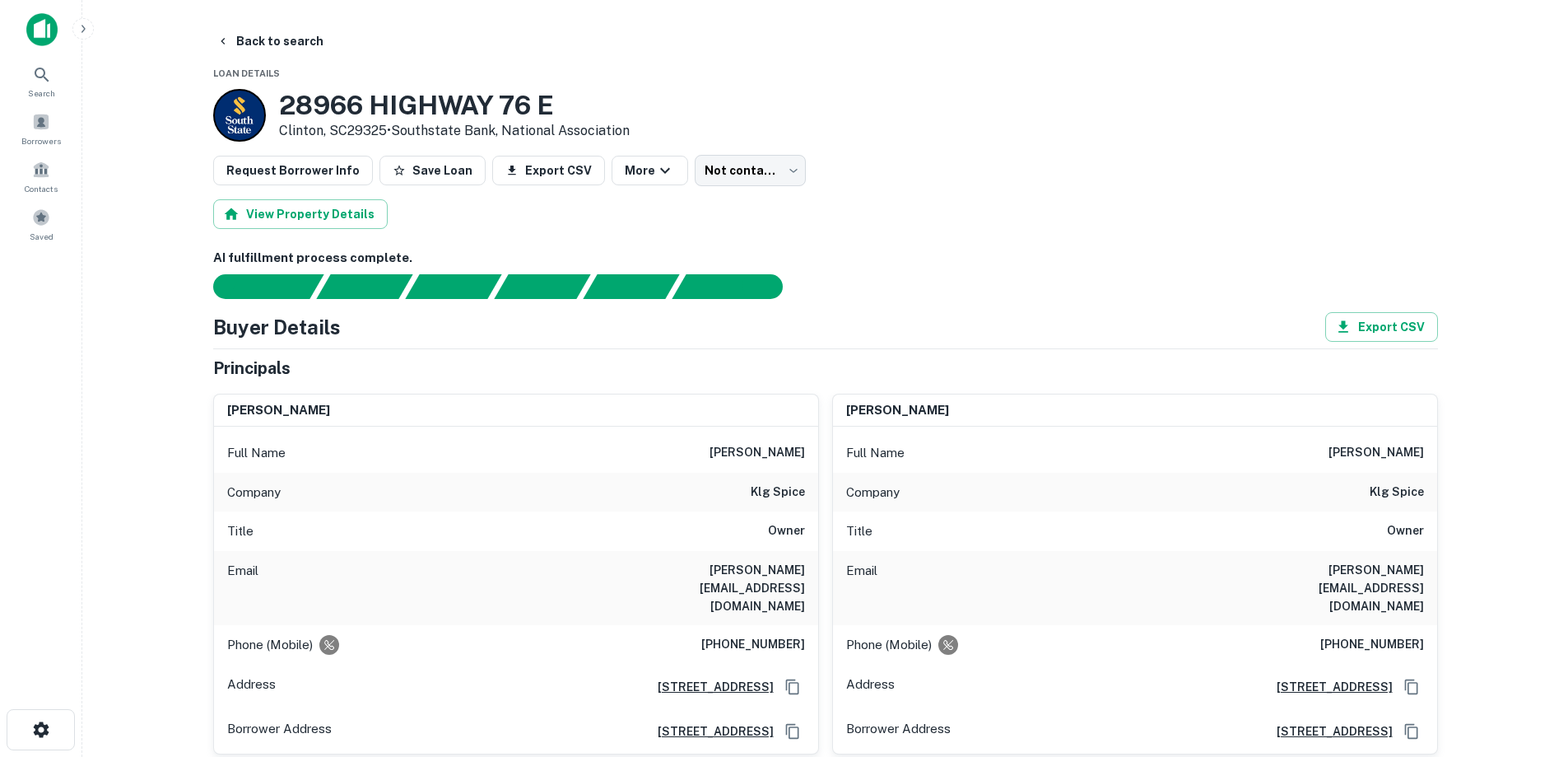
click at [302, 37] on button "Back to search" at bounding box center [270, 41] width 120 height 30
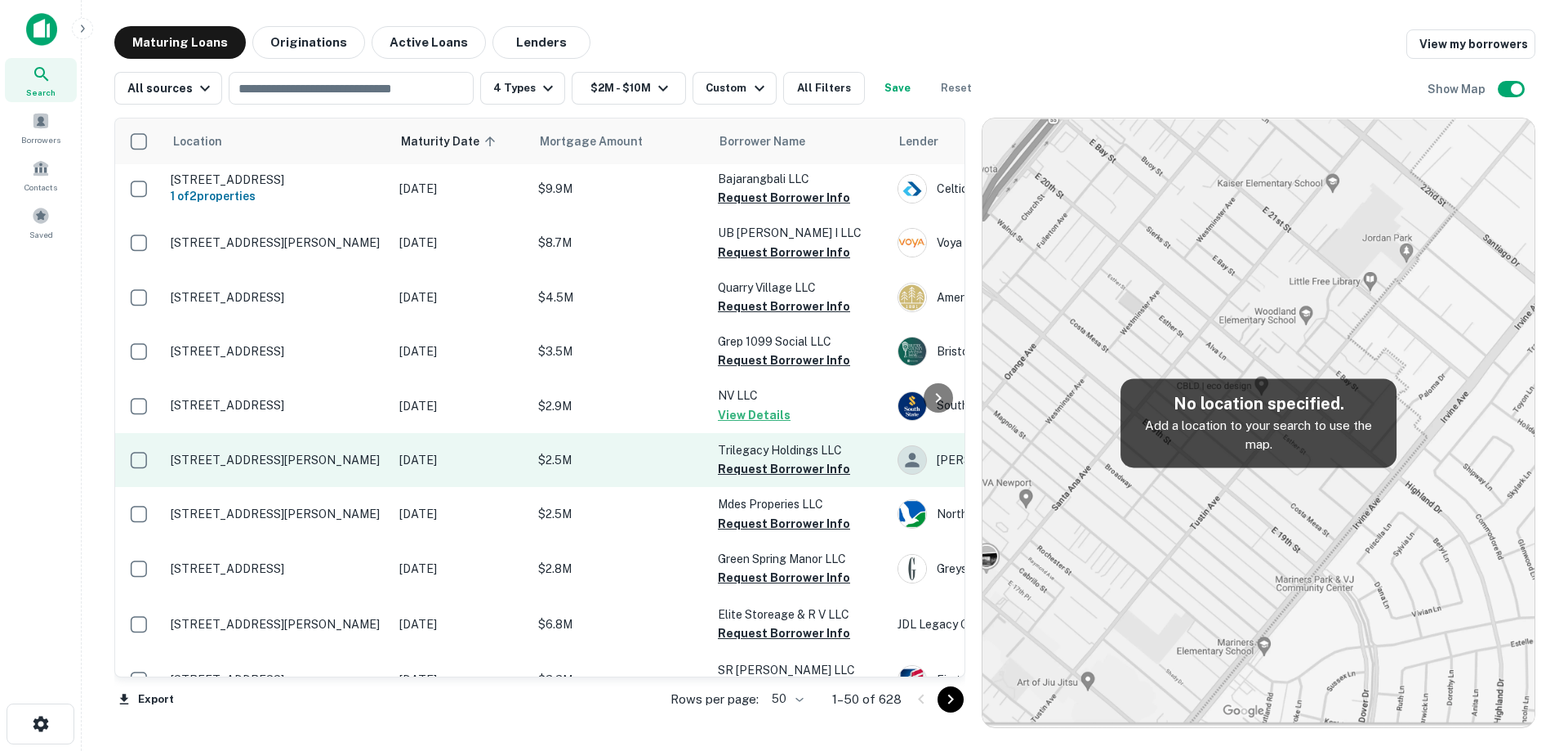
click at [394, 454] on td "[DATE]" at bounding box center [460, 460] width 139 height 54
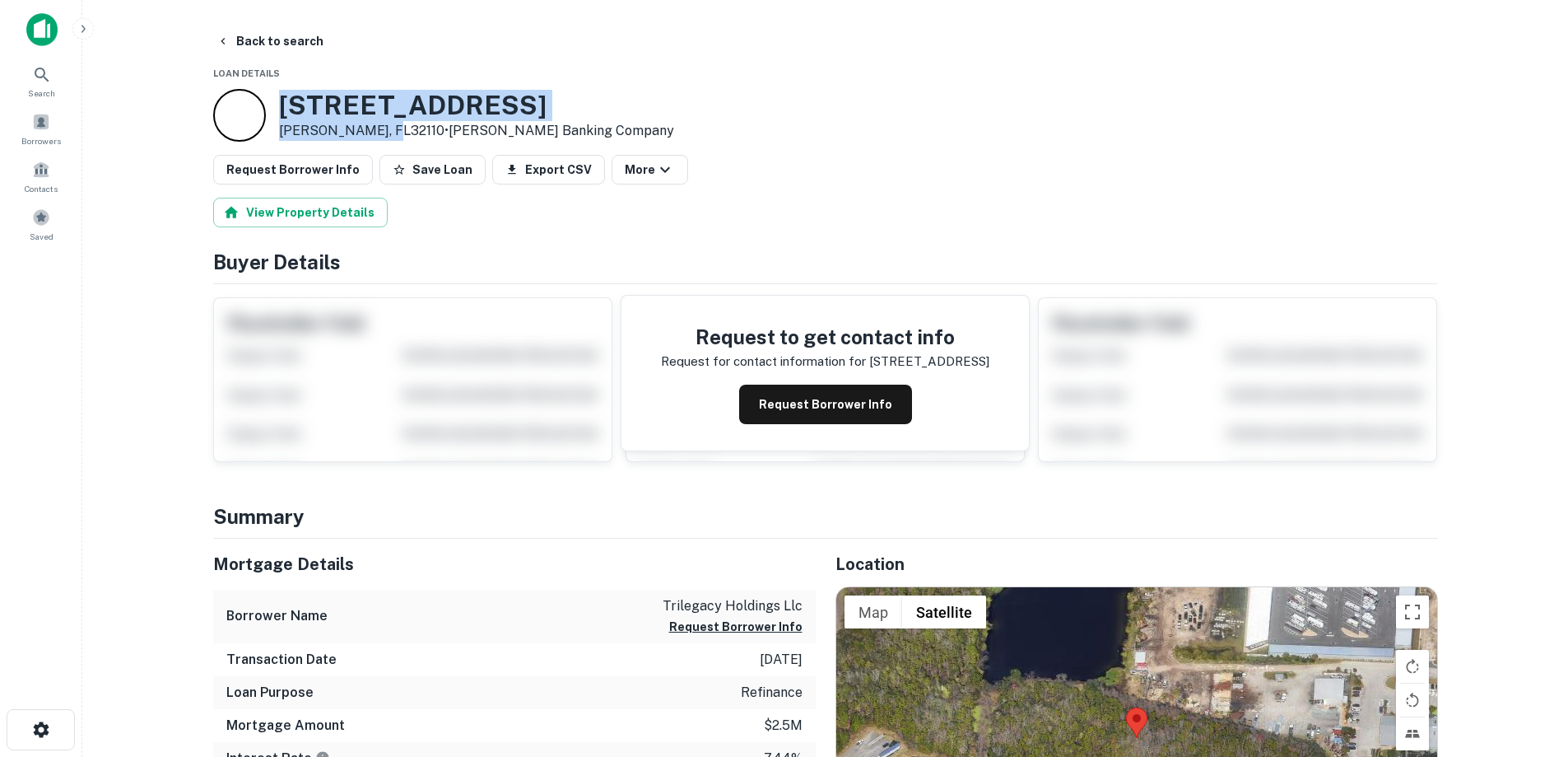
drag, startPoint x: 338, startPoint y: 127, endPoint x: 377, endPoint y: 130, distance: 39.1
click at [383, 132] on div "[STREET_ADDRESS][PERSON_NAME] • [PERSON_NAME] Banking Company" at bounding box center [477, 115] width 395 height 51
click at [302, 47] on button "Back to search" at bounding box center [270, 41] width 120 height 30
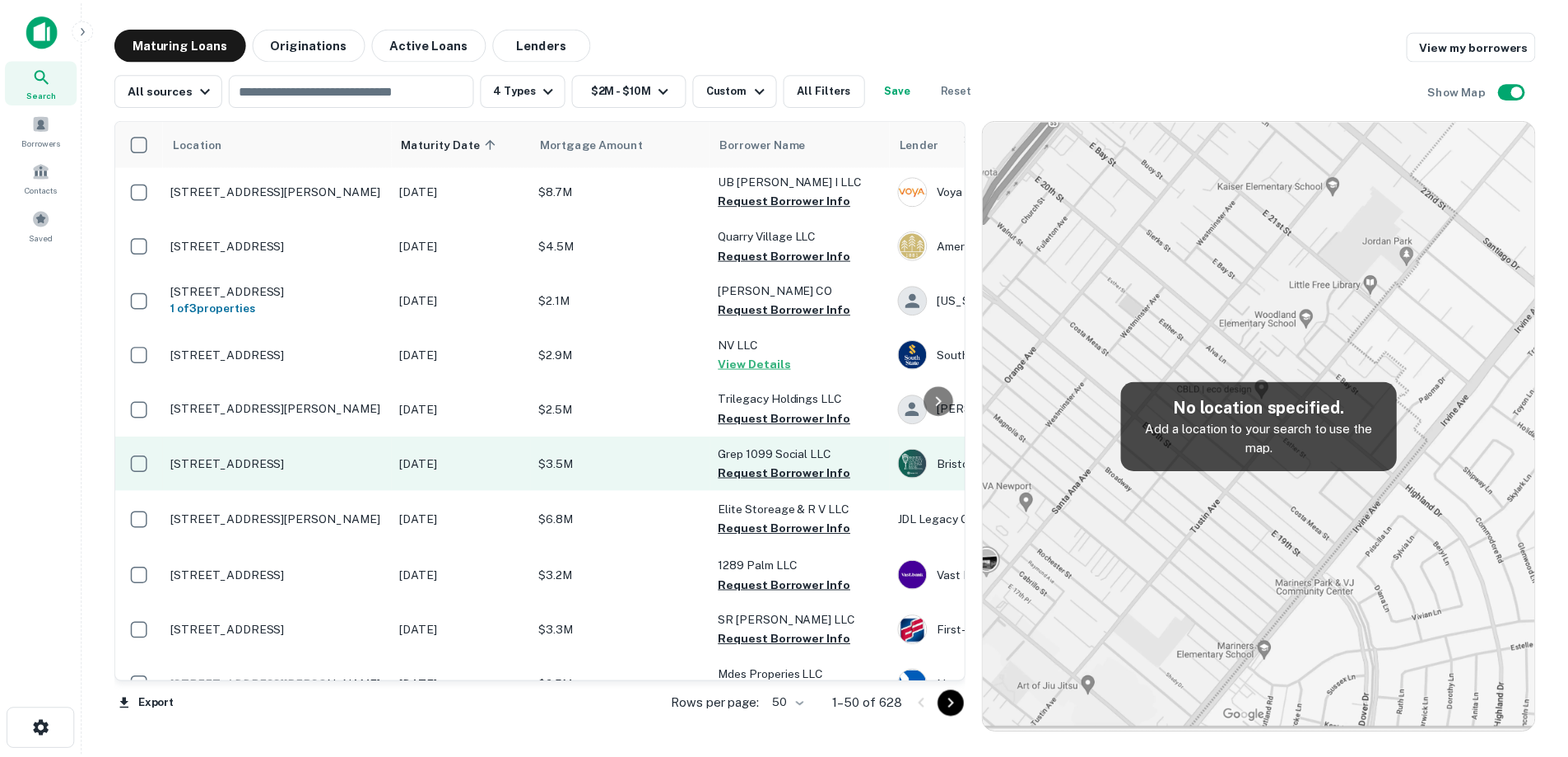
scroll to position [824, 0]
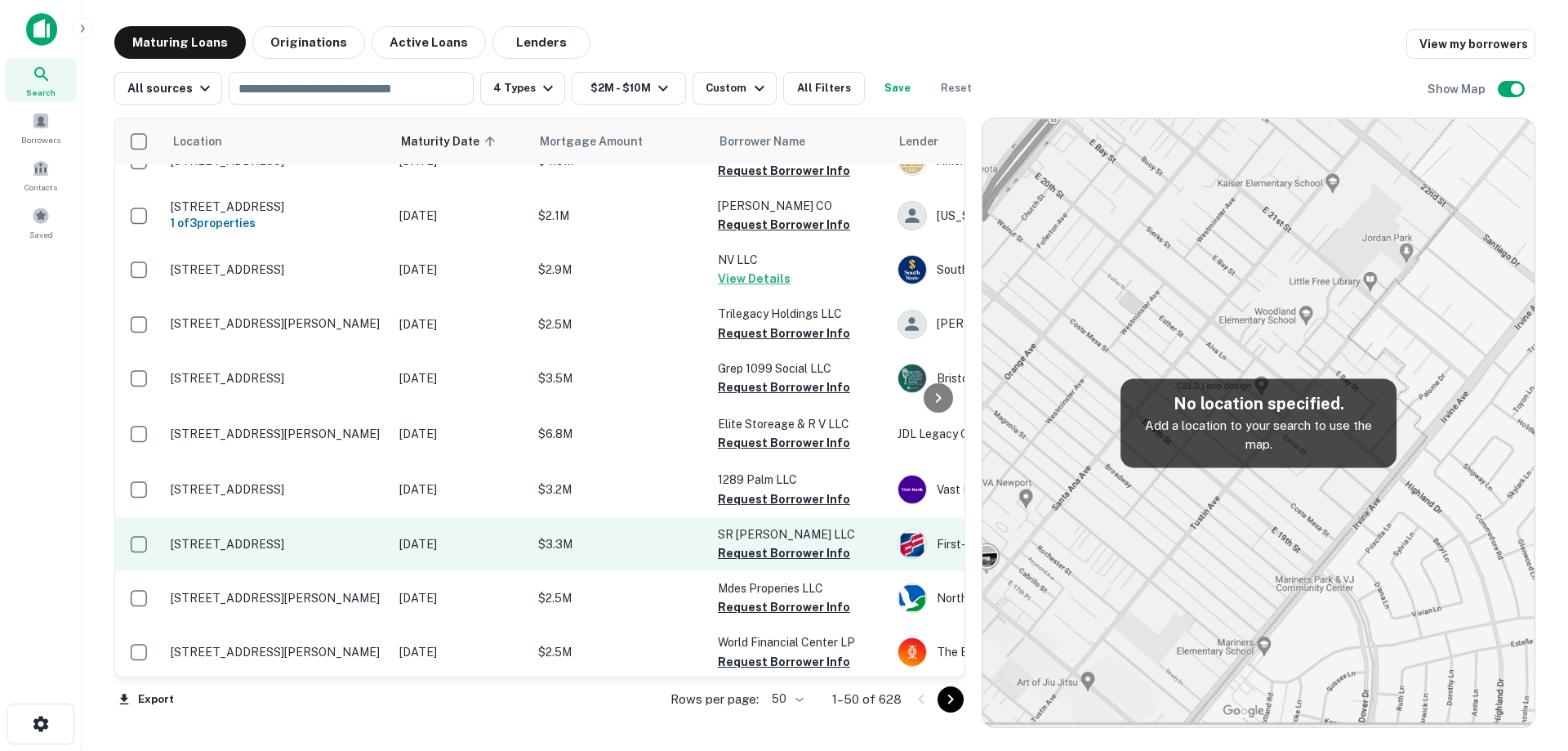
click at [396, 544] on td "[DATE]" at bounding box center [460, 544] width 139 height 54
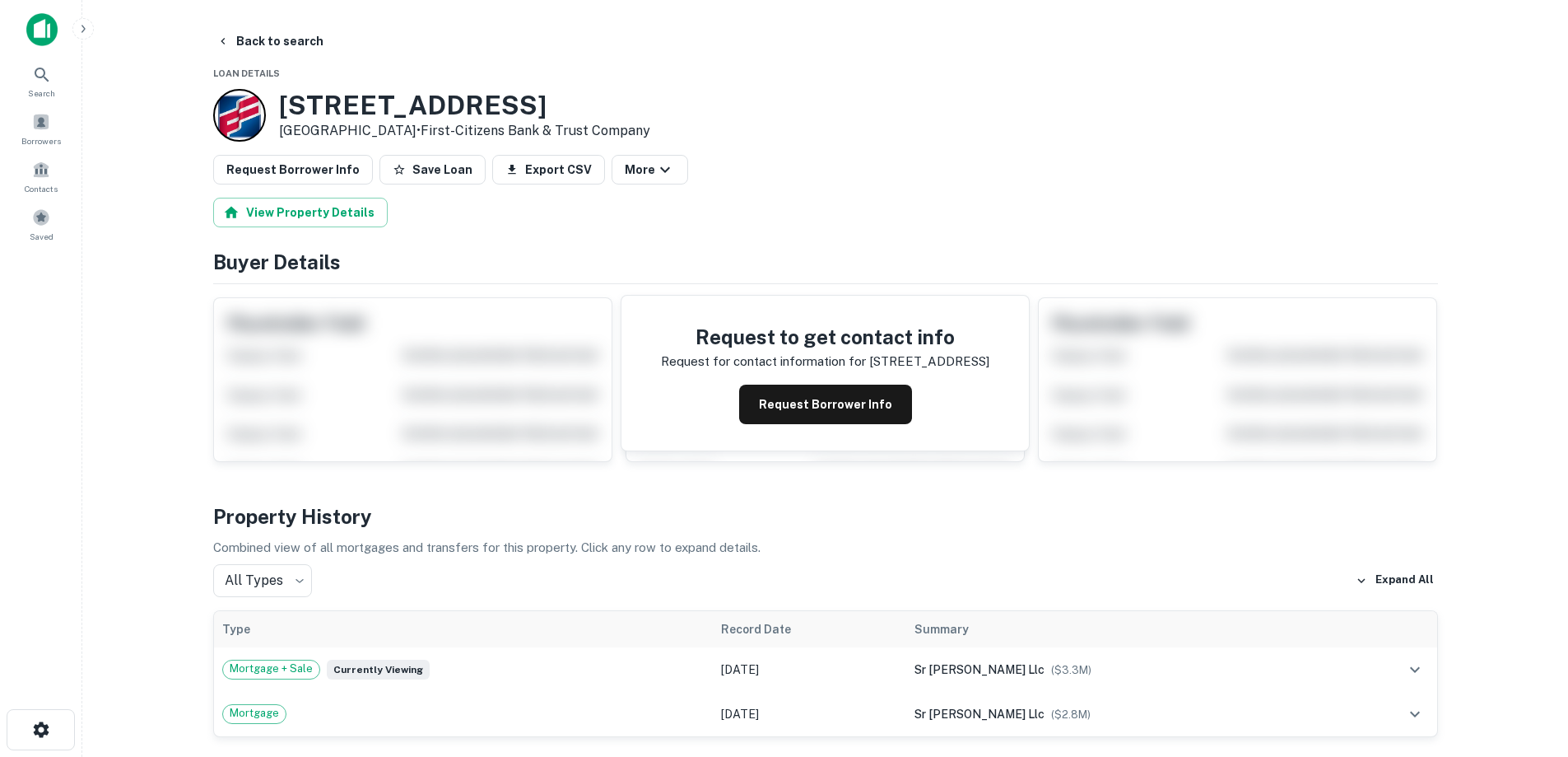
drag, startPoint x: 281, startPoint y: 101, endPoint x: 427, endPoint y: 131, distance: 149.1
click at [427, 131] on div "2734 SW 37th Ave Coconut Grove, FL33133 • First-citizens Bank & Trust Company" at bounding box center [465, 115] width 371 height 51
copy div "2734 SW 37th Ave Coconut Grove, FL33133"
click at [846, 401] on button "Request Borrower Info" at bounding box center [825, 404] width 173 height 40
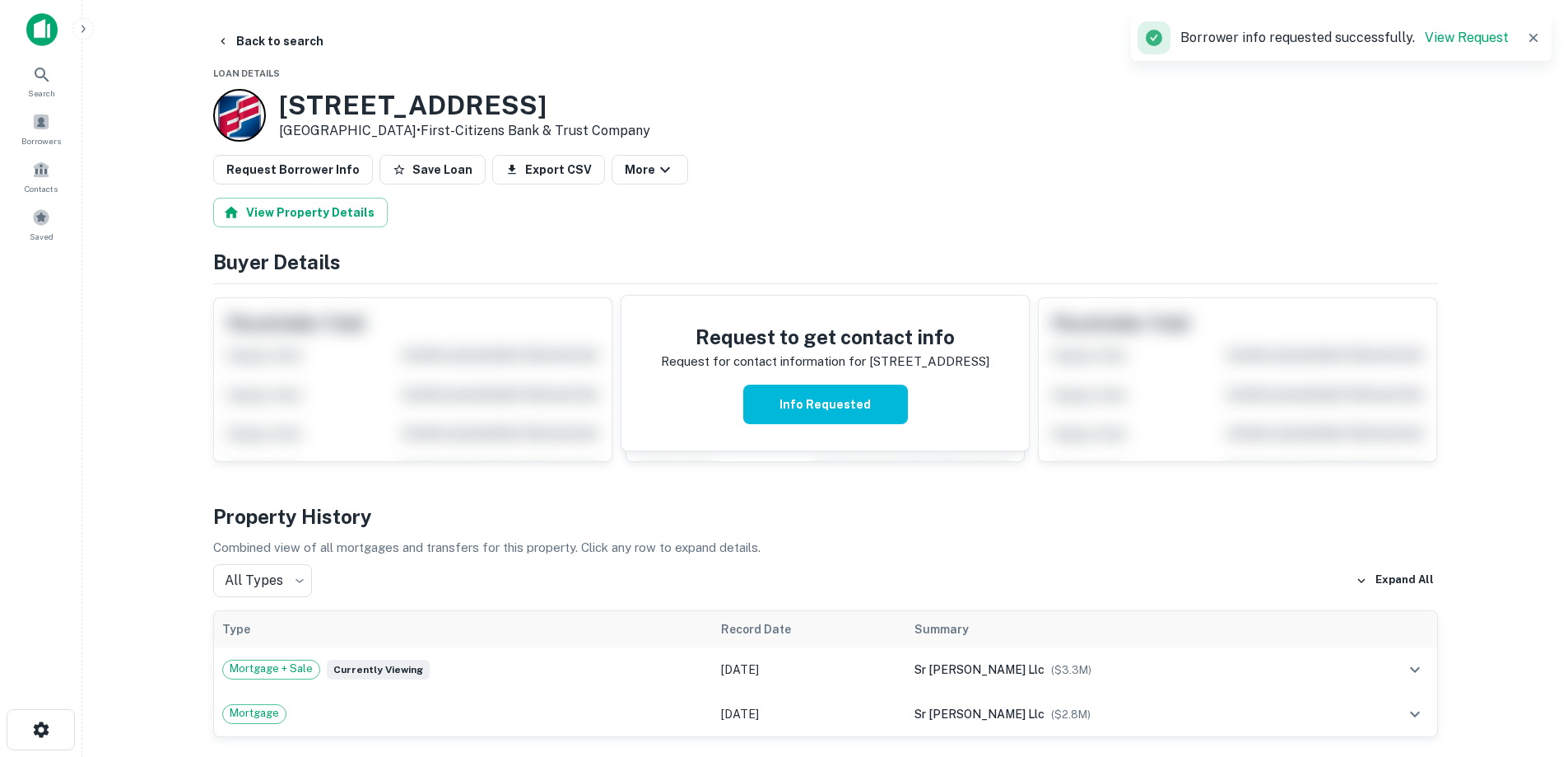
click at [365, 104] on h3 "2734 SW 37th Ave" at bounding box center [465, 105] width 371 height 31
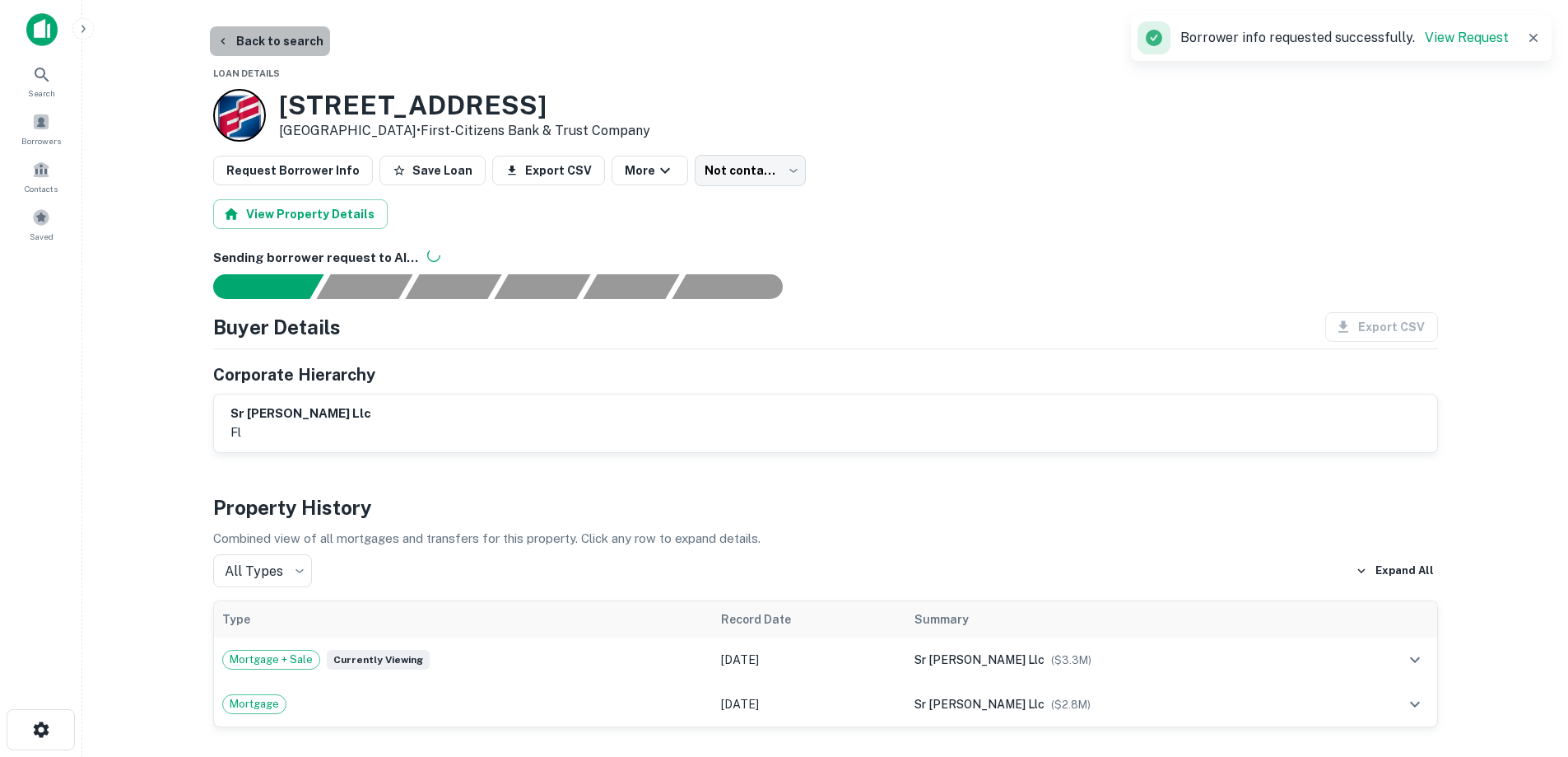
drag, startPoint x: 286, startPoint y: 44, endPoint x: 286, endPoint y: 2, distance: 42.0
click at [286, 41] on button "Back to search" at bounding box center [270, 41] width 120 height 30
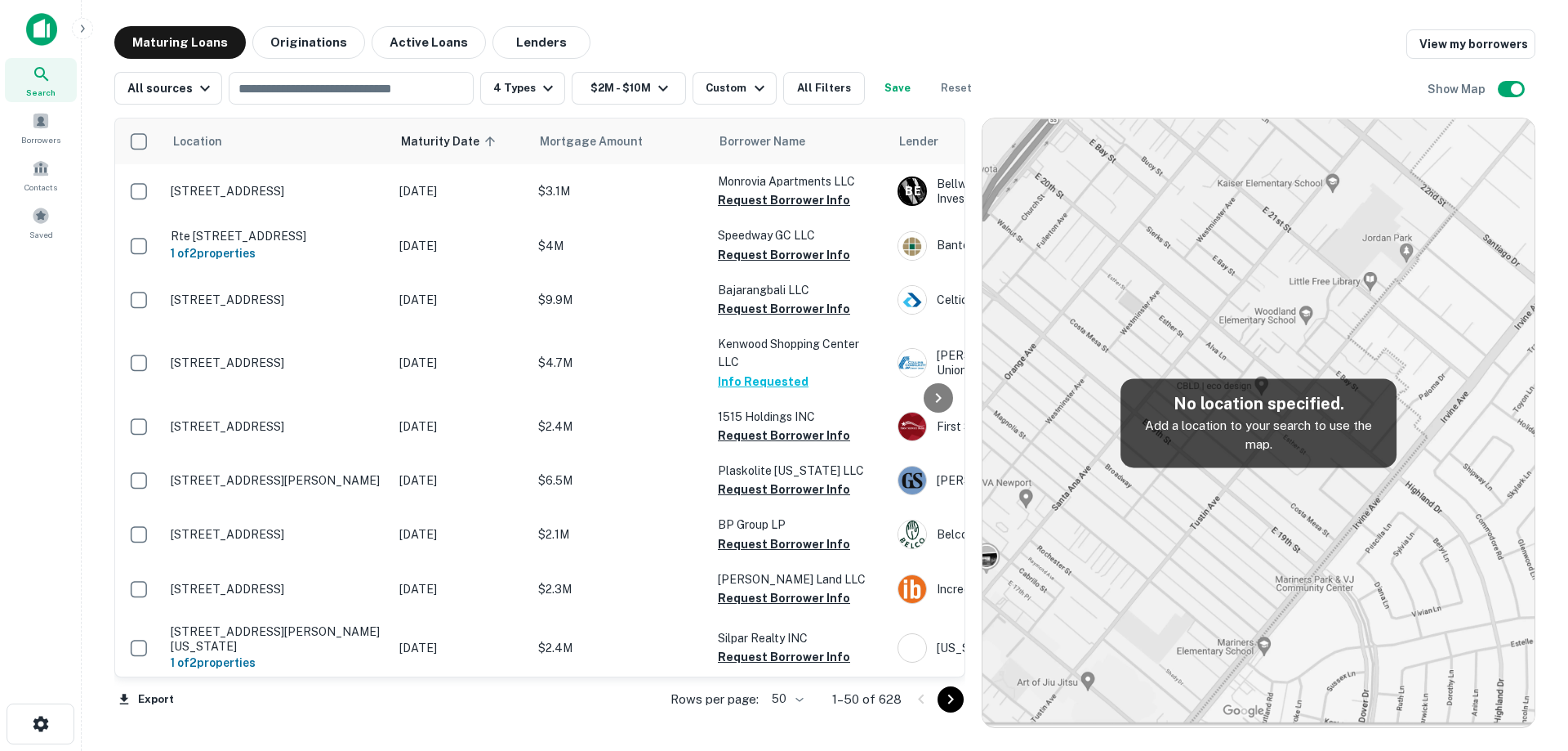
scroll to position [817, 0]
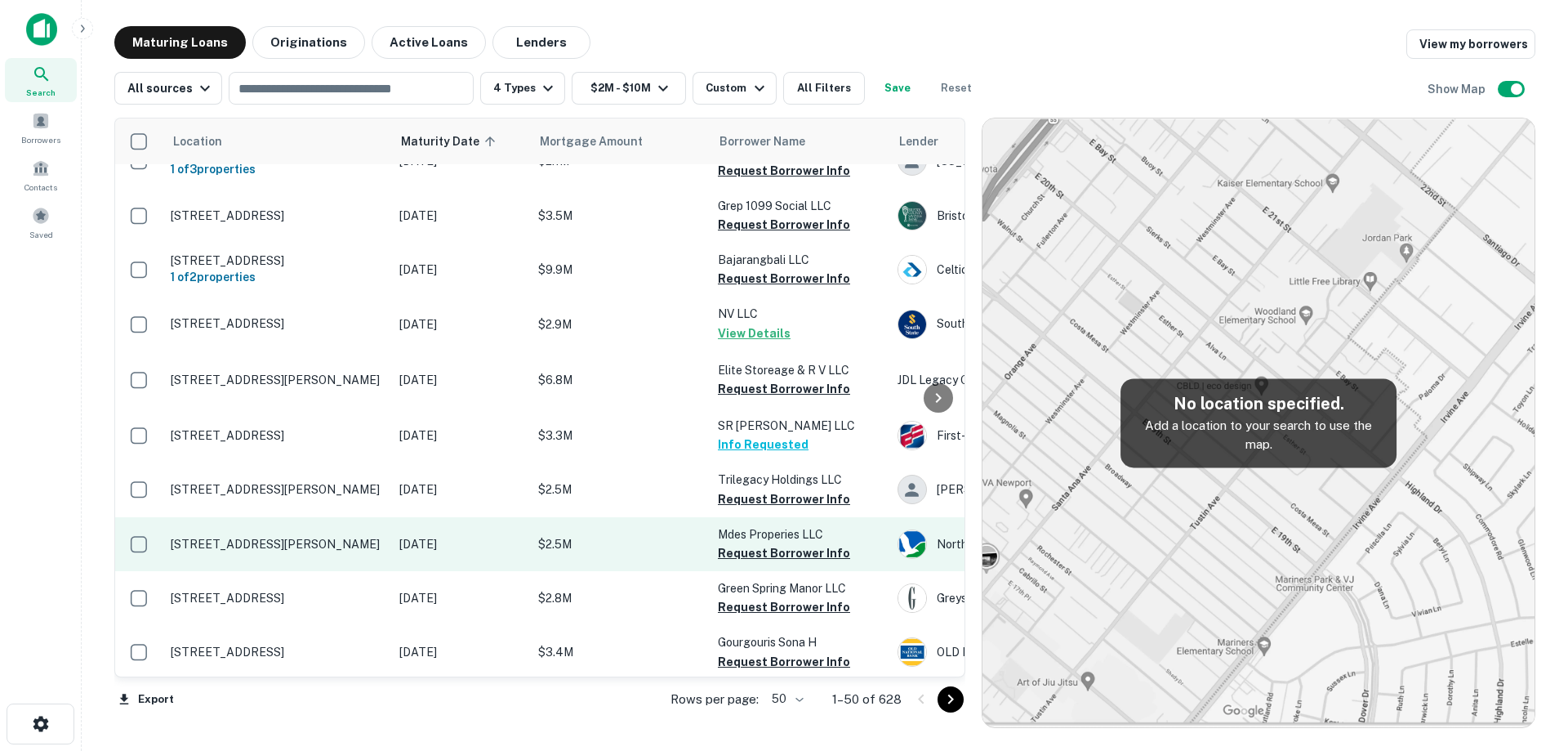
click at [362, 531] on td "[STREET_ADDRESS][PERSON_NAME]" at bounding box center [276, 544] width 229 height 54
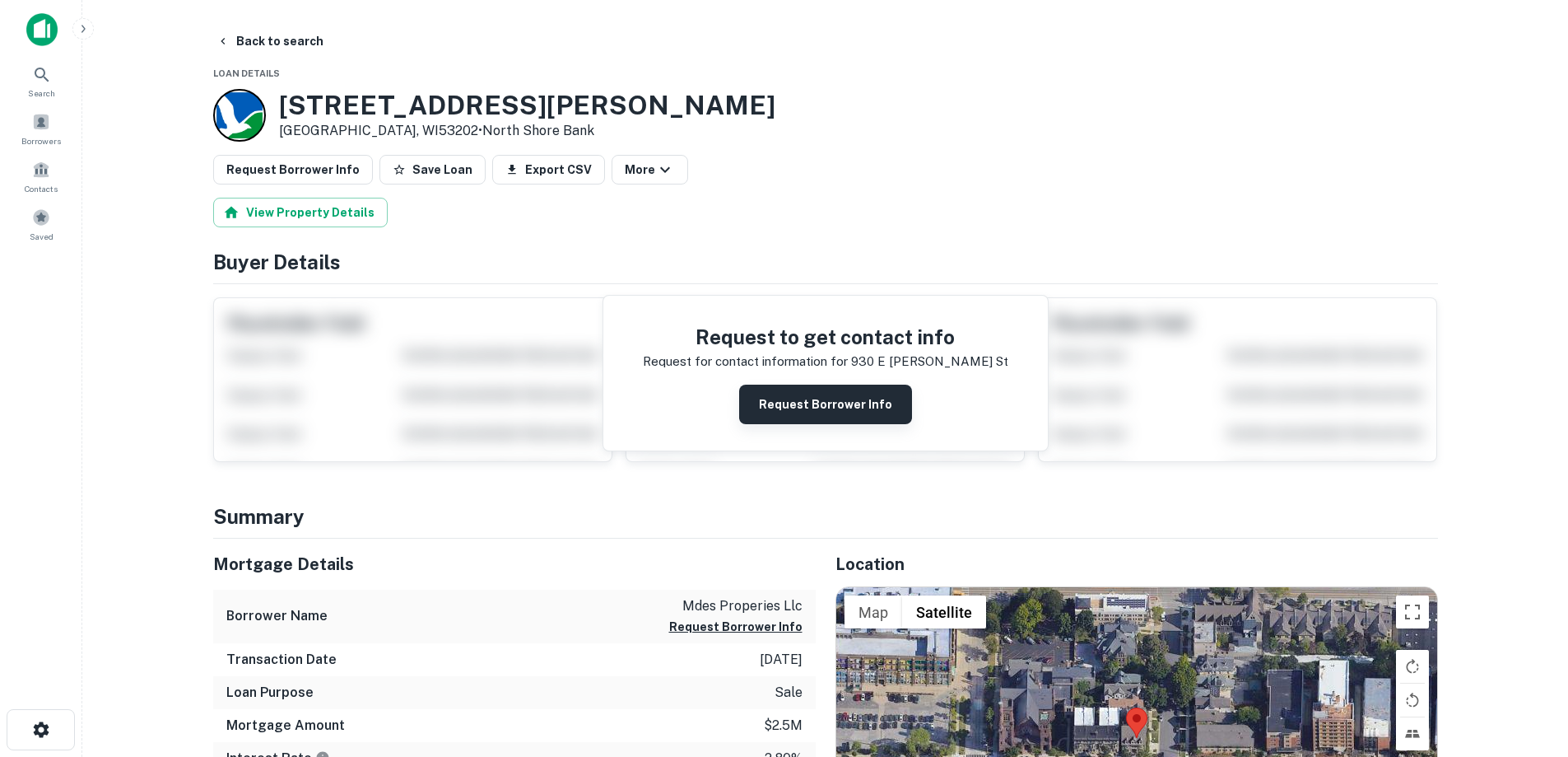
click at [841, 416] on button "Request Borrower Info" at bounding box center [825, 404] width 173 height 40
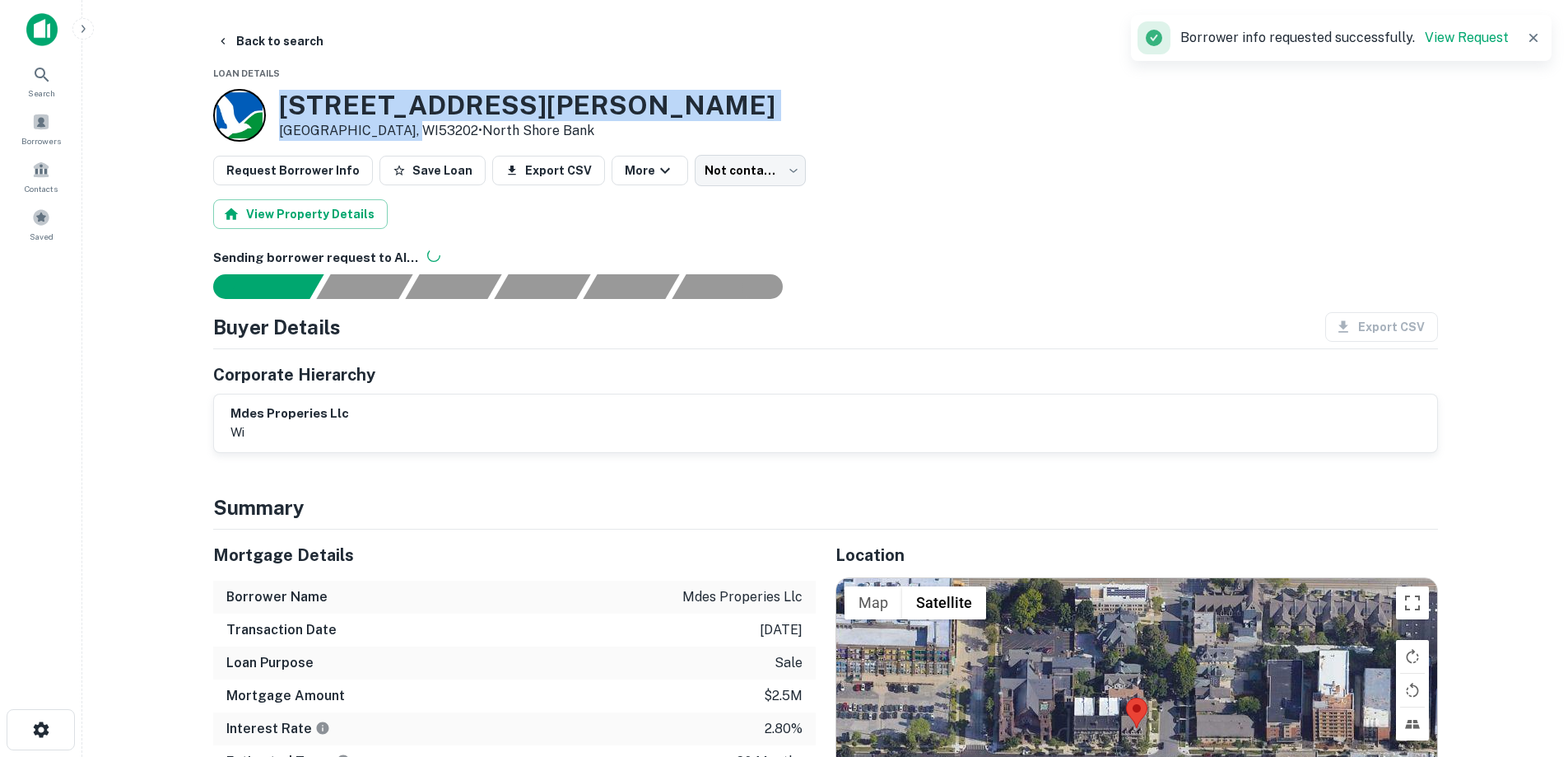
drag, startPoint x: 280, startPoint y: 103, endPoint x: 412, endPoint y: 132, distance: 135.1
click at [412, 132] on div "[STREET_ADDRESS][PERSON_NAME] • North Shore Bank" at bounding box center [527, 115] width 496 height 51
copy div "[STREET_ADDRESS][PERSON_NAME]"
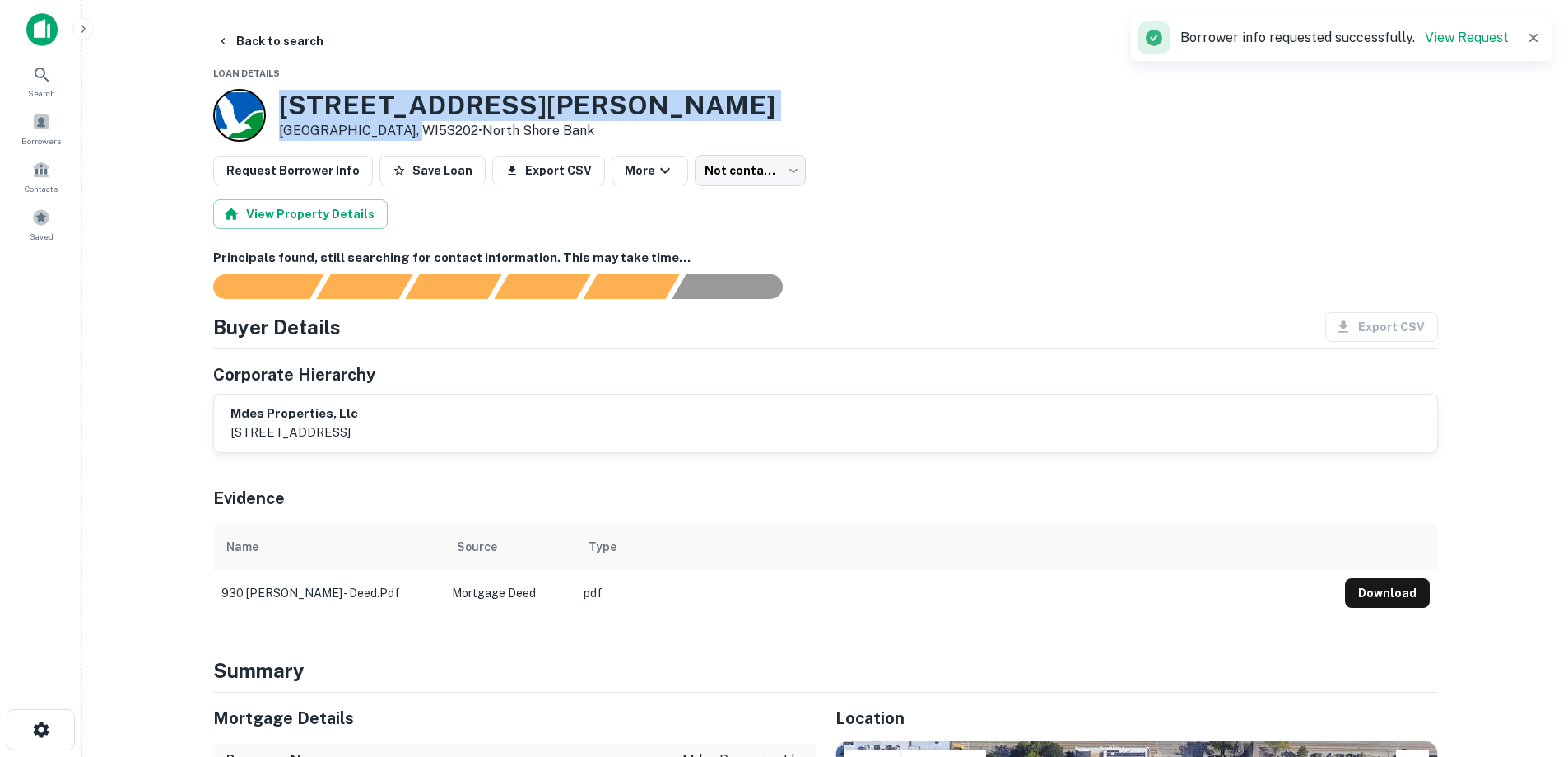
click at [290, 51] on button "Back to search" at bounding box center [270, 41] width 120 height 30
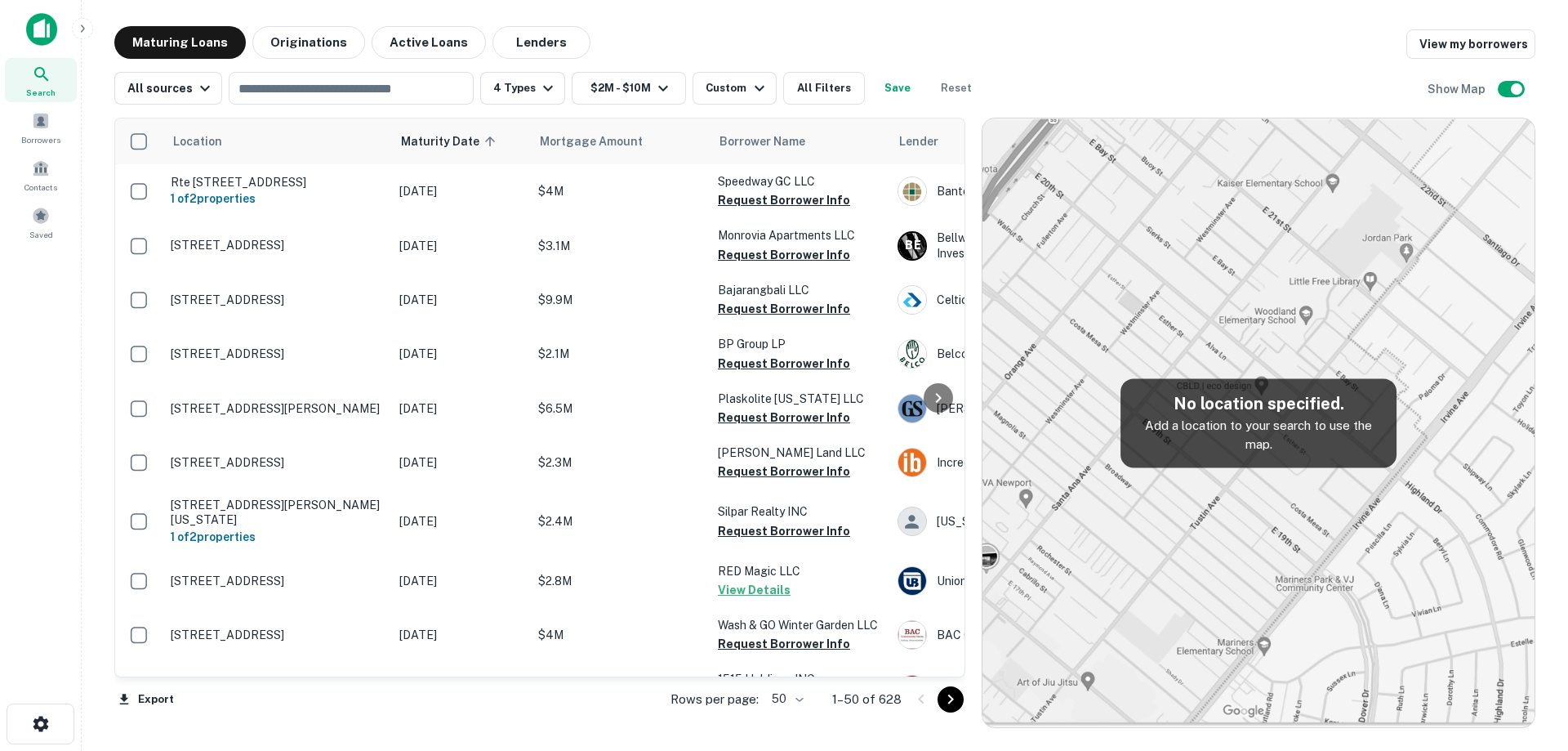
scroll to position [817, 0]
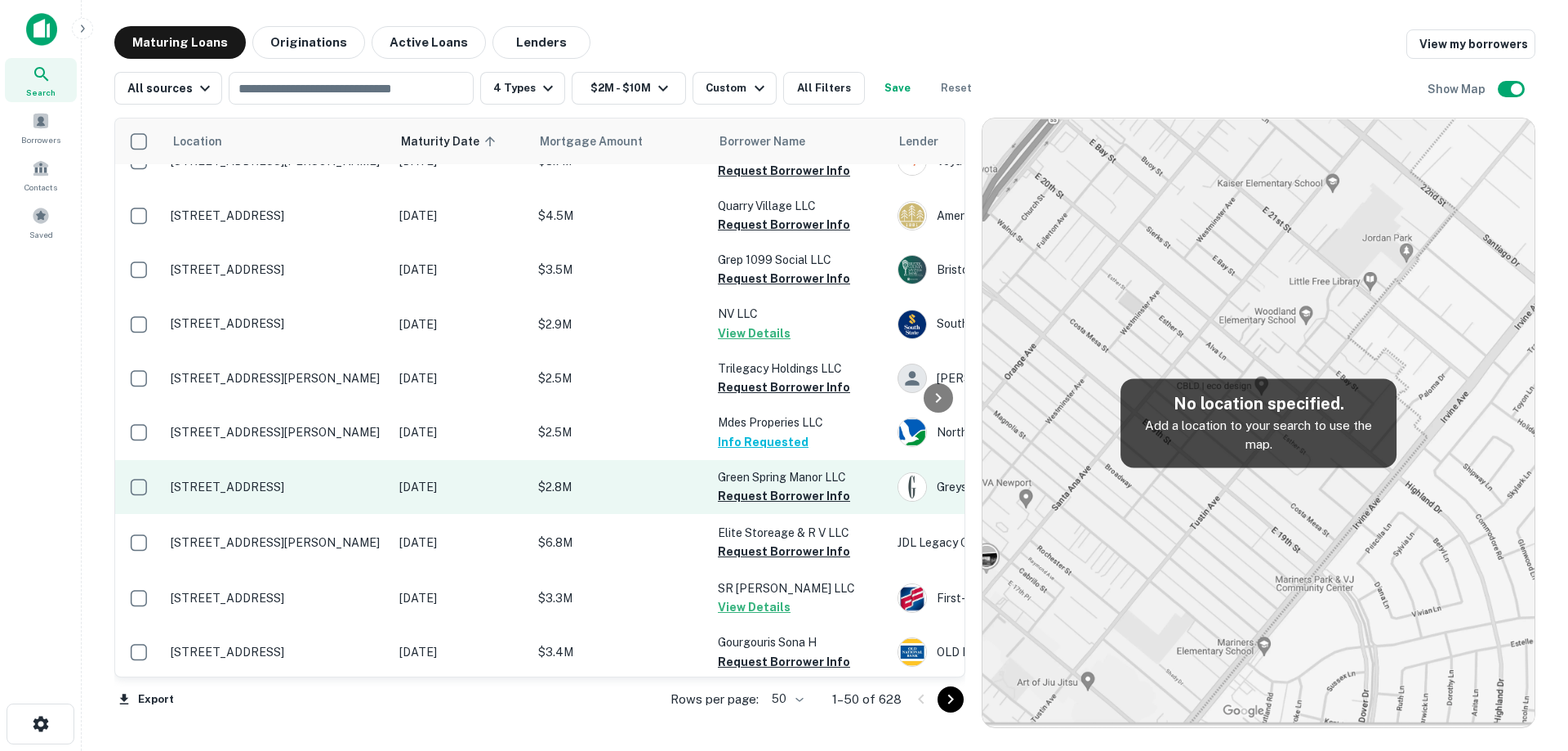
click at [395, 495] on td "[DATE]" at bounding box center [460, 486] width 139 height 54
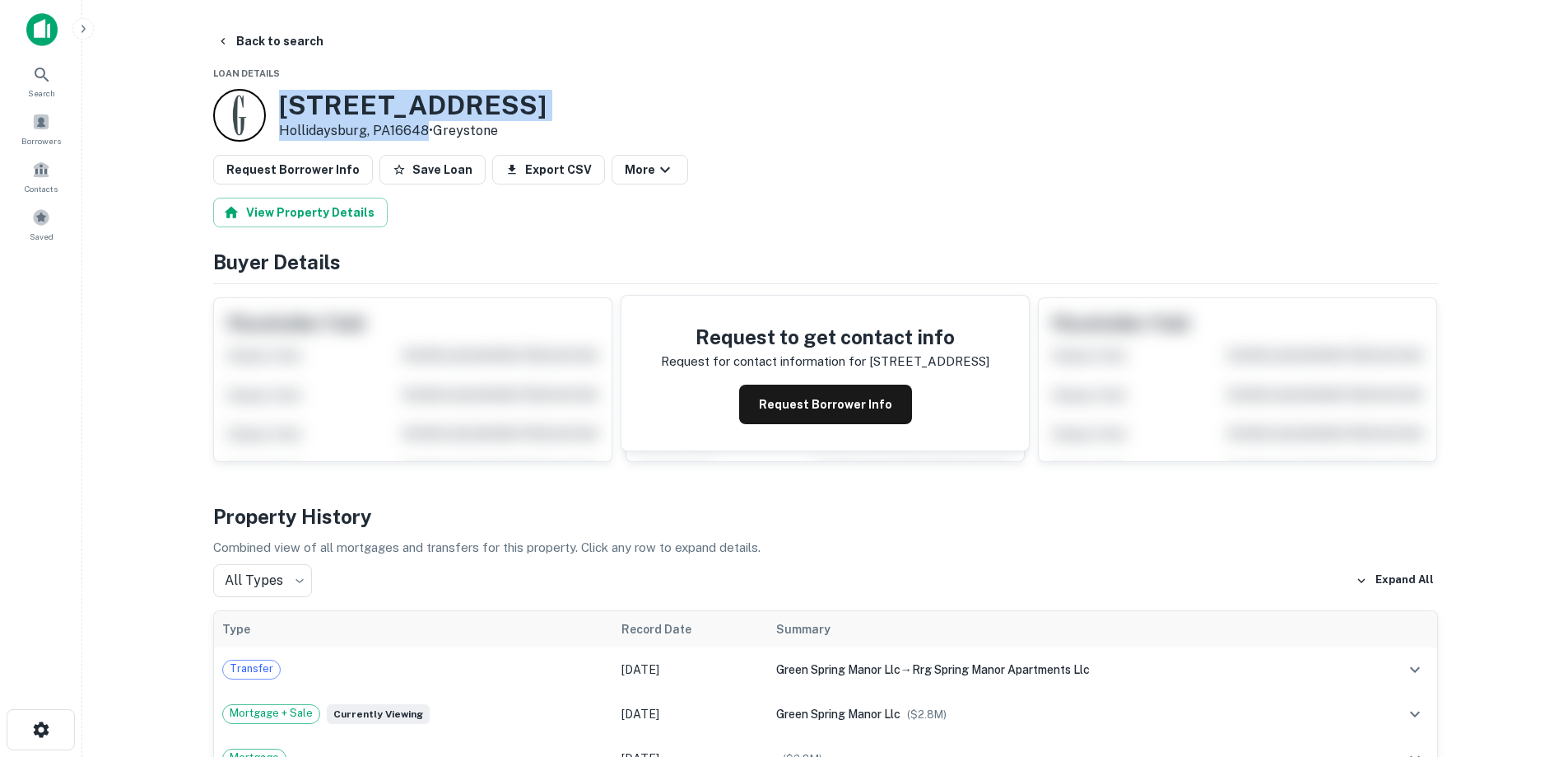
drag, startPoint x: 278, startPoint y: 103, endPoint x: 423, endPoint y: 128, distance: 147.1
click at [423, 128] on div "300 Spring St Hollidaysburg, PA16648 • Greystone" at bounding box center [413, 115] width 268 height 51
copy div "[STREET_ADDRESS]"
click at [835, 418] on button "Request Borrower Info" at bounding box center [825, 404] width 173 height 40
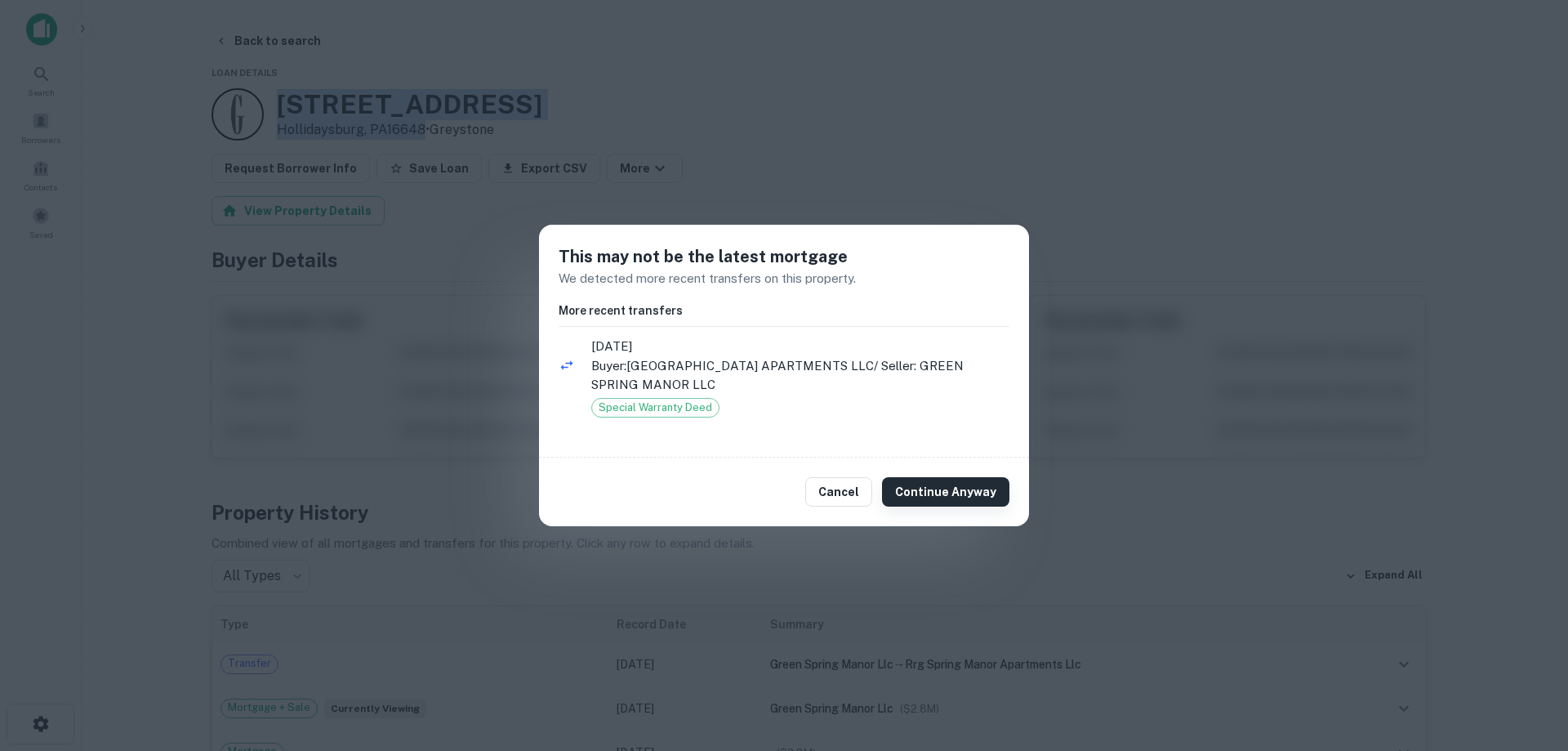
click at [929, 481] on button "Continue Anyway" at bounding box center [946, 491] width 127 height 29
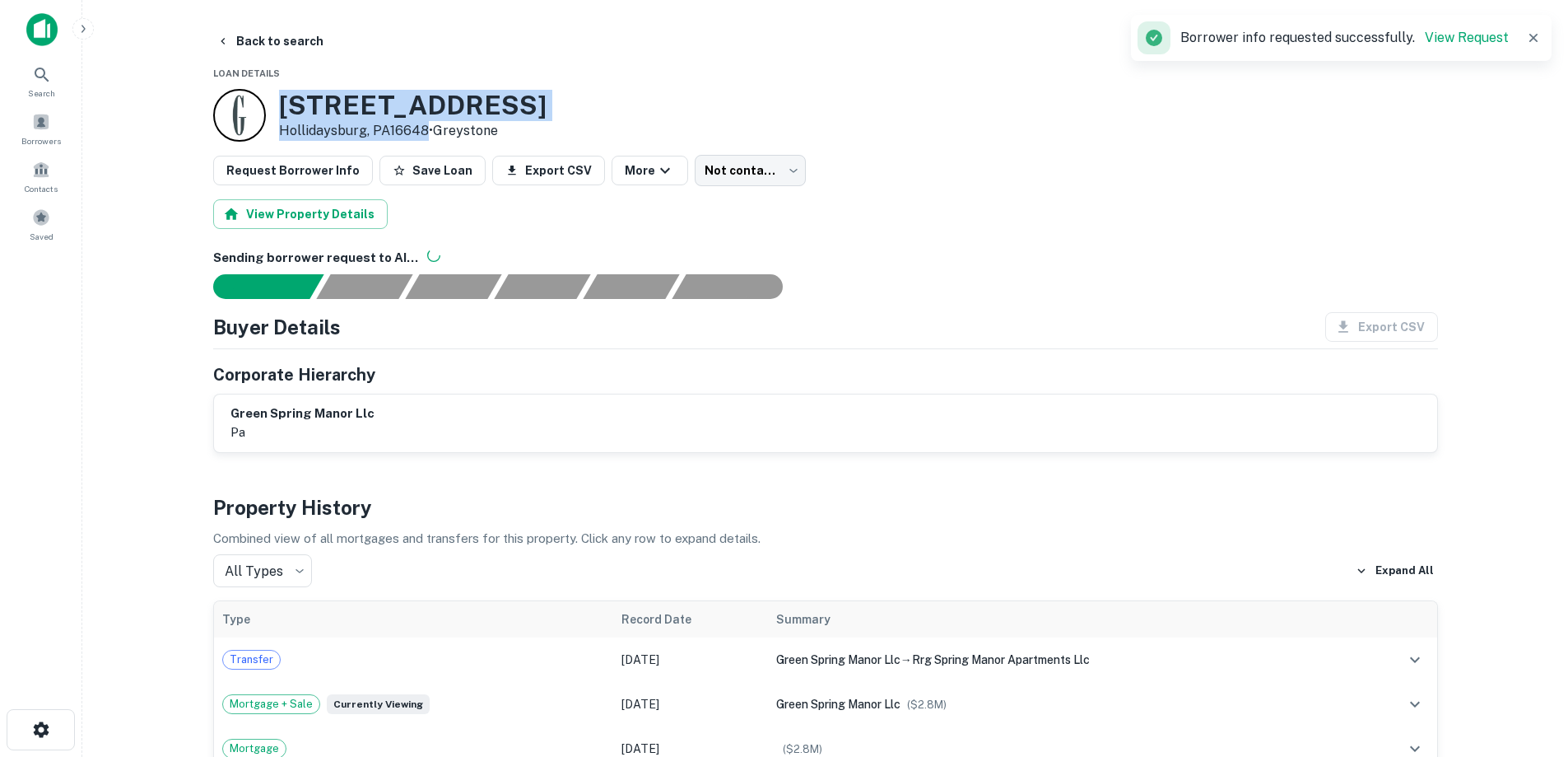
click at [386, 106] on h3 "300 Spring St" at bounding box center [413, 105] width 268 height 31
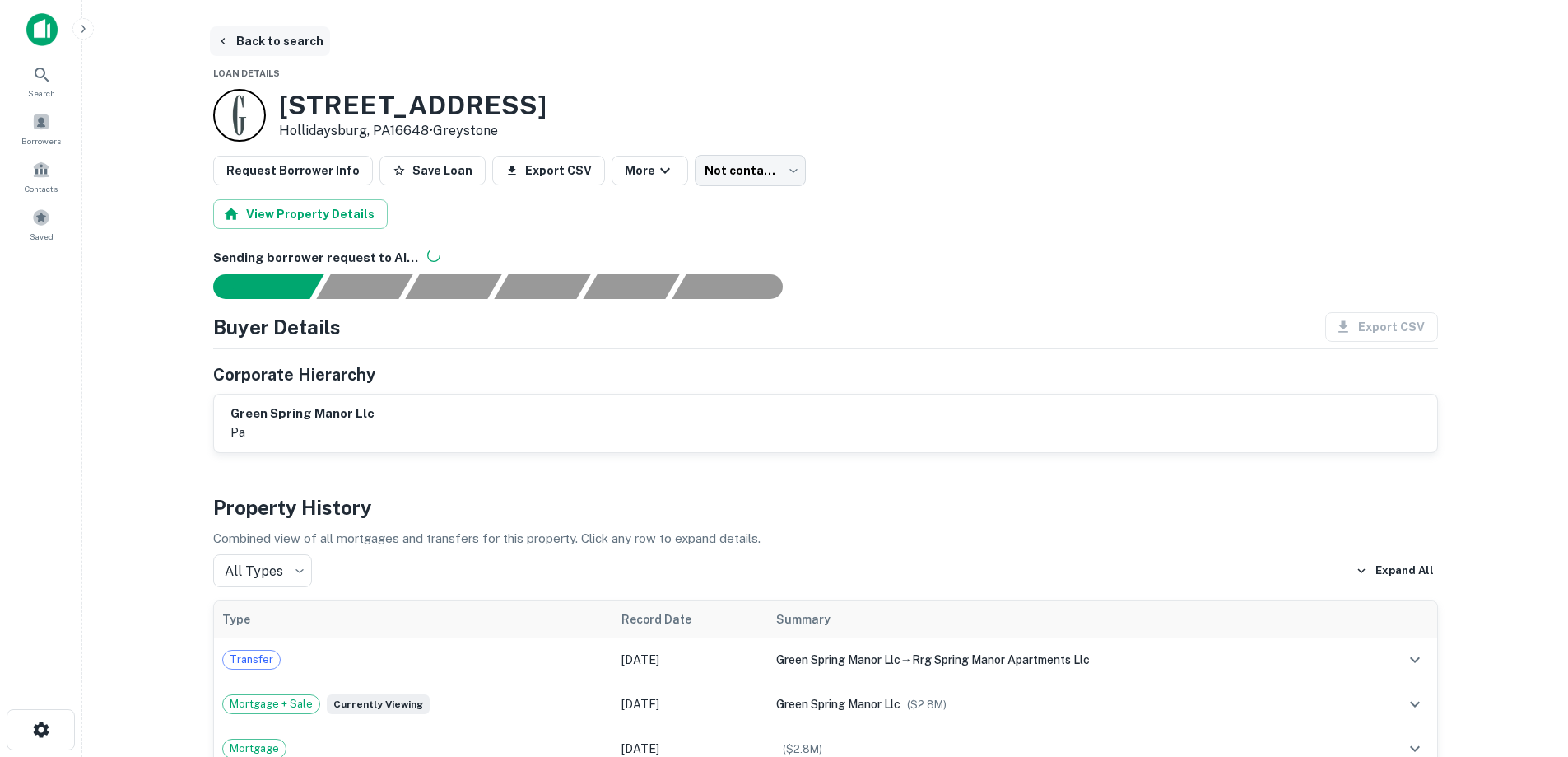
click at [302, 45] on button "Back to search" at bounding box center [270, 41] width 120 height 30
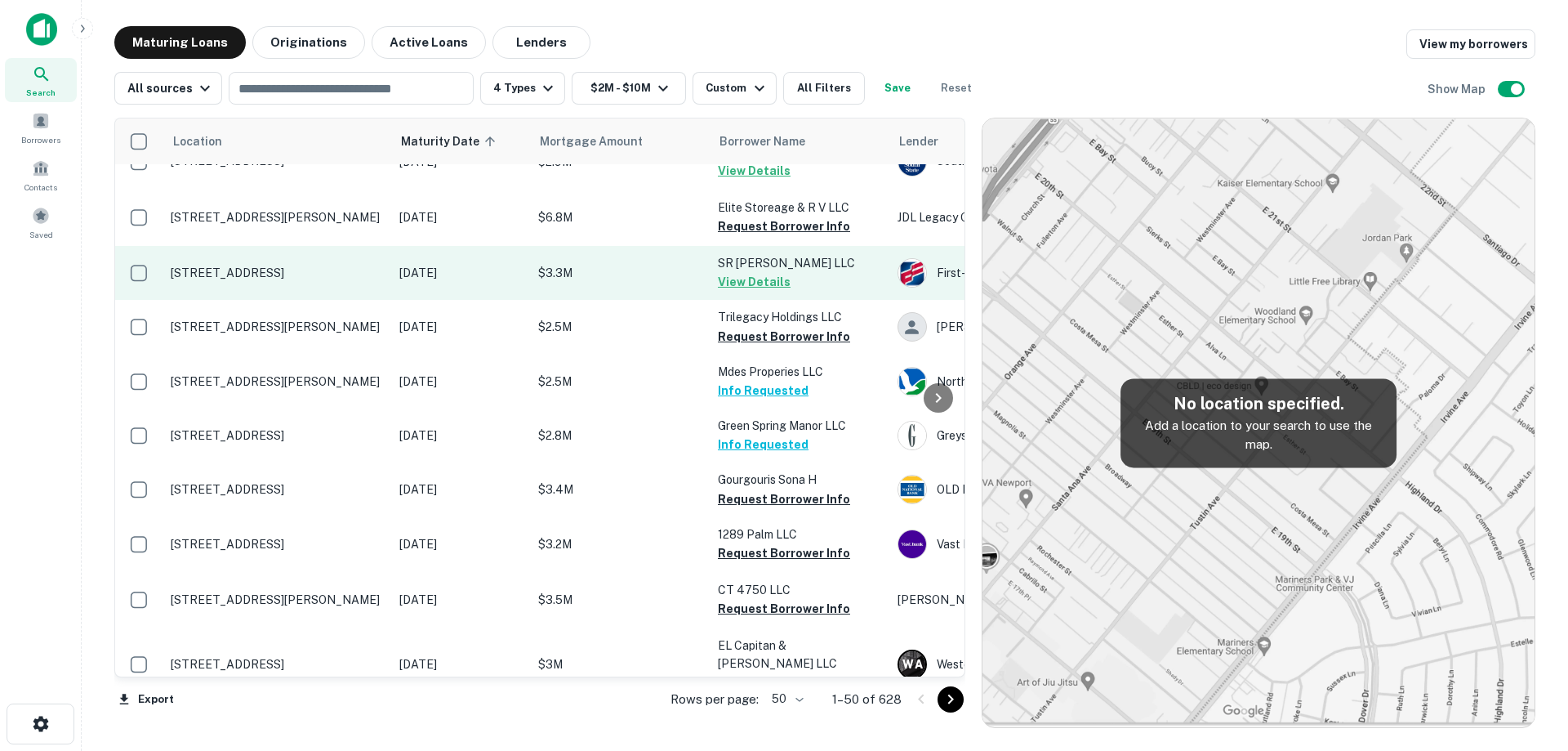
scroll to position [980, 0]
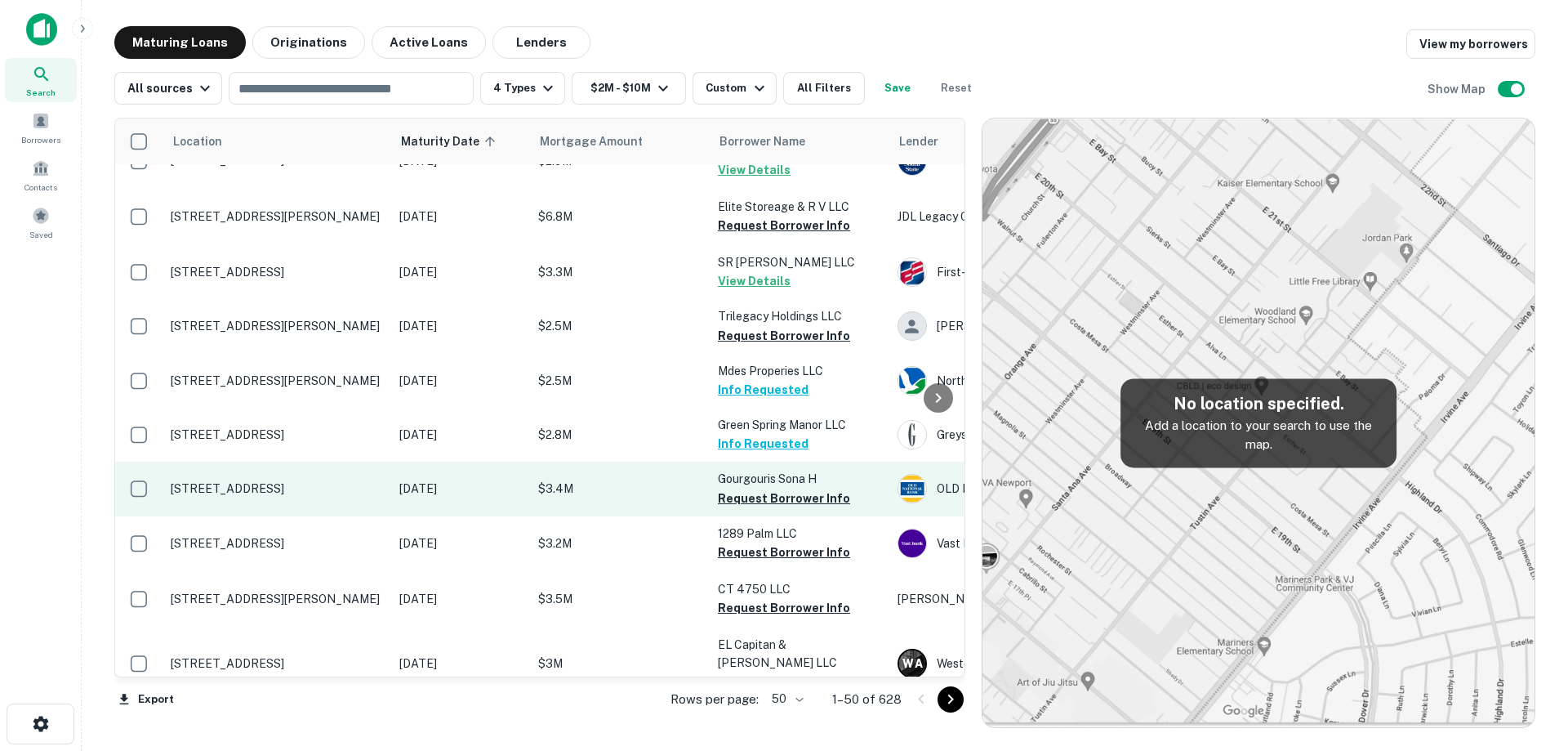
click at [445, 495] on p "[DATE]" at bounding box center [460, 488] width 122 height 18
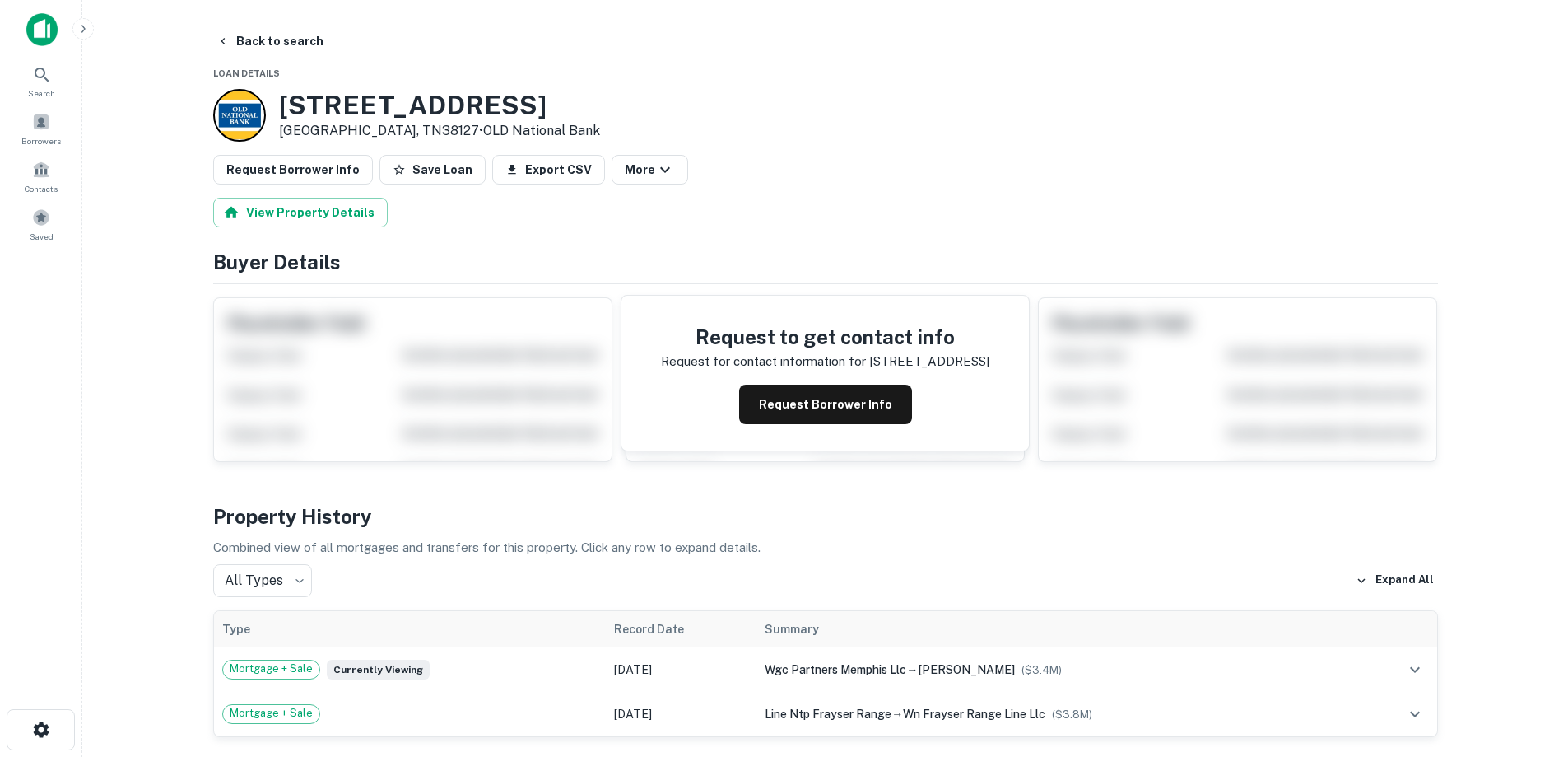
drag, startPoint x: 290, startPoint y: 100, endPoint x: 403, endPoint y: 134, distance: 118.0
click at [403, 134] on div "[STREET_ADDRESS] • OLD National Bank" at bounding box center [440, 115] width 321 height 51
click at [297, 46] on button "Back to search" at bounding box center [270, 41] width 120 height 30
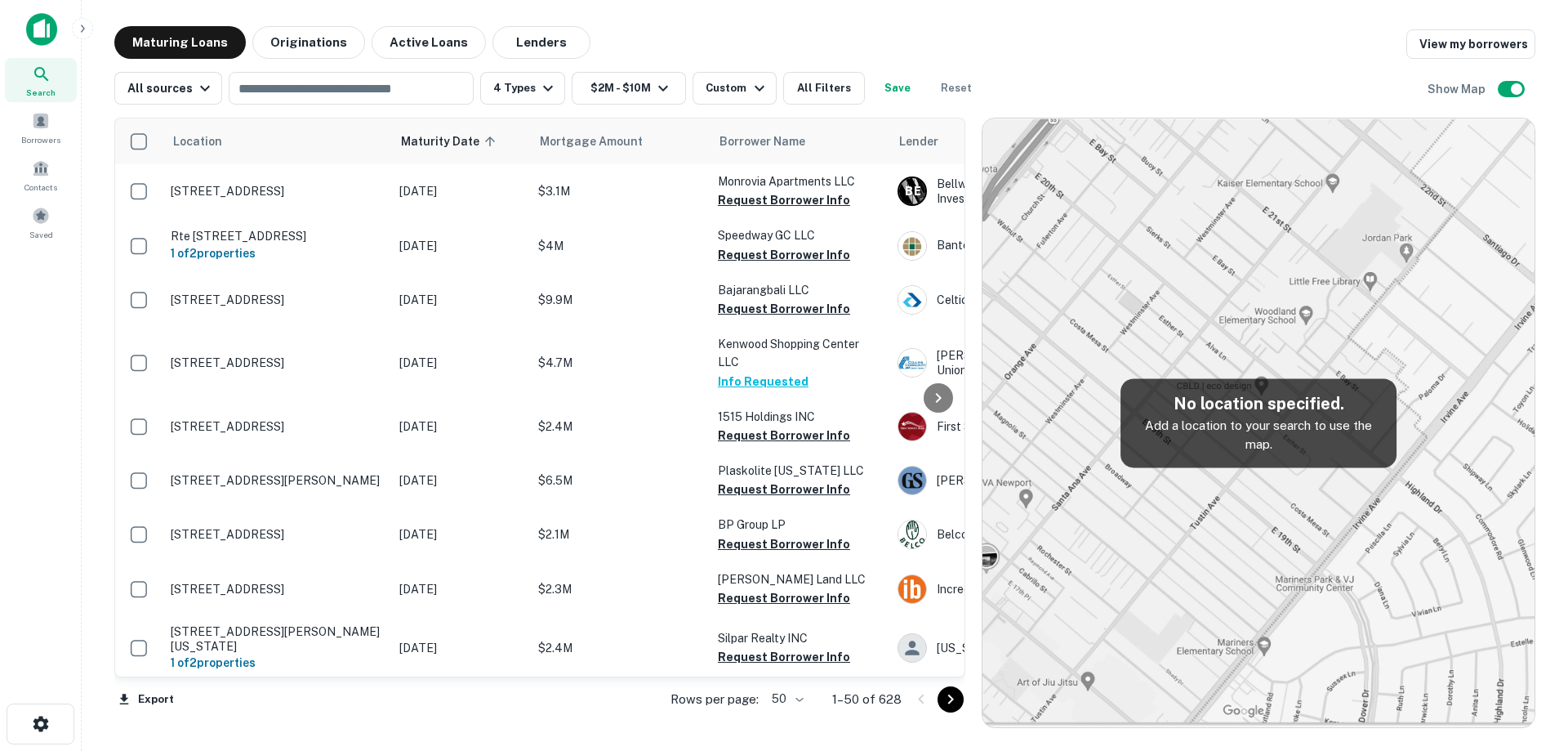
scroll to position [980, 0]
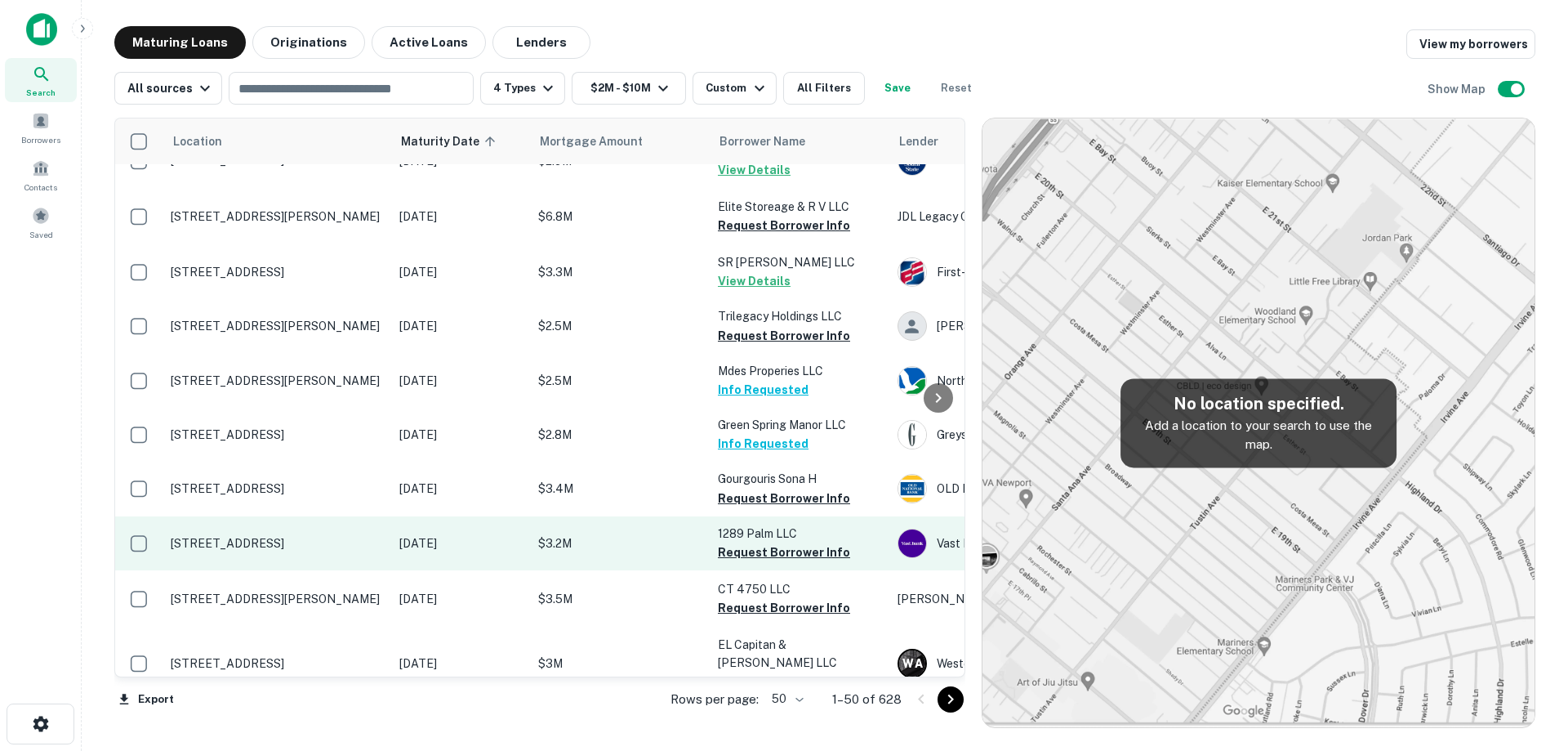
click at [365, 550] on p "[STREET_ADDRESS]" at bounding box center [277, 543] width 213 height 15
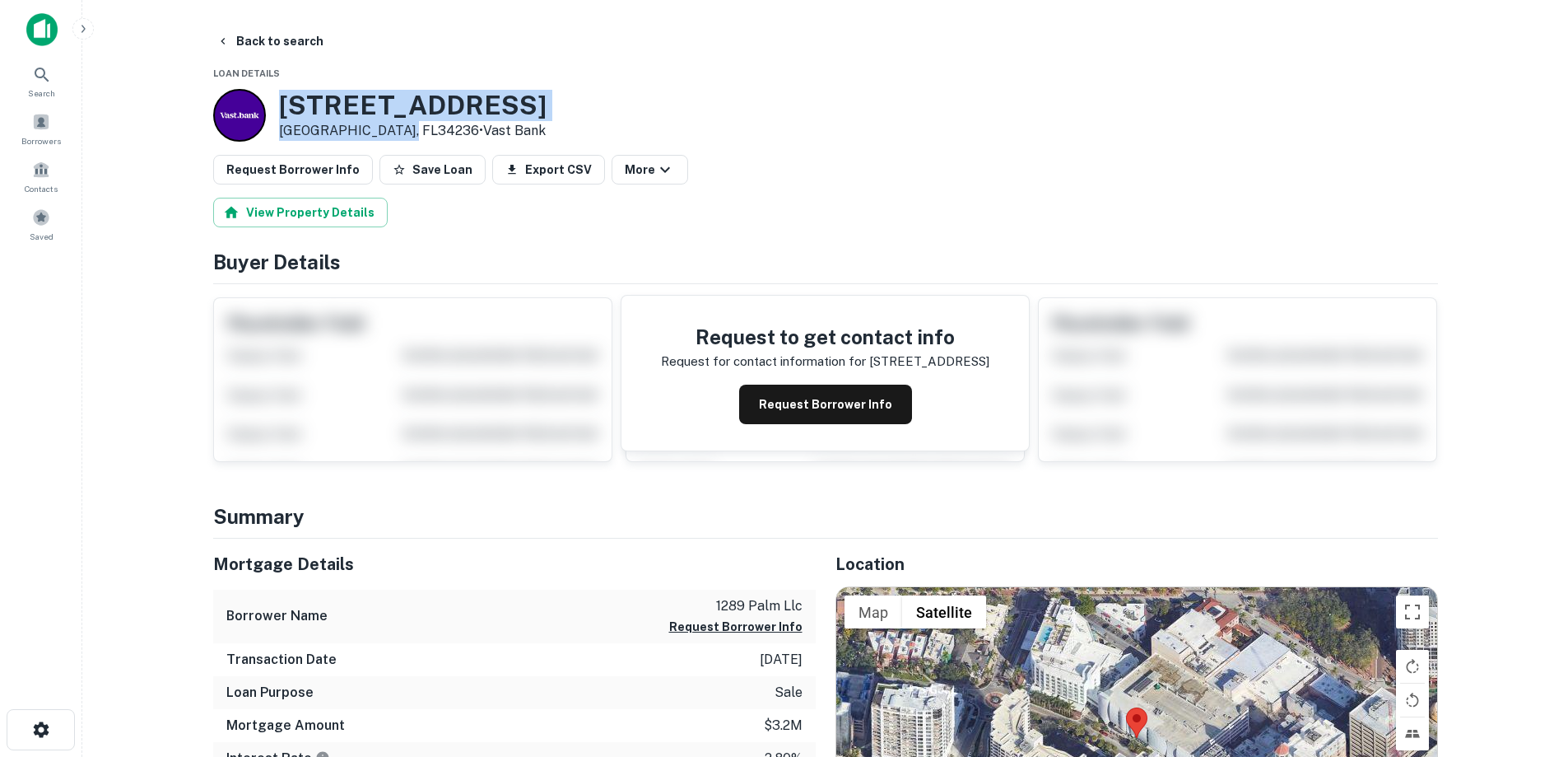
drag, startPoint x: 284, startPoint y: 96, endPoint x: 398, endPoint y: 130, distance: 119.0
click at [398, 130] on div "[STREET_ADDRESS] • Vast Bank" at bounding box center [413, 115] width 268 height 51
click at [290, 39] on button "Back to search" at bounding box center [270, 41] width 120 height 30
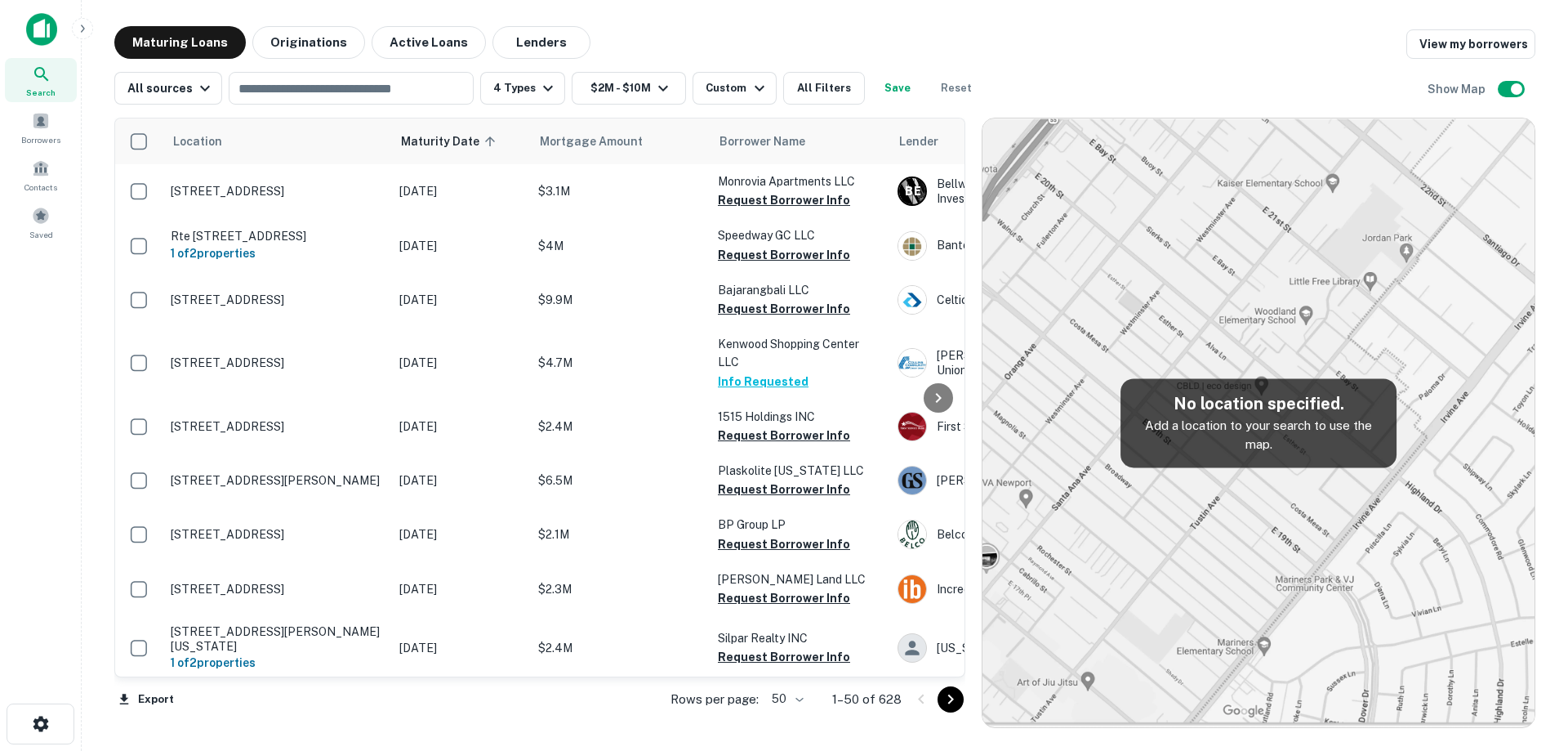
scroll to position [980, 0]
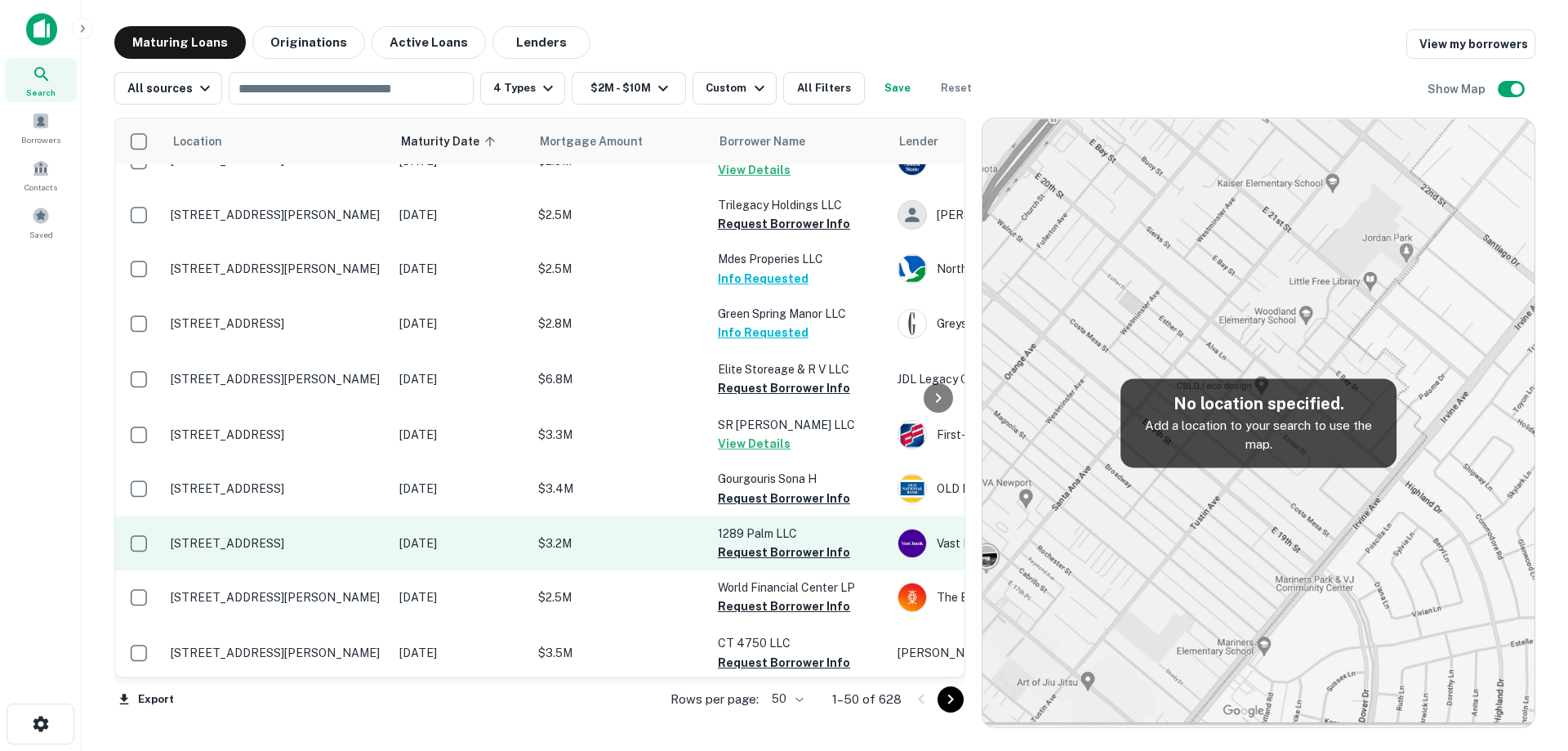
click at [479, 549] on p "[DATE]" at bounding box center [460, 543] width 122 height 18
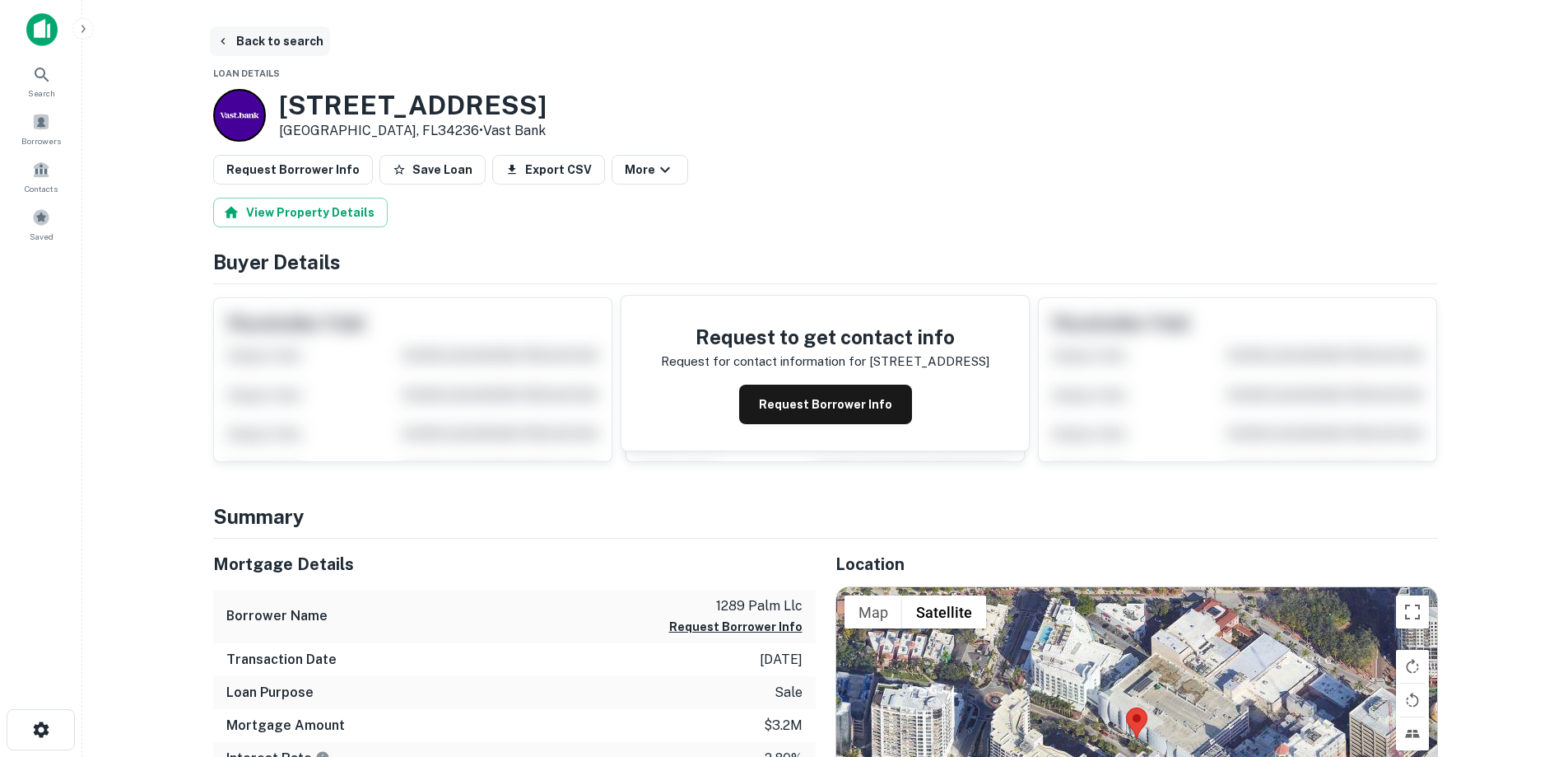
click at [276, 46] on button "Back to search" at bounding box center [270, 41] width 120 height 30
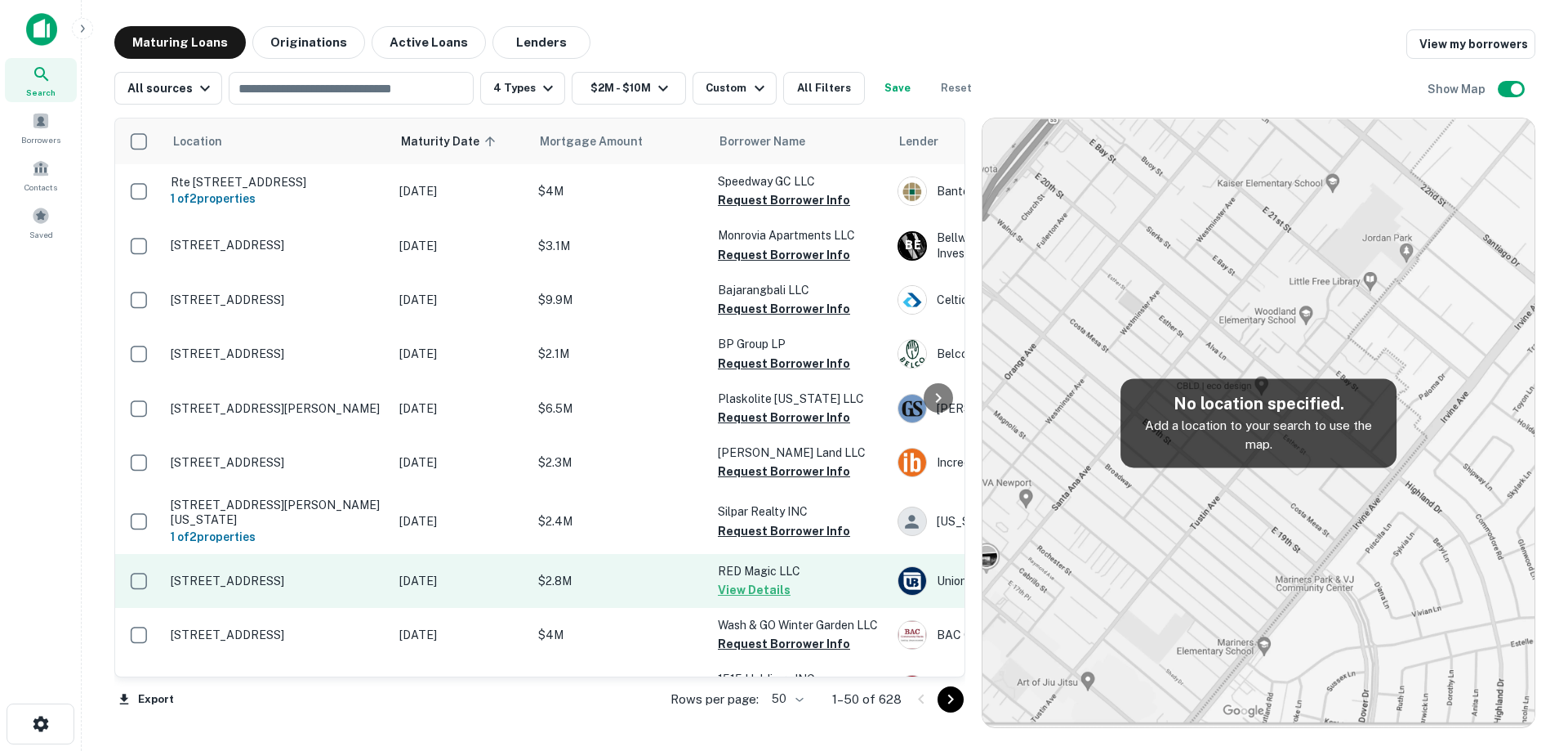
scroll to position [980, 0]
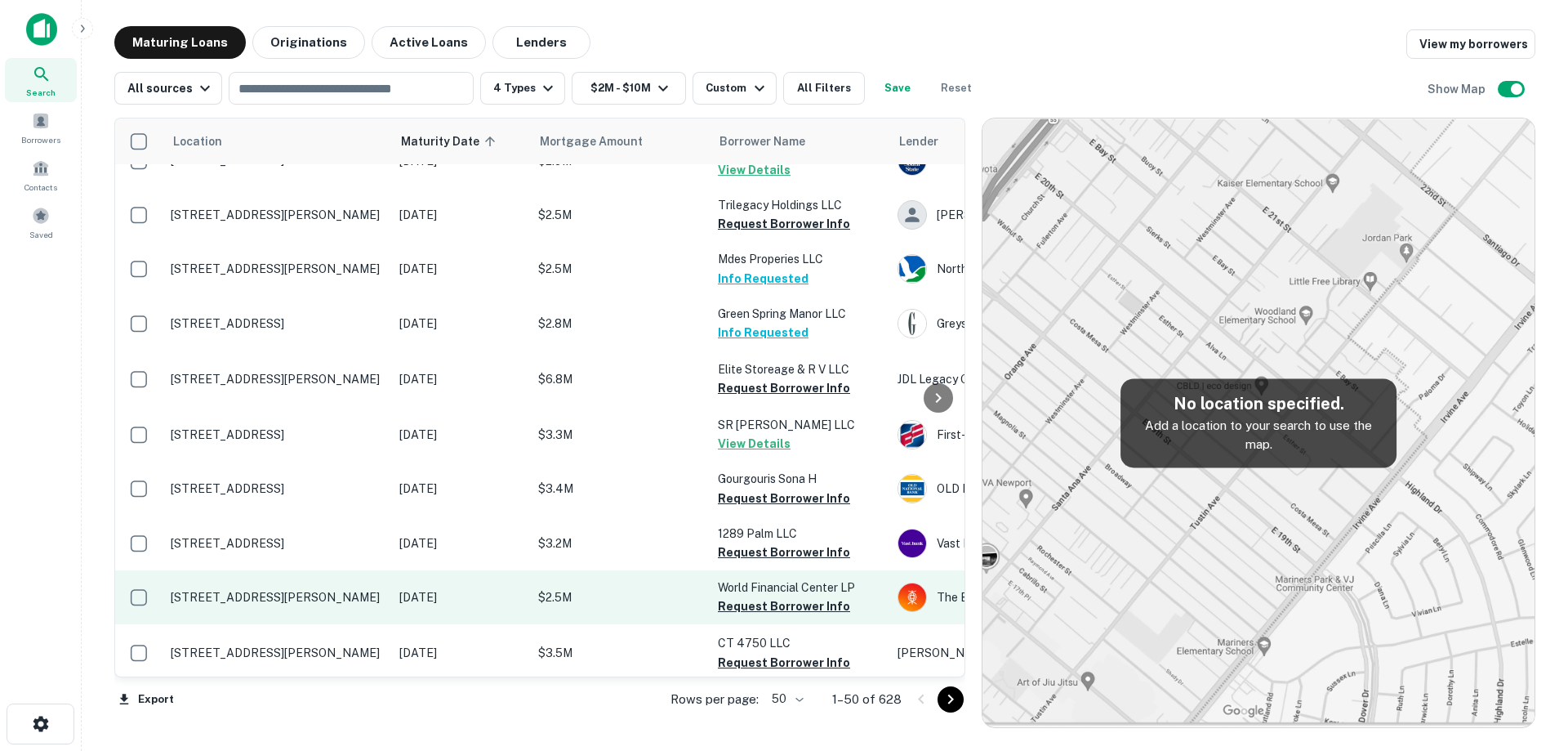
click at [376, 588] on td "[STREET_ADDRESS][PERSON_NAME]" at bounding box center [276, 597] width 229 height 54
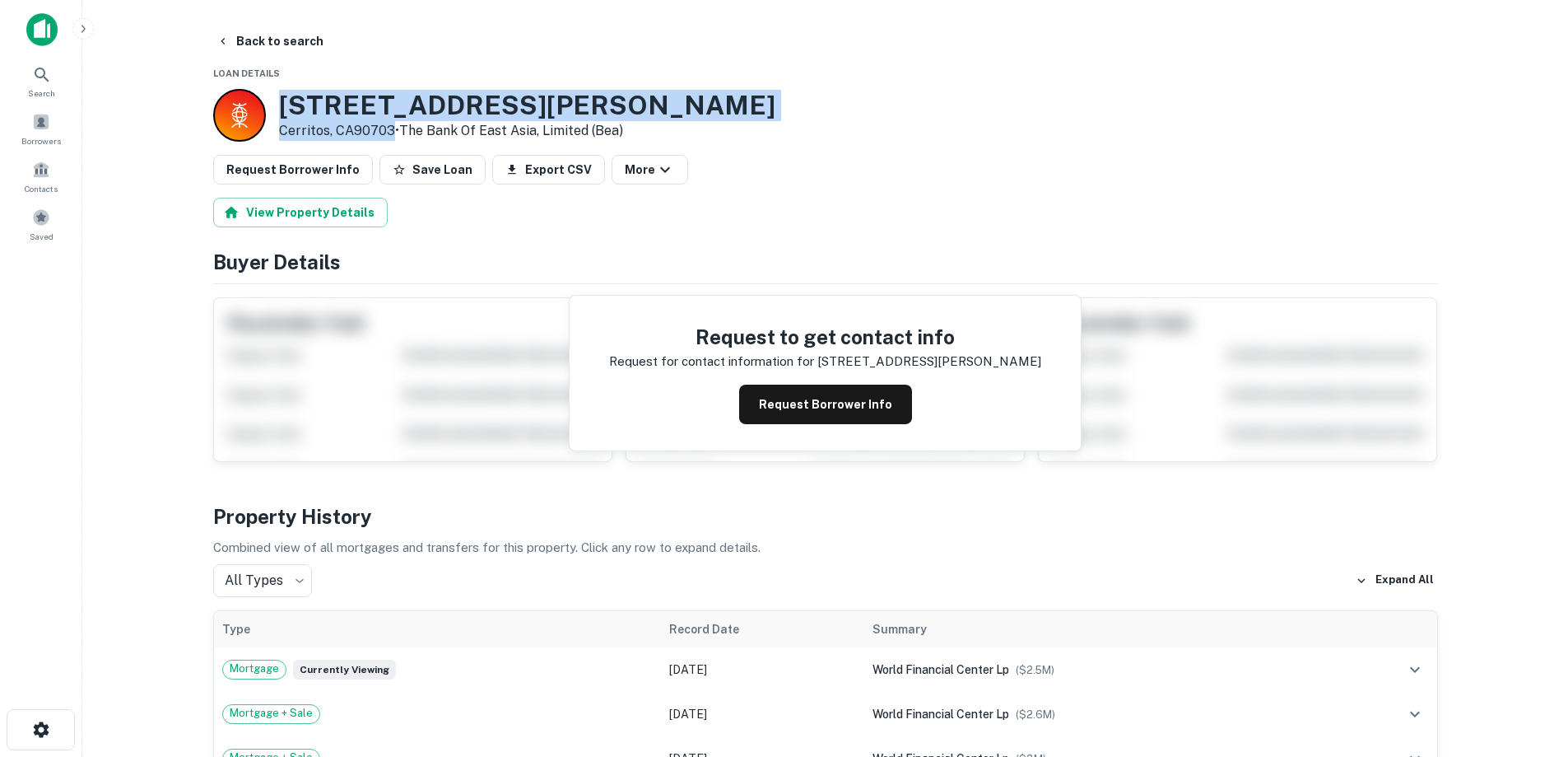
drag, startPoint x: 284, startPoint y: 95, endPoint x: 390, endPoint y: 130, distance: 111.6
click at [390, 130] on div "[STREET_ADDRESS][PERSON_NAME] • The Bank Of East Asia, Limited (bea)" at bounding box center [527, 115] width 496 height 51
copy div "[STREET_ADDRESS][PERSON_NAME]"
click at [243, 35] on button "Back to search" at bounding box center [270, 41] width 120 height 30
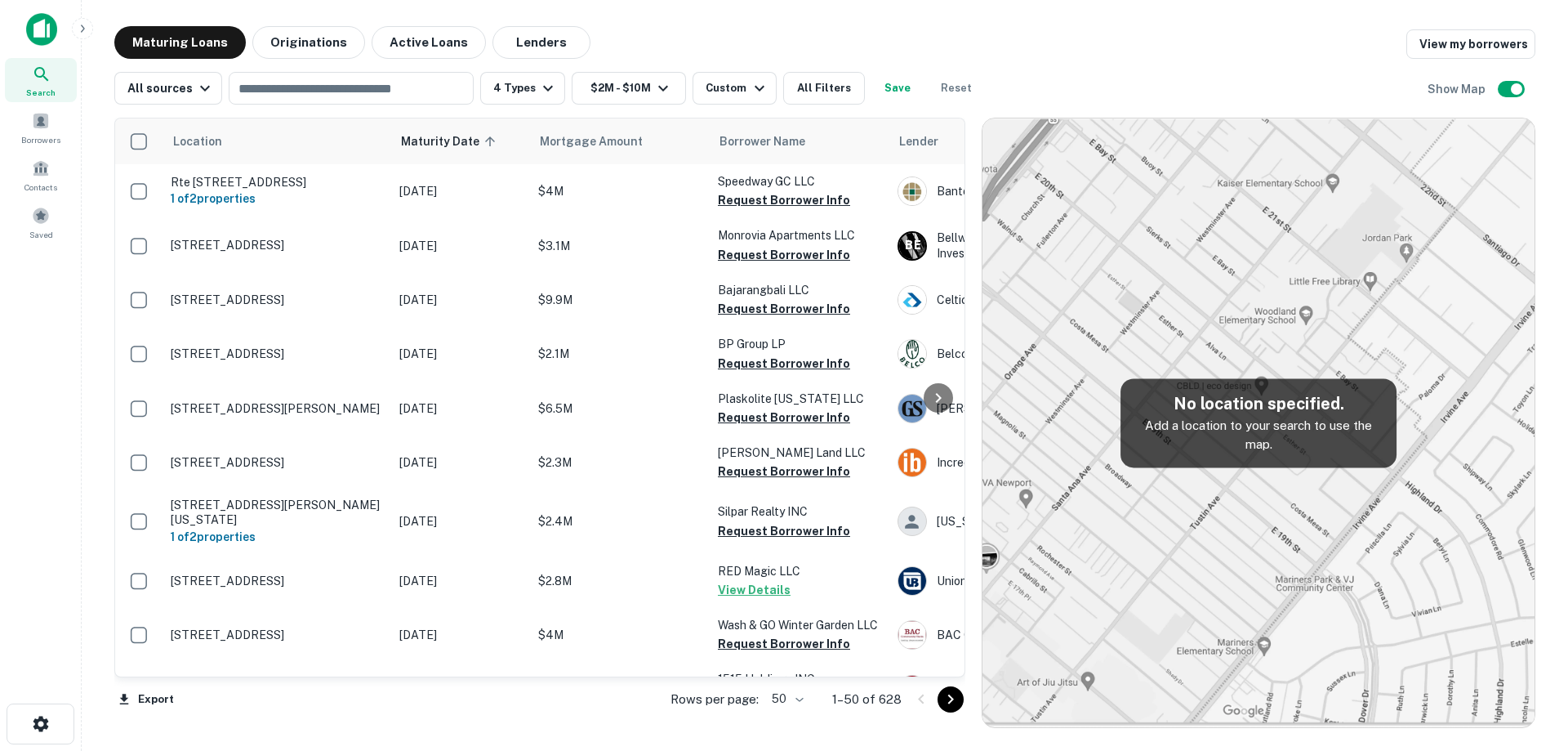
scroll to position [980, 0]
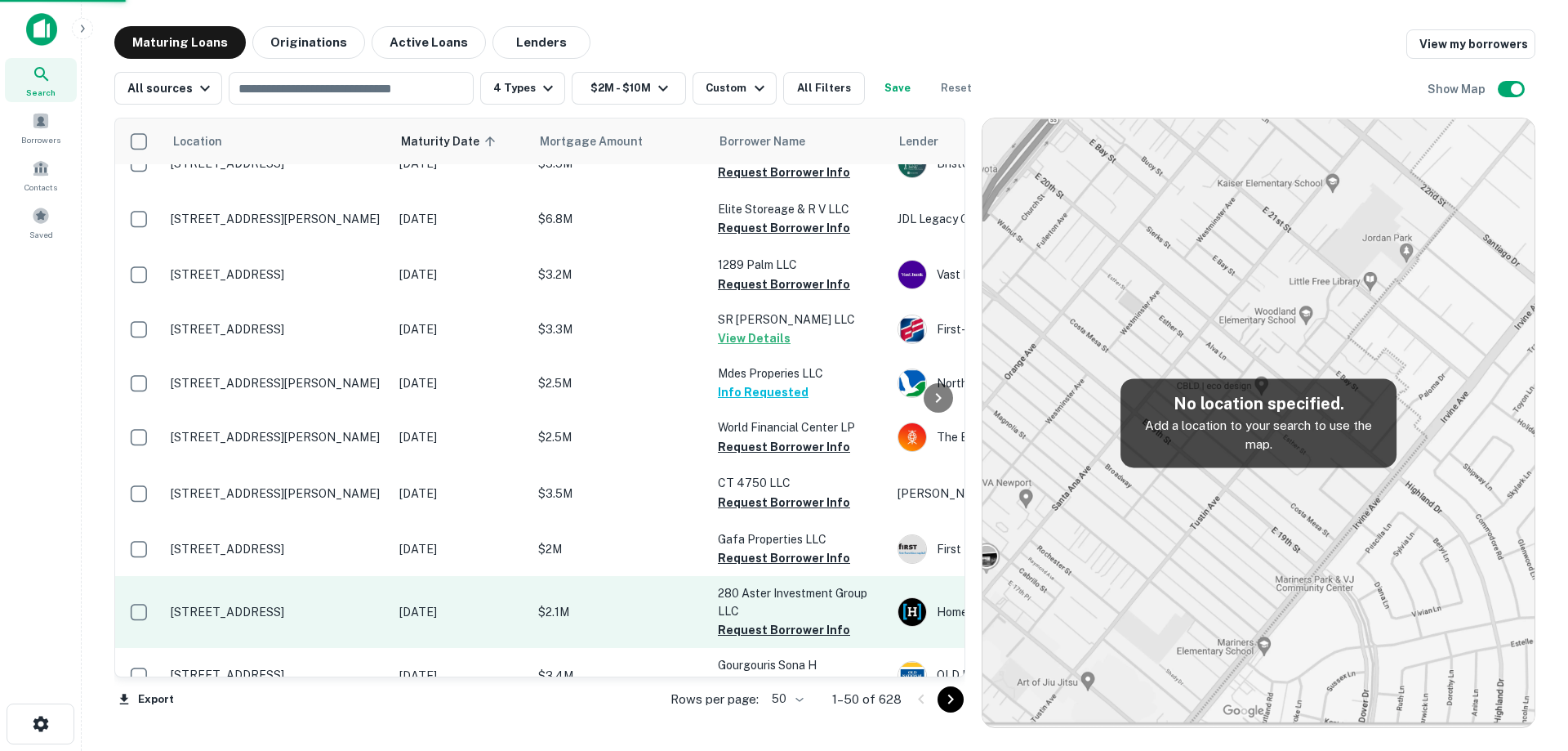
scroll to position [1062, 0]
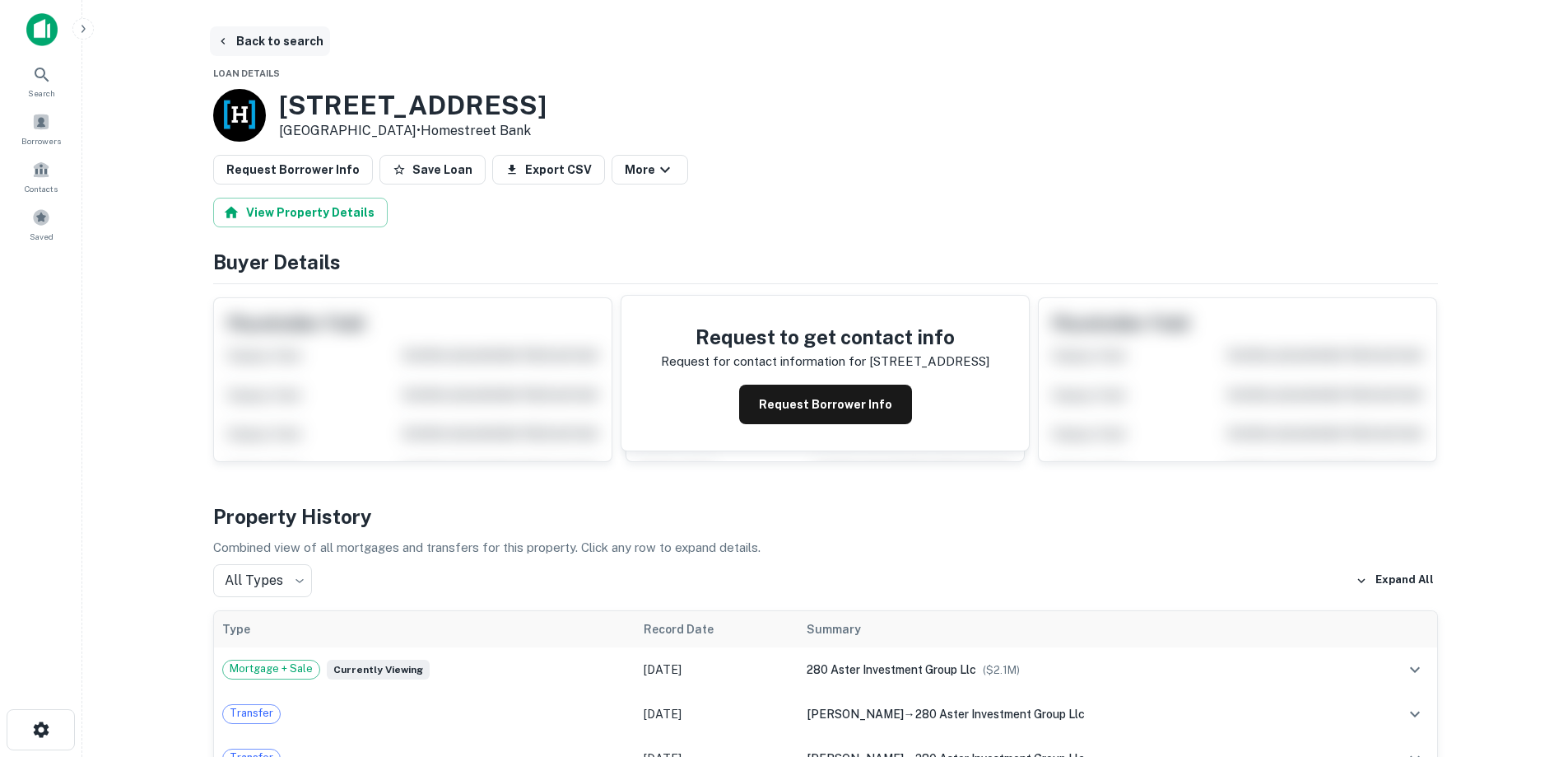
click at [266, 53] on button "Back to search" at bounding box center [270, 41] width 120 height 30
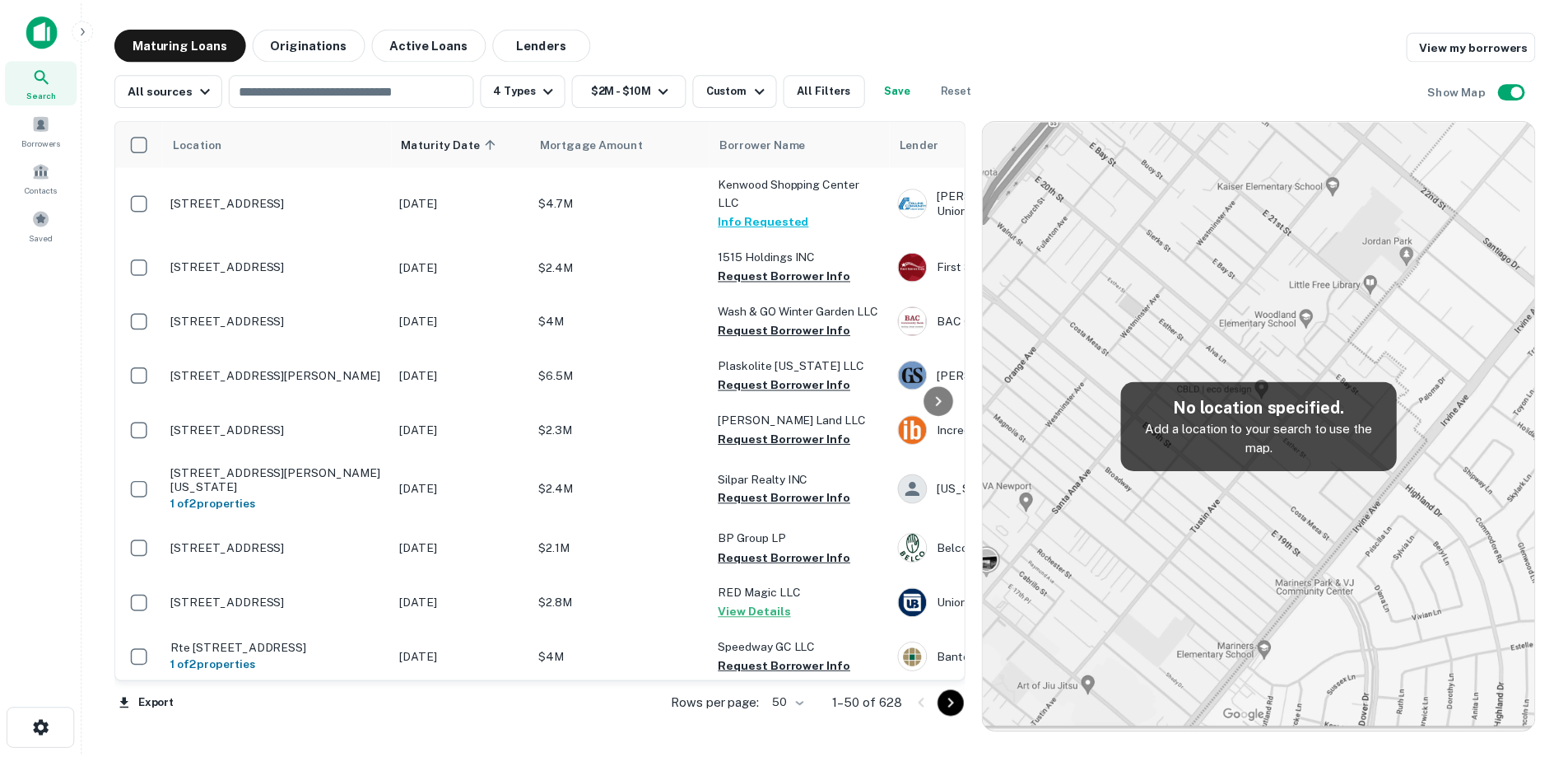
scroll to position [1070, 0]
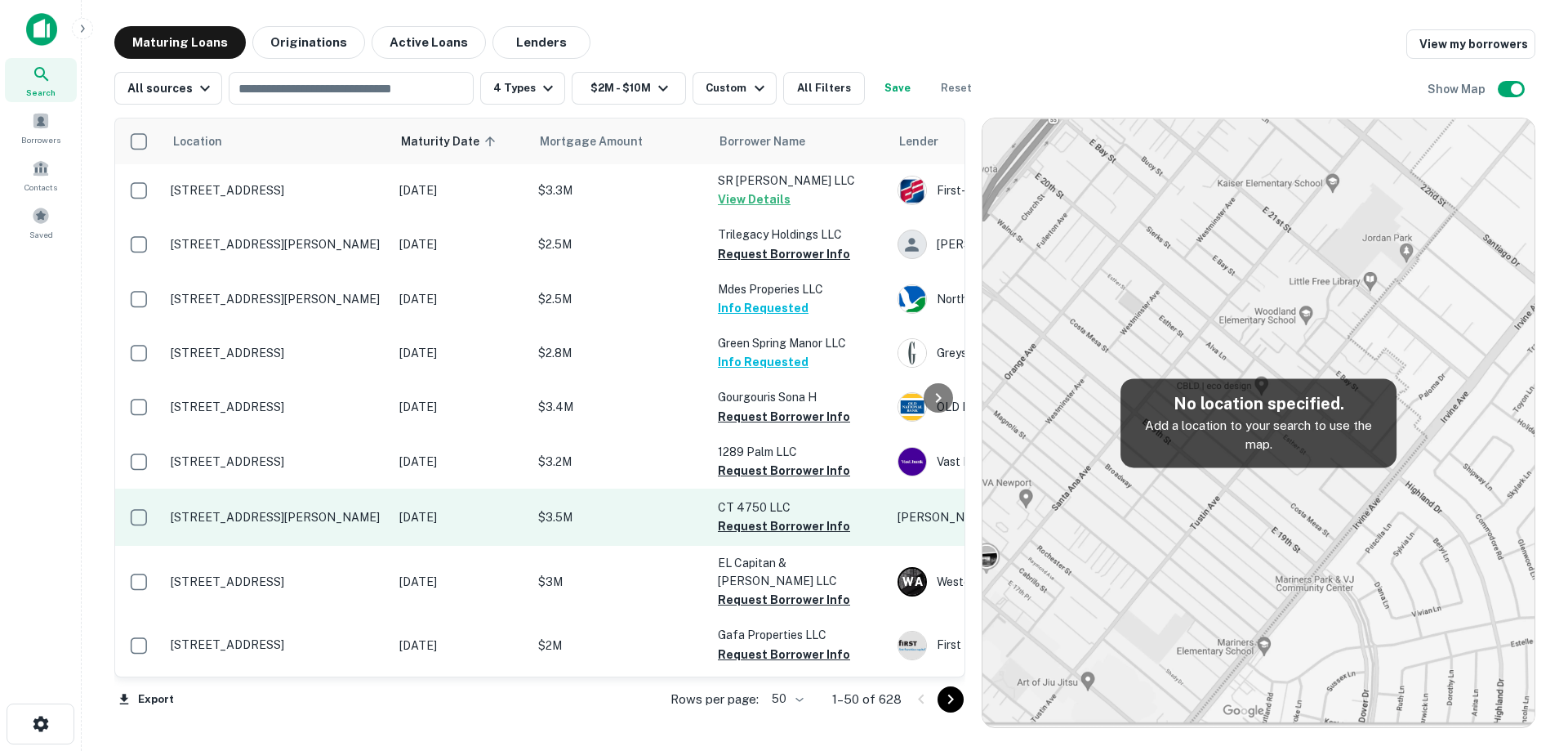
click at [353, 531] on td "[STREET_ADDRESS][PERSON_NAME]" at bounding box center [276, 517] width 229 height 57
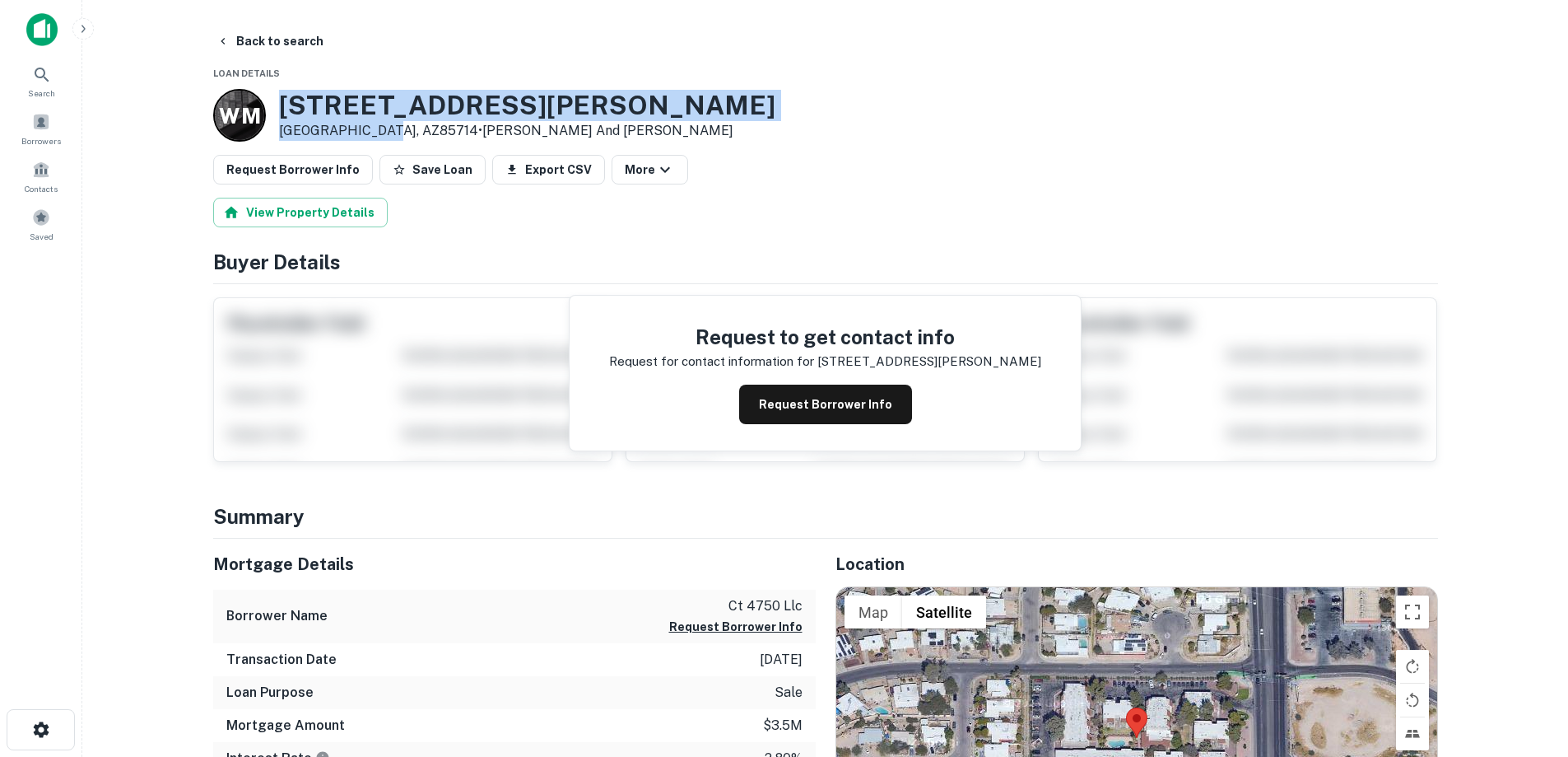
drag, startPoint x: 282, startPoint y: 107, endPoint x: 382, endPoint y: 136, distance: 104.1
click at [382, 136] on div "[STREET_ADDRESS][PERSON_NAME] • [PERSON_NAME] And [PERSON_NAME]" at bounding box center [527, 115] width 496 height 51
copy div "[STREET_ADDRESS][PERSON_NAME]"
